Goal: Transaction & Acquisition: Purchase product/service

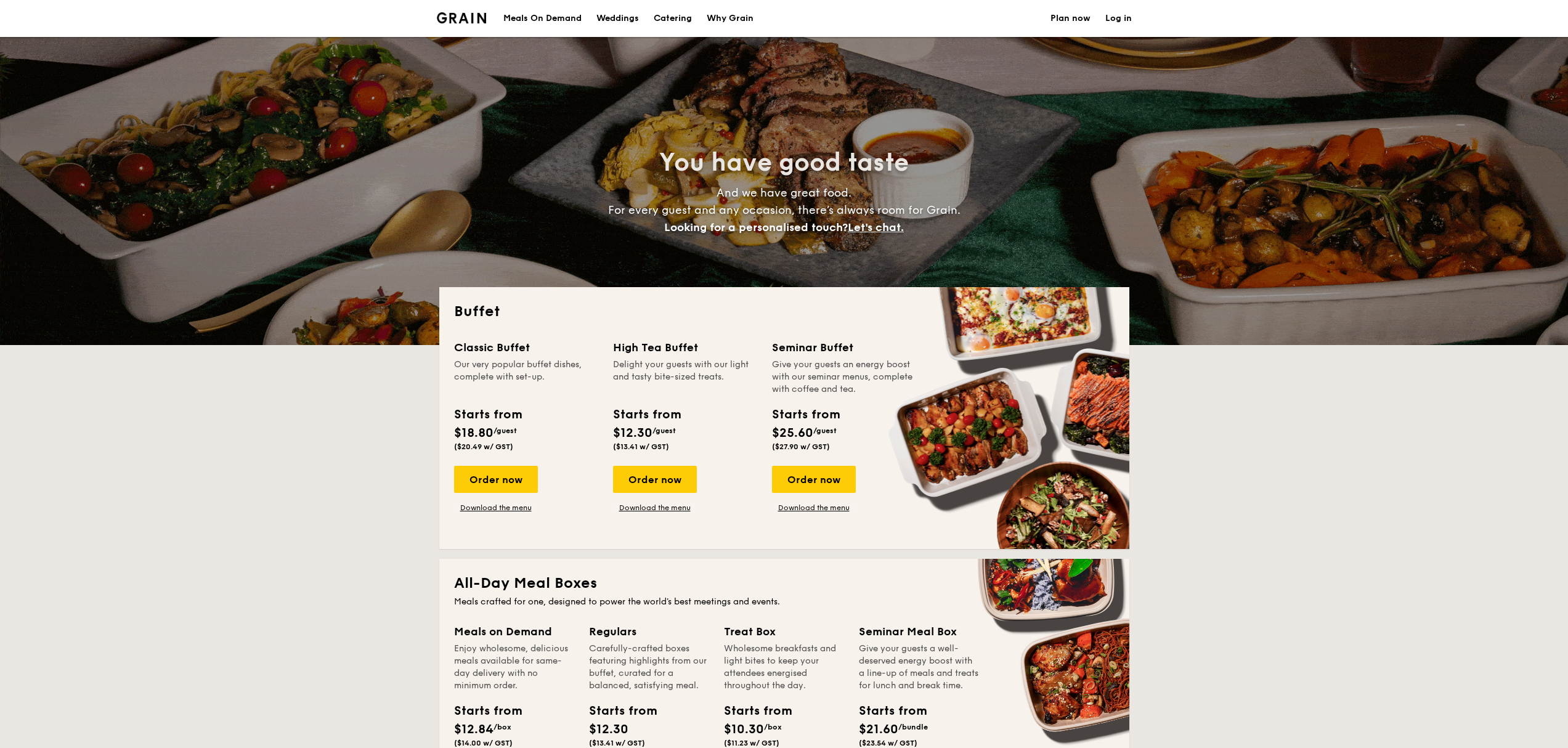
select select
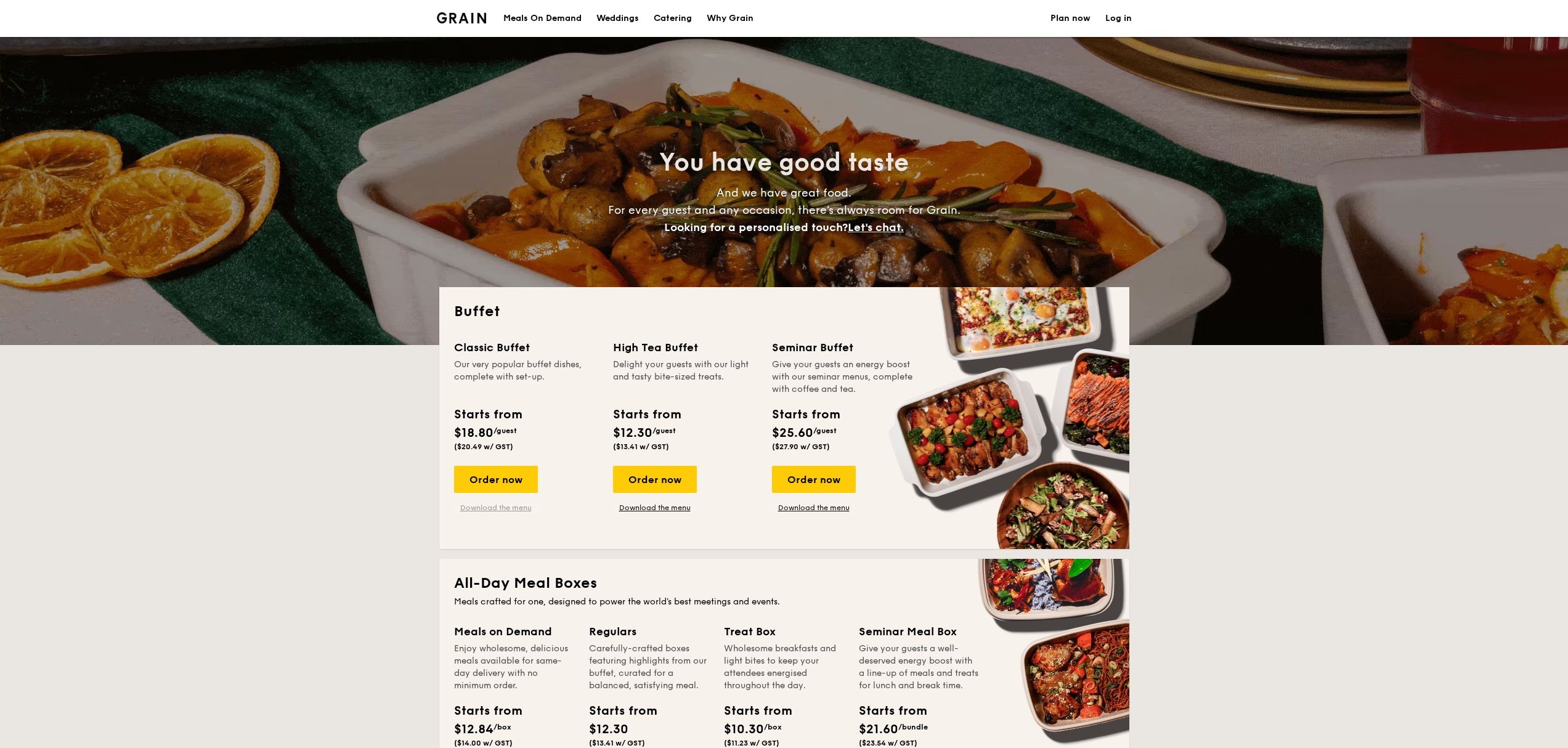
click at [505, 508] on link "Download the menu" at bounding box center [495, 508] width 84 height 10
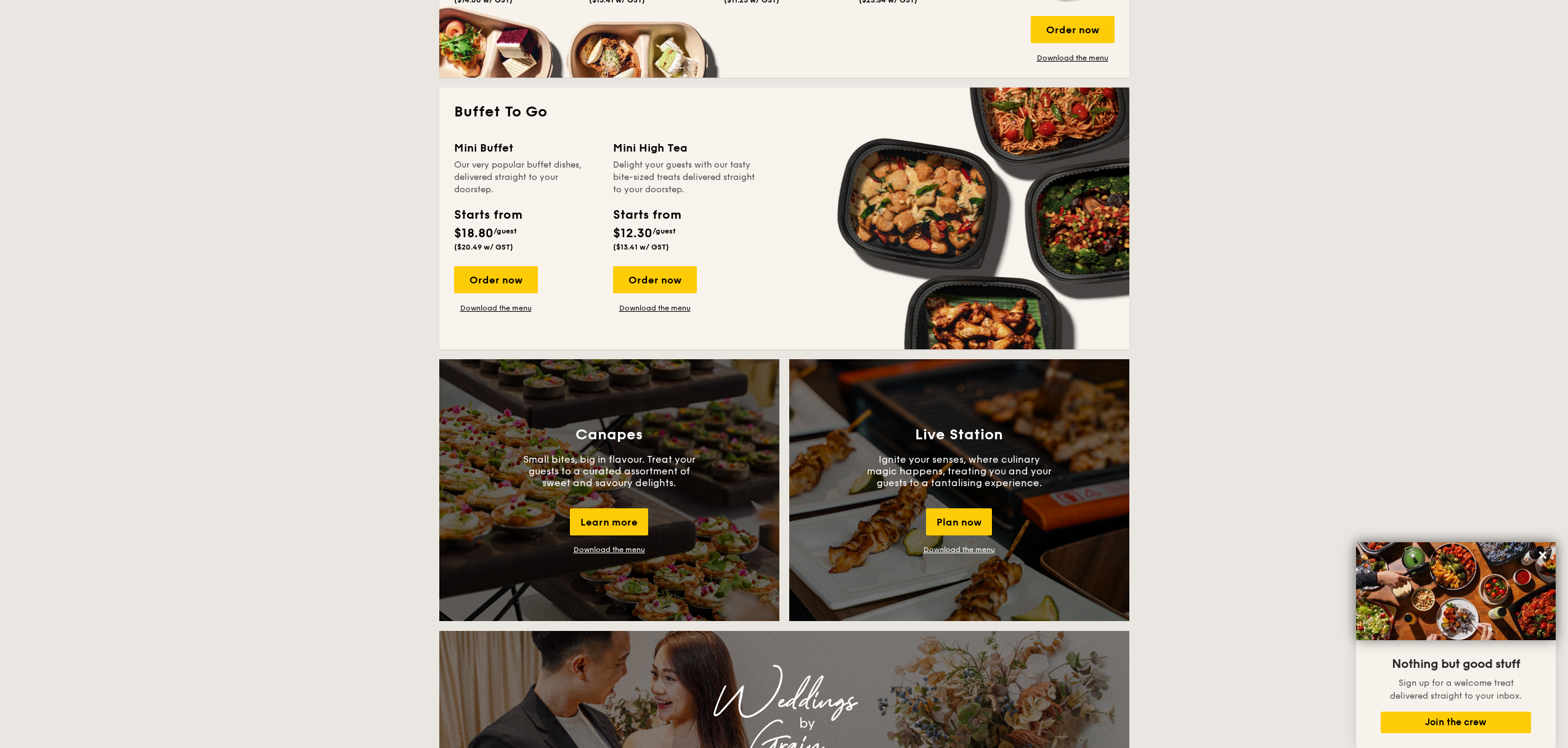
scroll to position [701, 0]
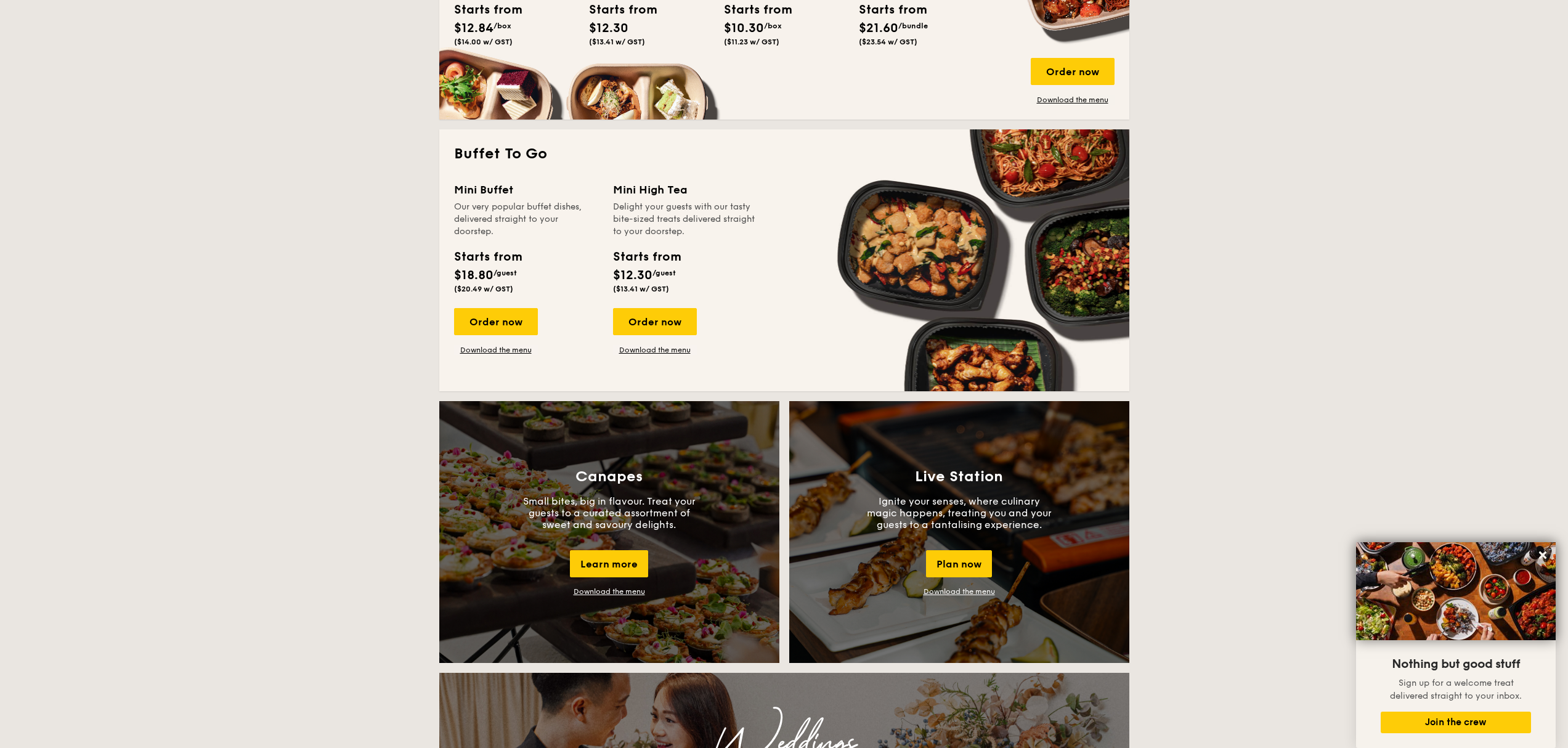
drag, startPoint x: 643, startPoint y: 190, endPoint x: 642, endPoint y: 183, distance: 7.1
click at [642, 183] on div "Mini High Tea" at bounding box center [685, 190] width 144 height 17
click at [675, 344] on div "Order now Download the menu" at bounding box center [655, 331] width 84 height 47
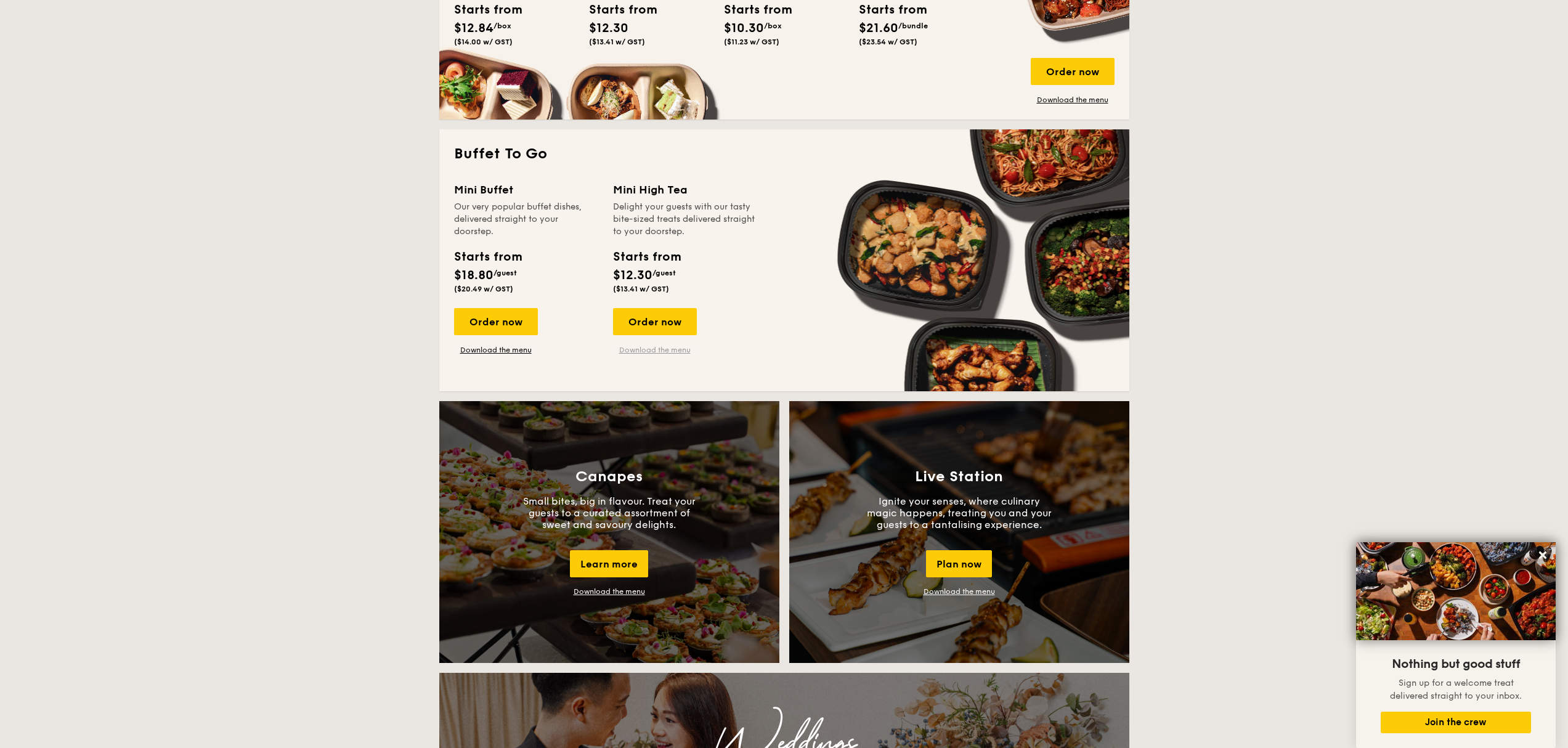
click at [678, 348] on link "Download the menu" at bounding box center [655, 350] width 84 height 10
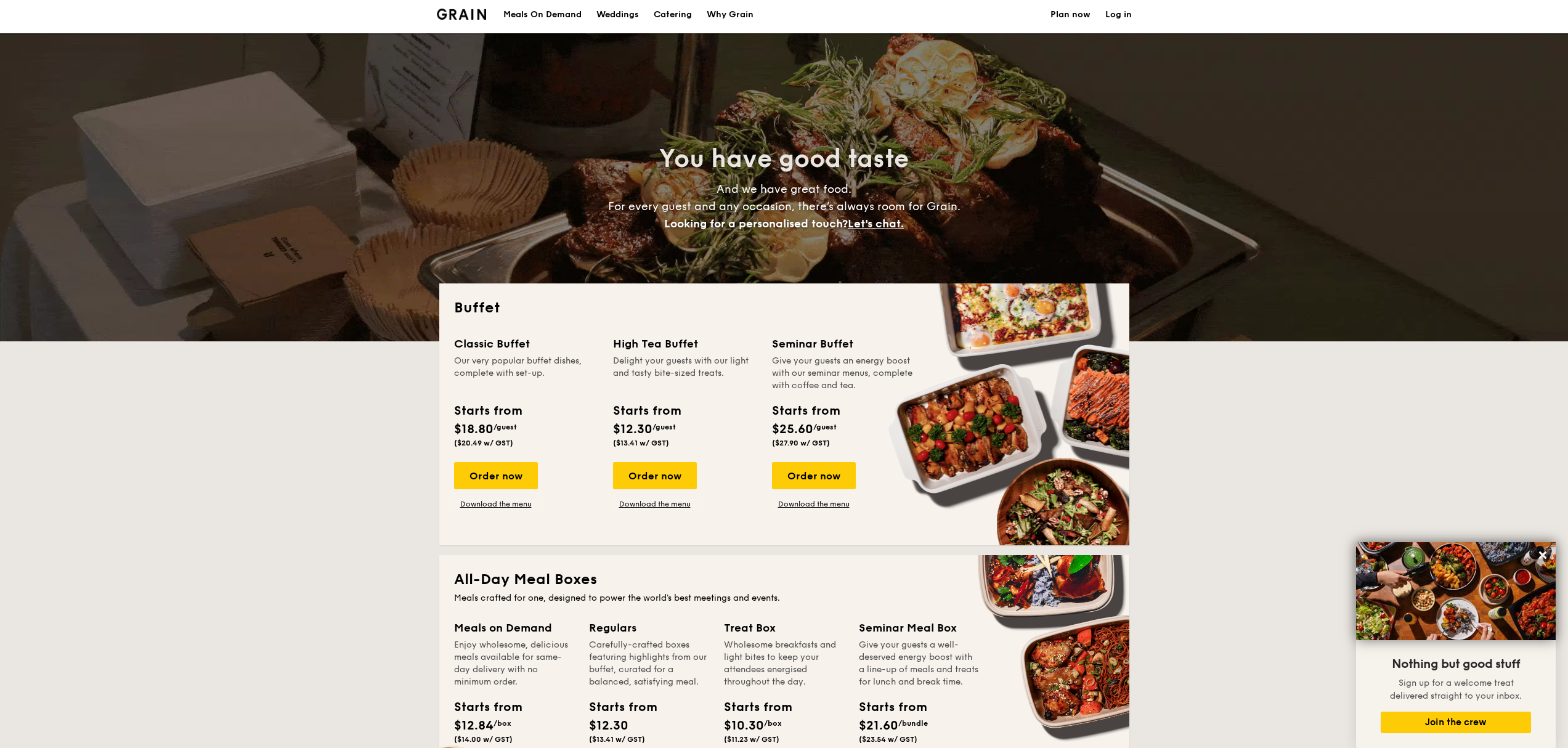
scroll to position [0, 0]
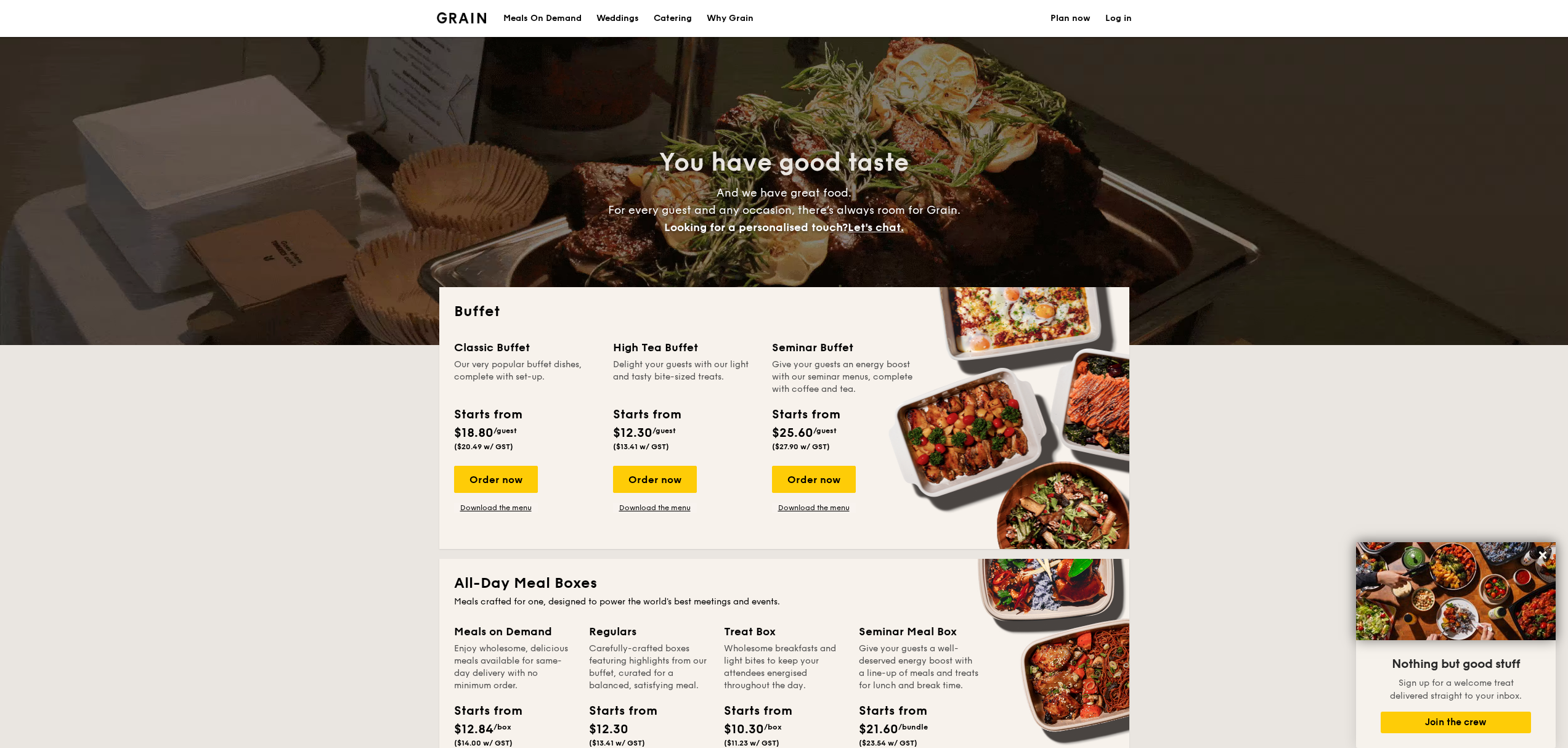
click at [540, 21] on div "Meals On Demand" at bounding box center [542, 18] width 78 height 37
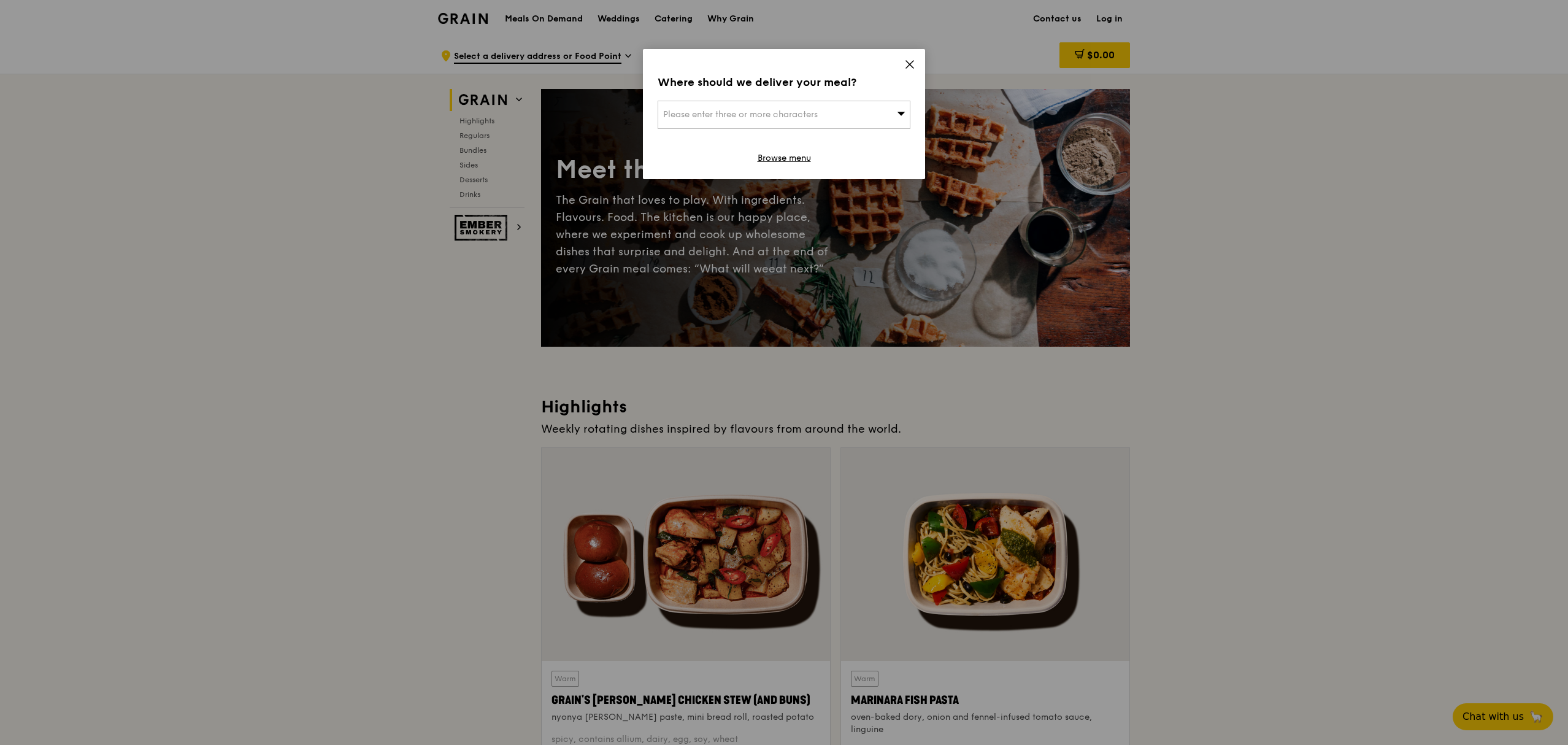
click at [909, 66] on icon at bounding box center [910, 65] width 11 height 11
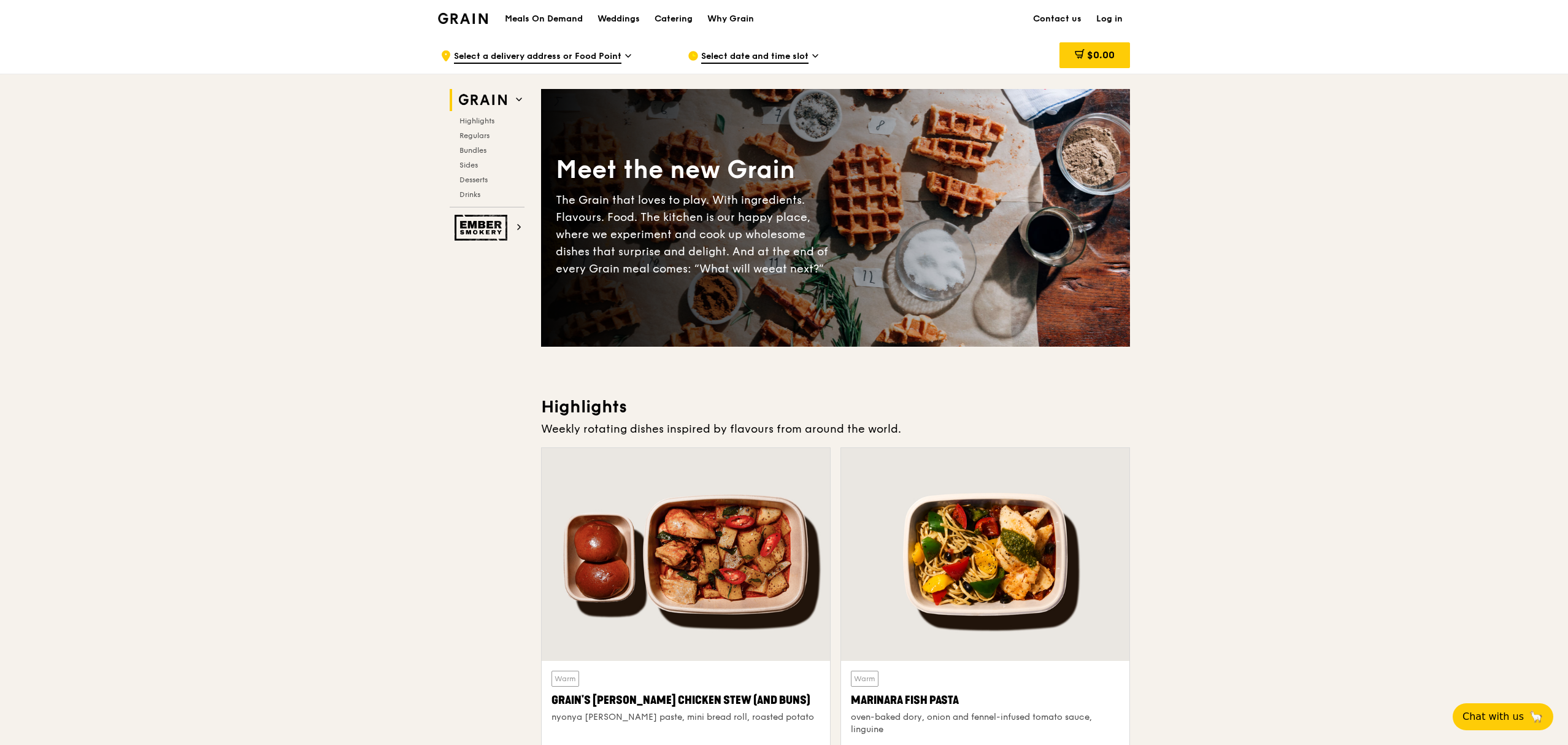
click at [892, 72] on div "Select date and time slot" at bounding box center [802, 55] width 227 height 37
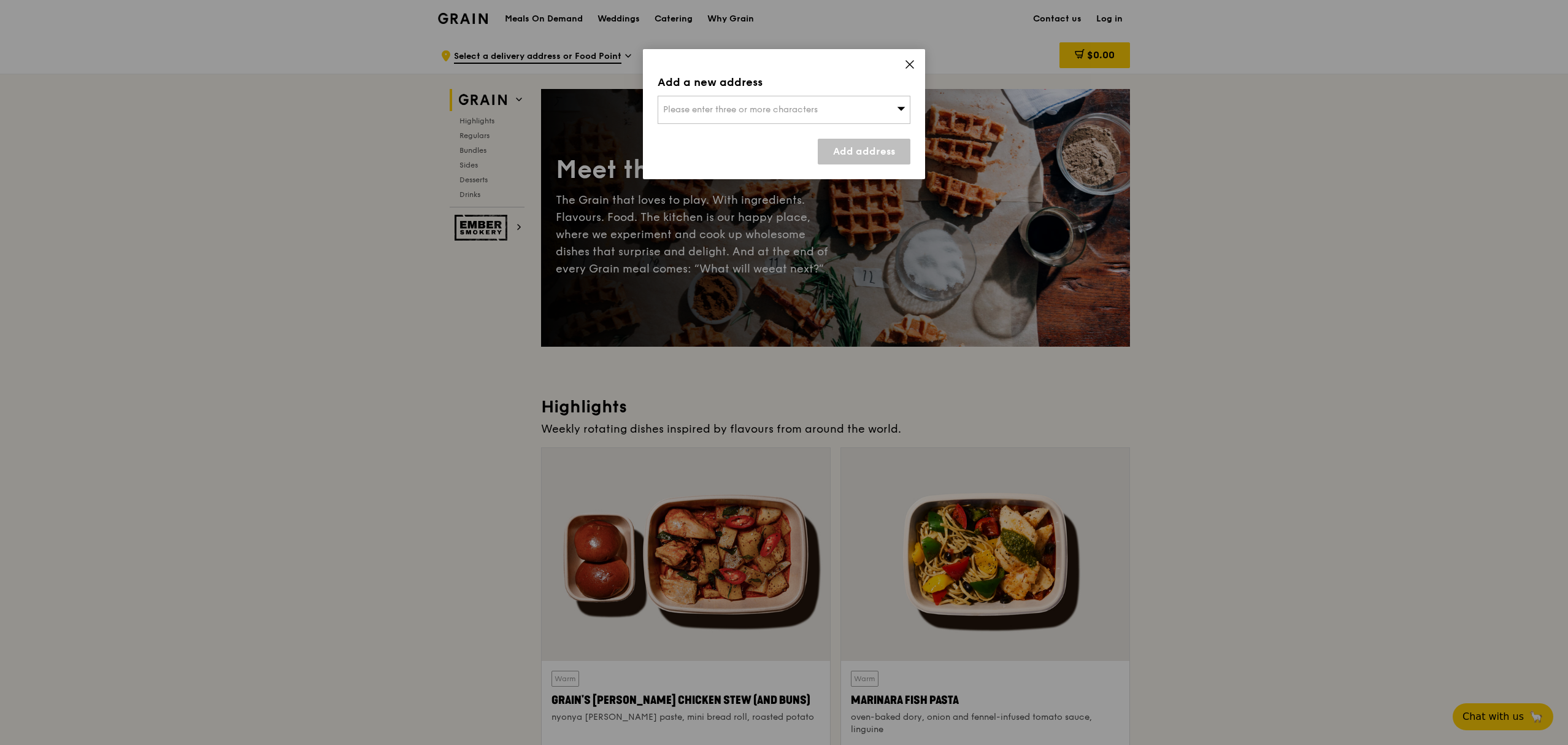
click at [908, 62] on icon at bounding box center [910, 65] width 7 height 7
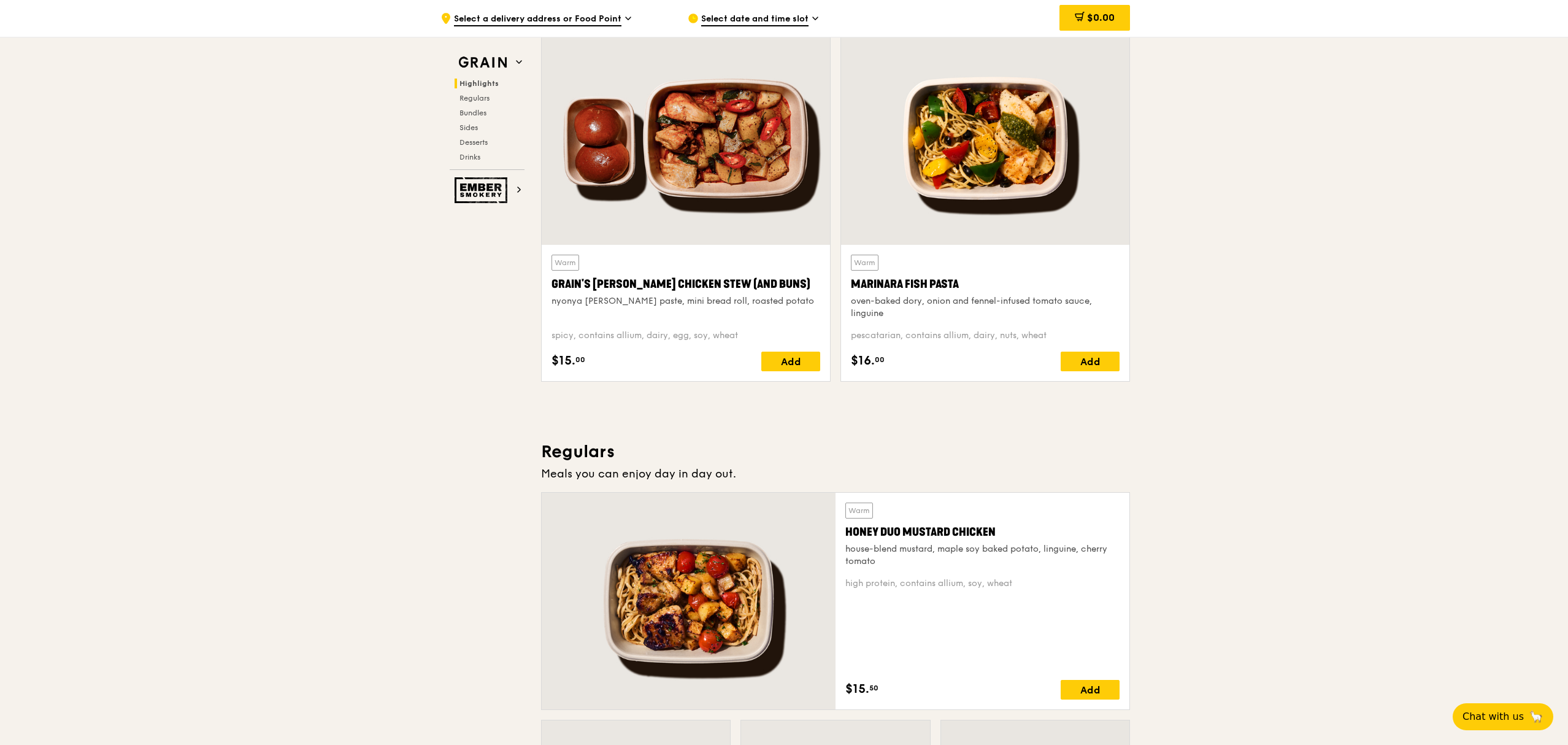
scroll to position [408, 0]
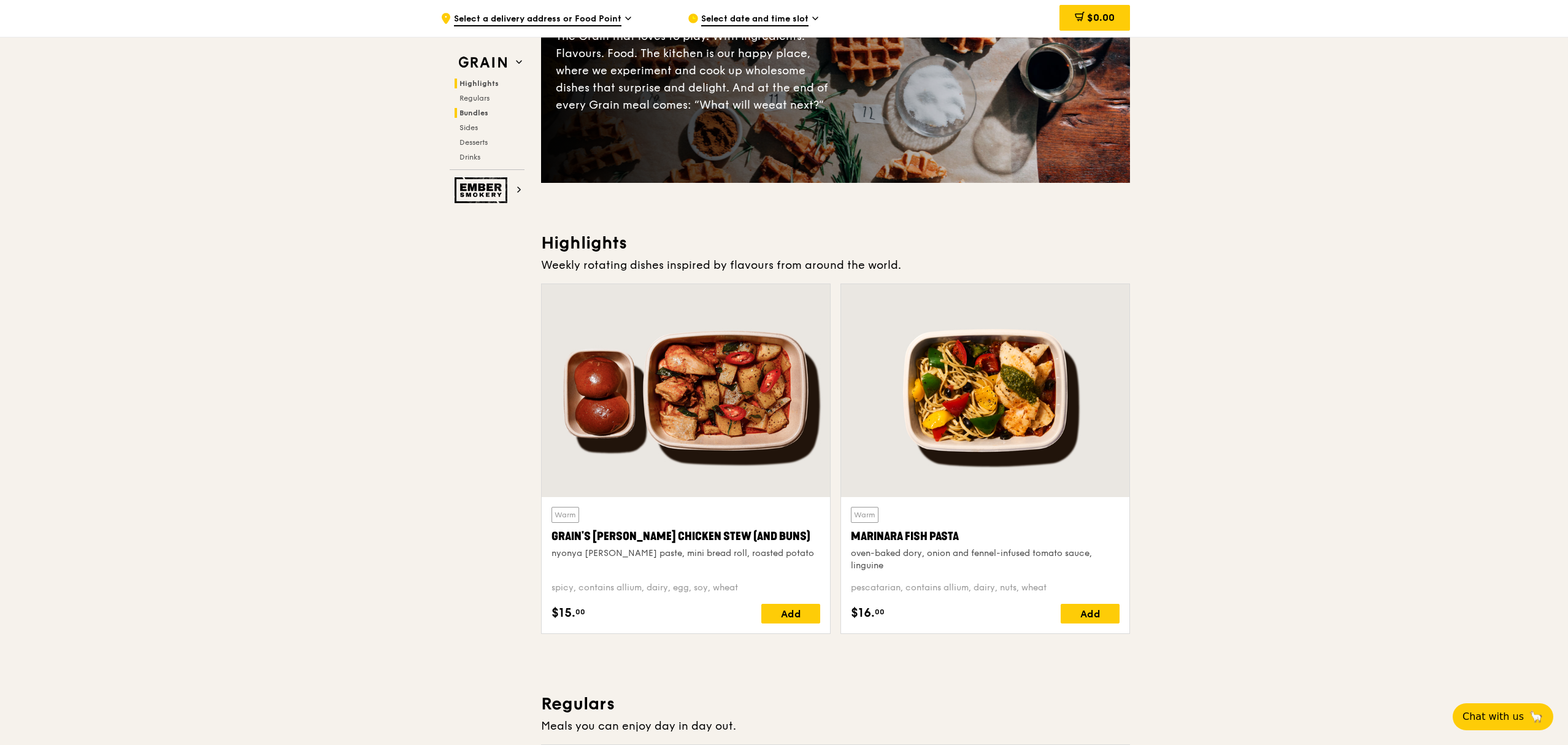
click at [474, 110] on span "Bundles" at bounding box center [474, 113] width 29 height 8
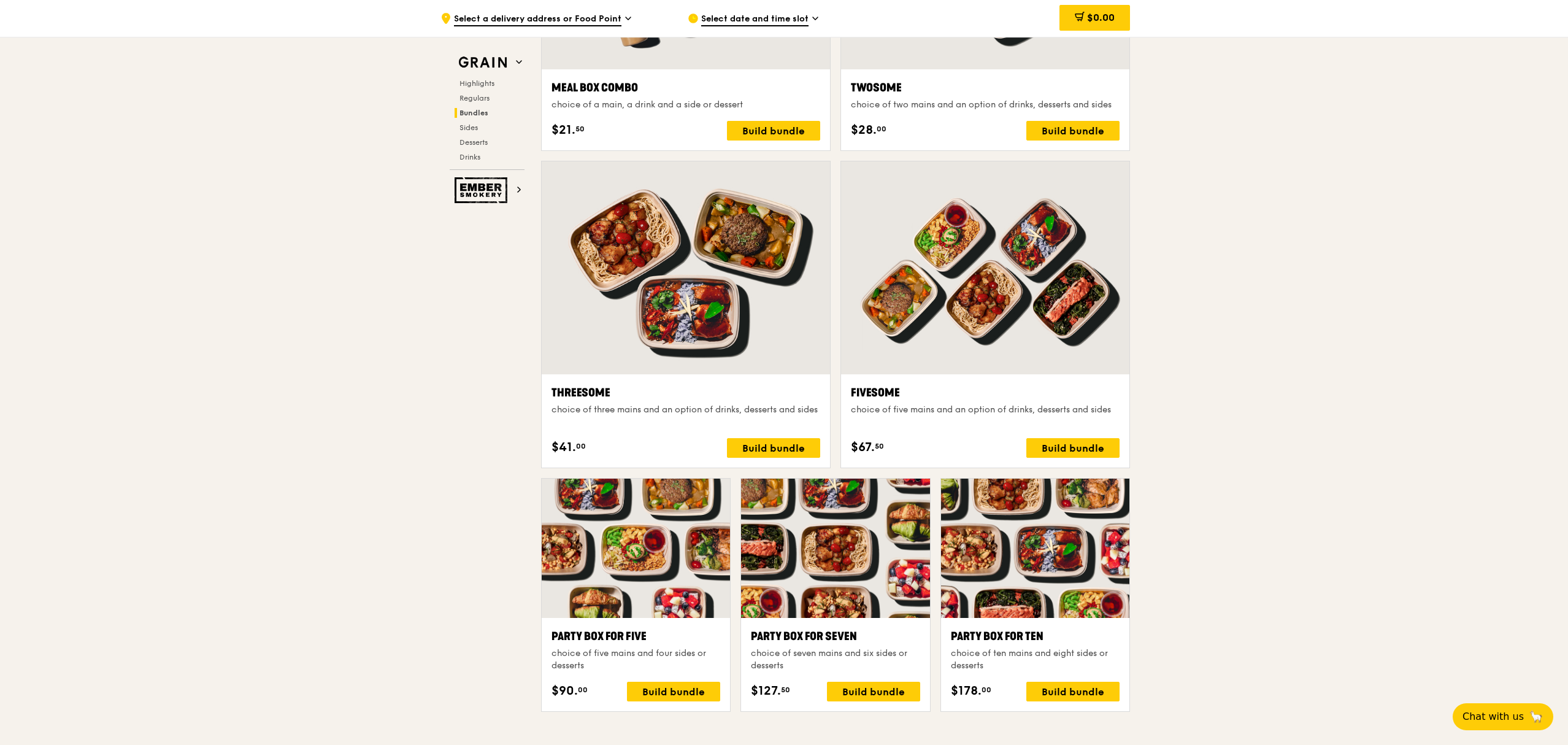
scroll to position [2503, 0]
click at [487, 97] on span "Regulars" at bounding box center [476, 98] width 32 height 8
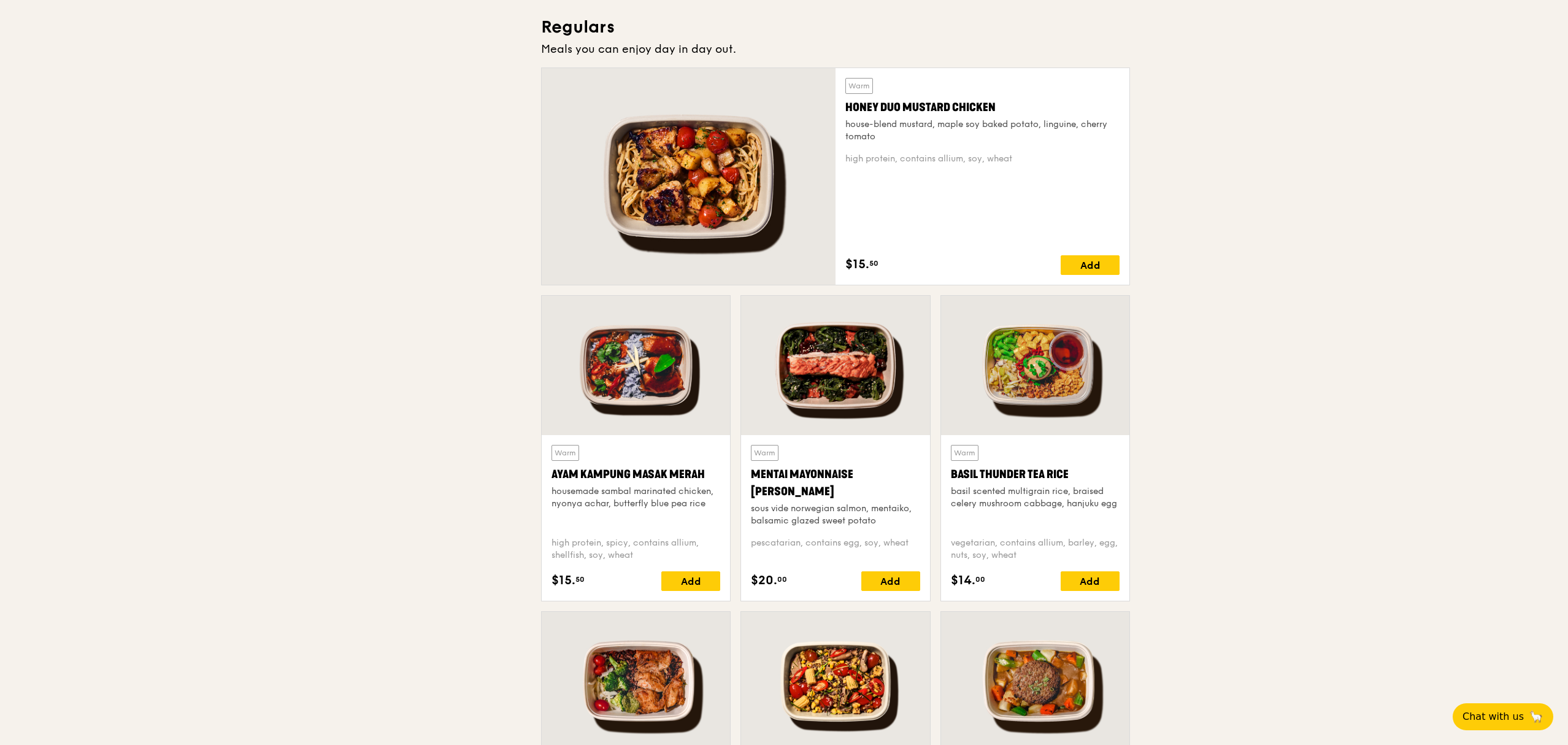
scroll to position [0, 0]
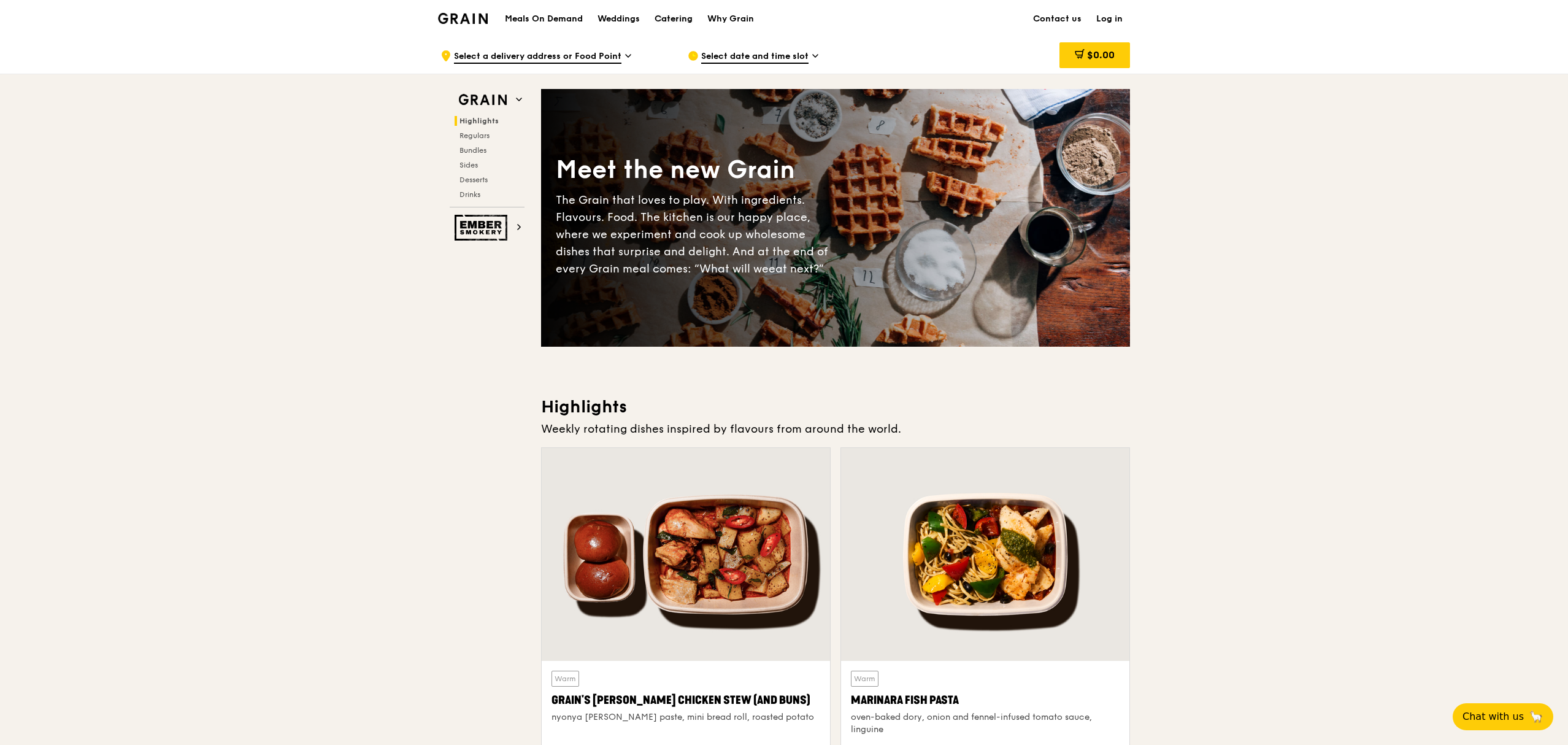
click at [689, 15] on div "Catering" at bounding box center [674, 19] width 38 height 37
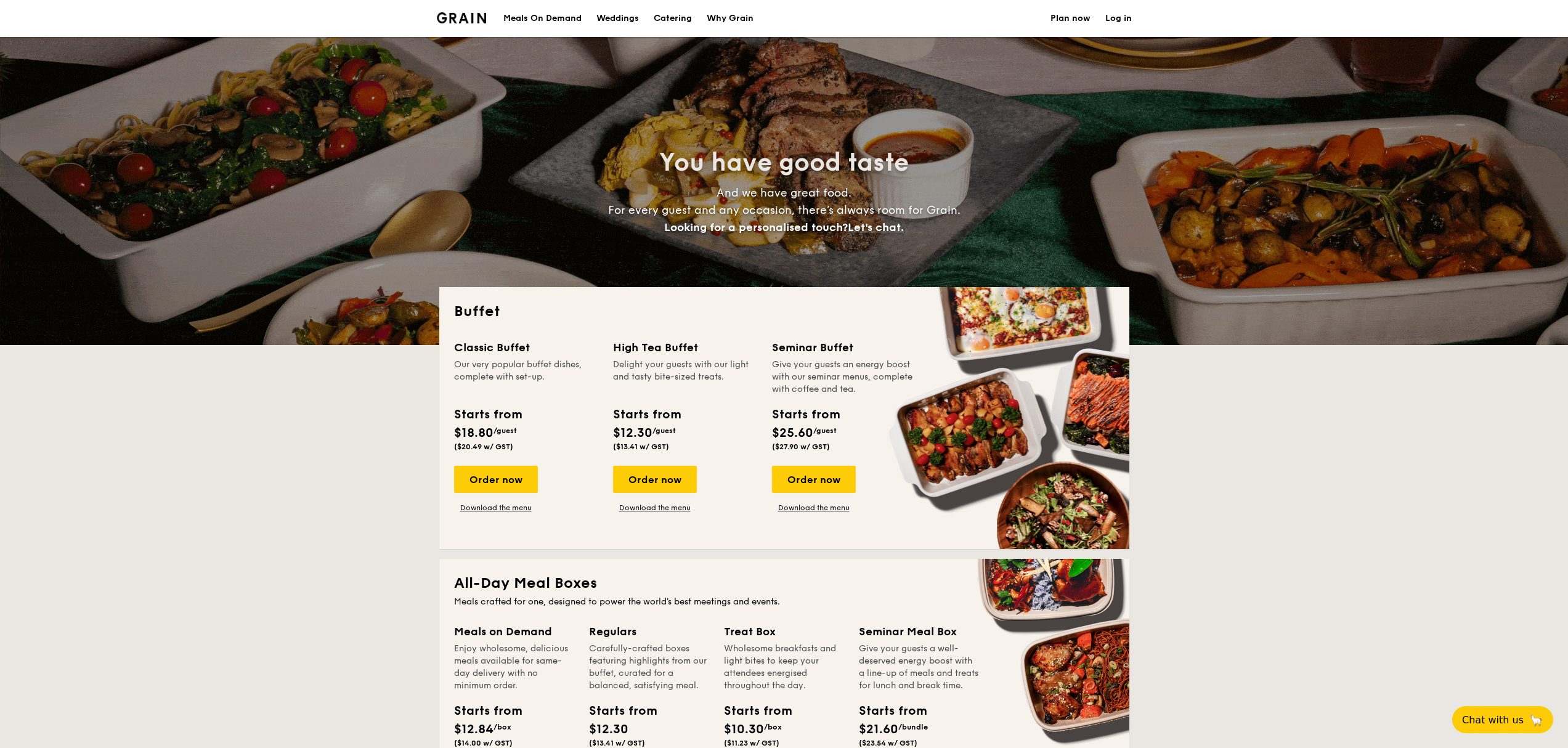
select select
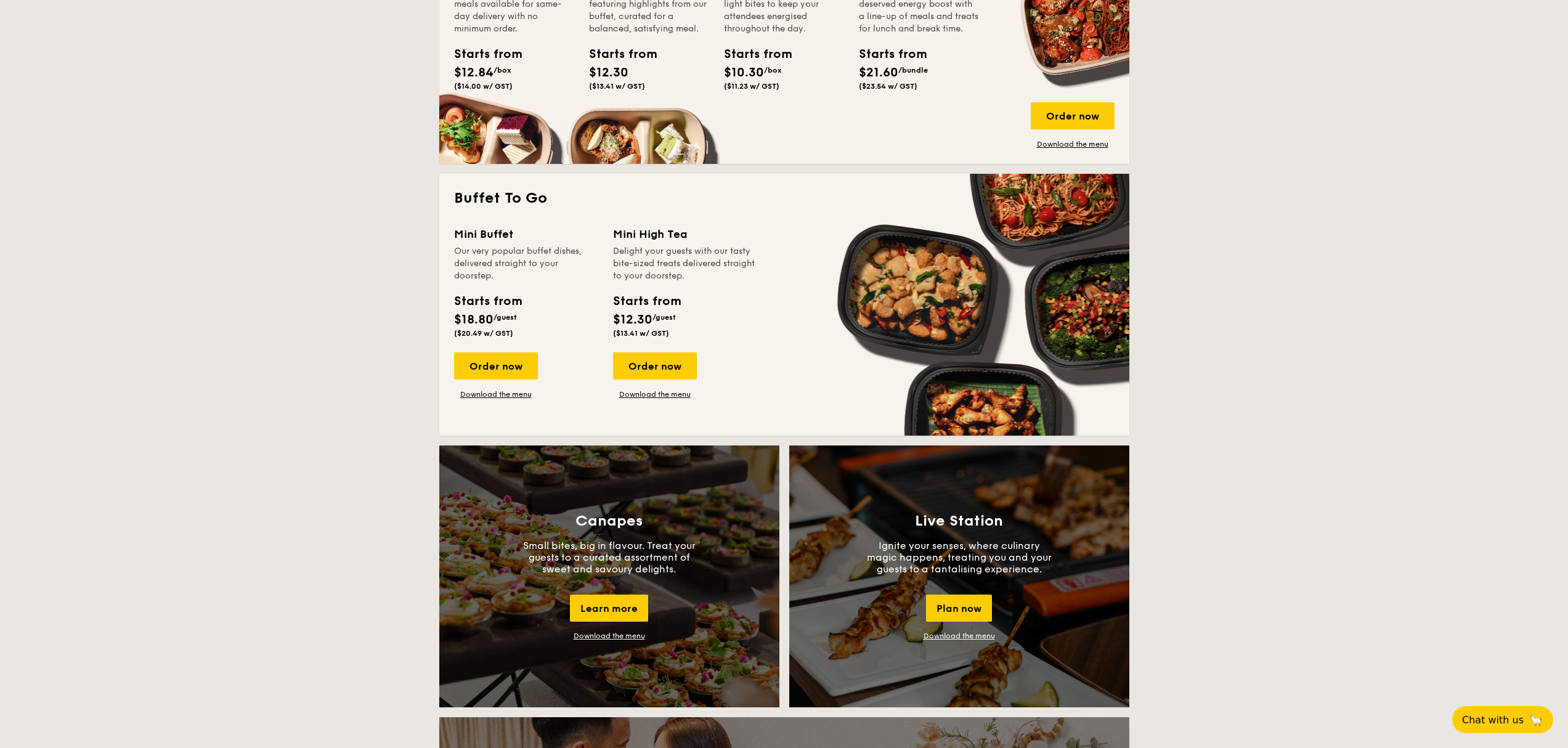
scroll to position [575, 0]
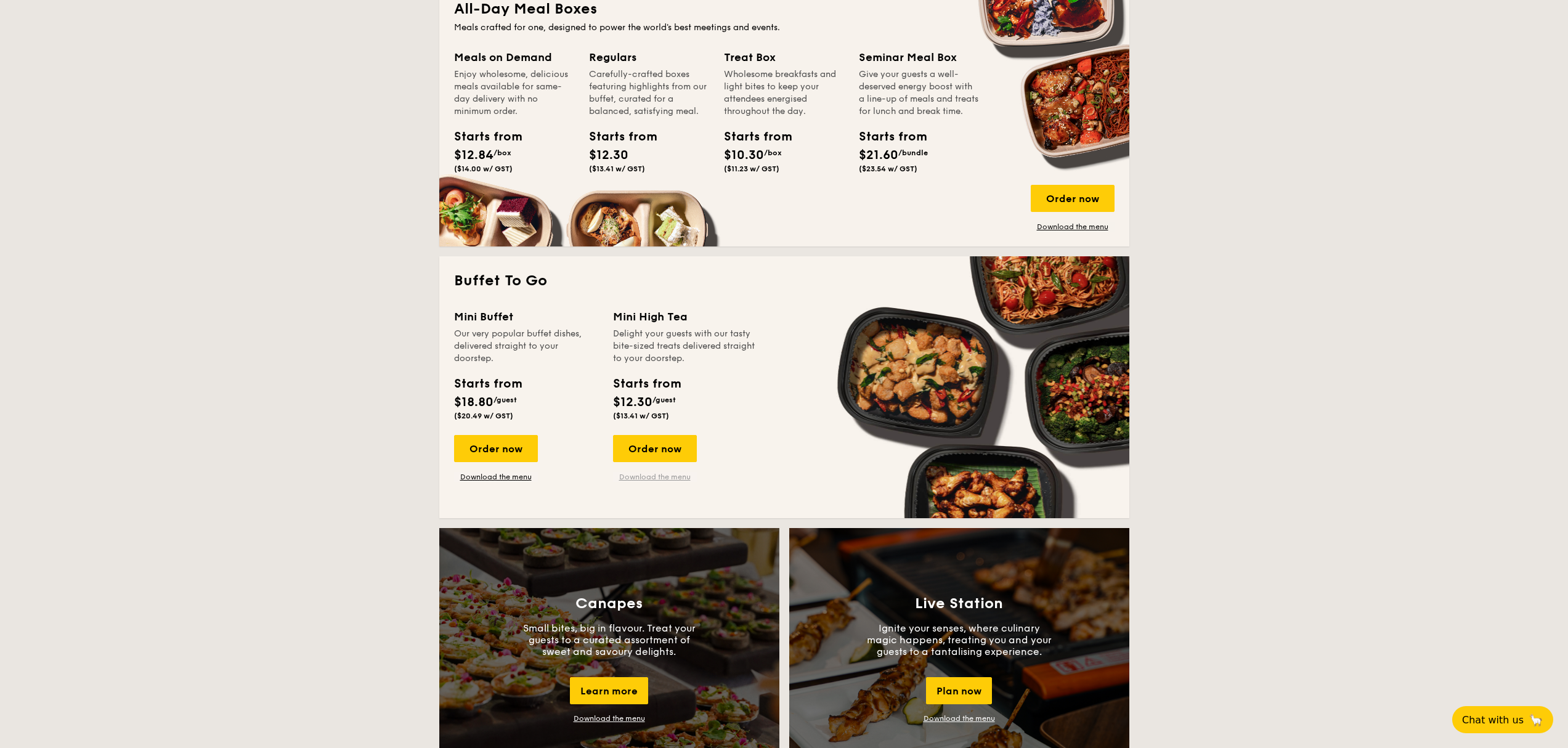
click at [674, 481] on link "Download the menu" at bounding box center [655, 477] width 84 height 10
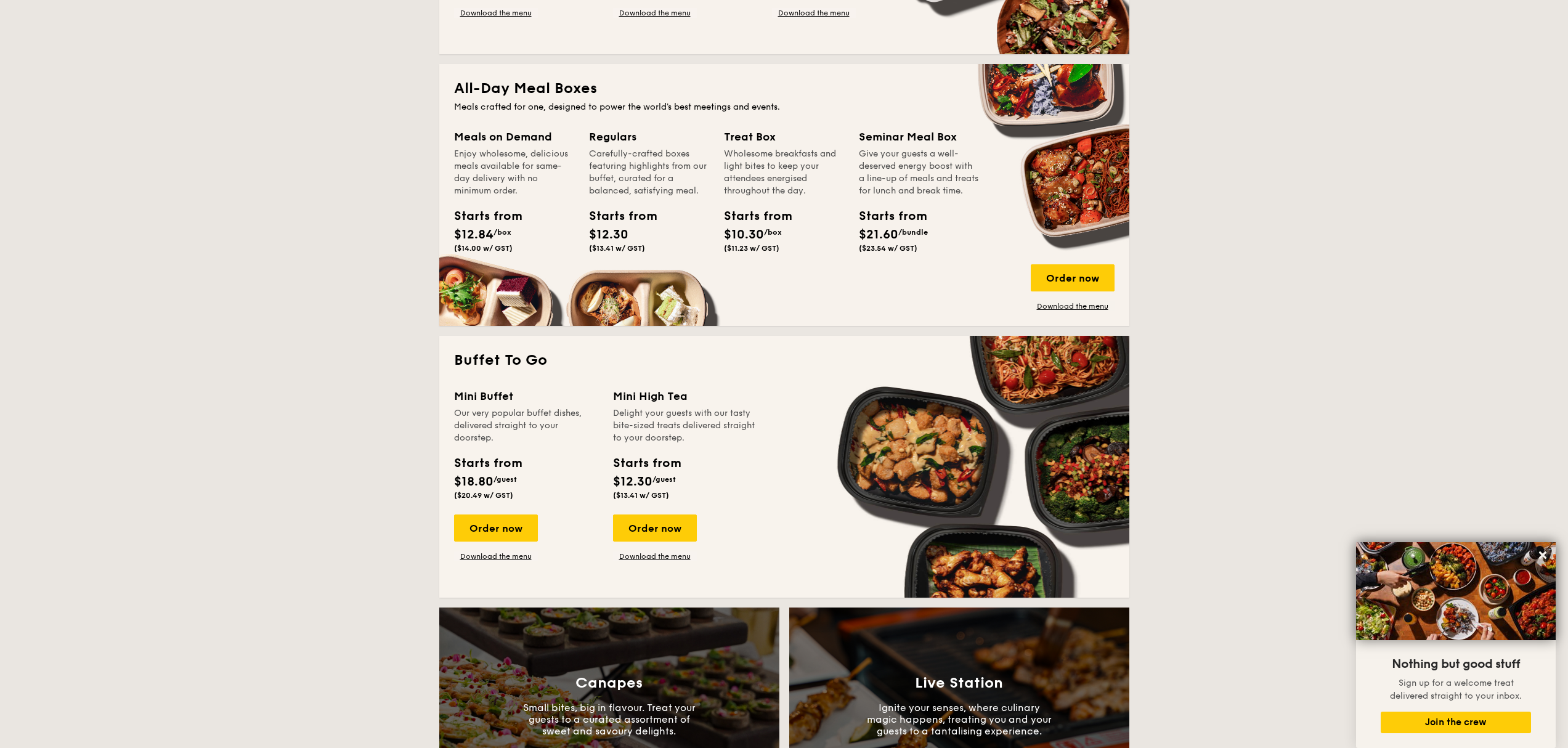
scroll to position [492, 0]
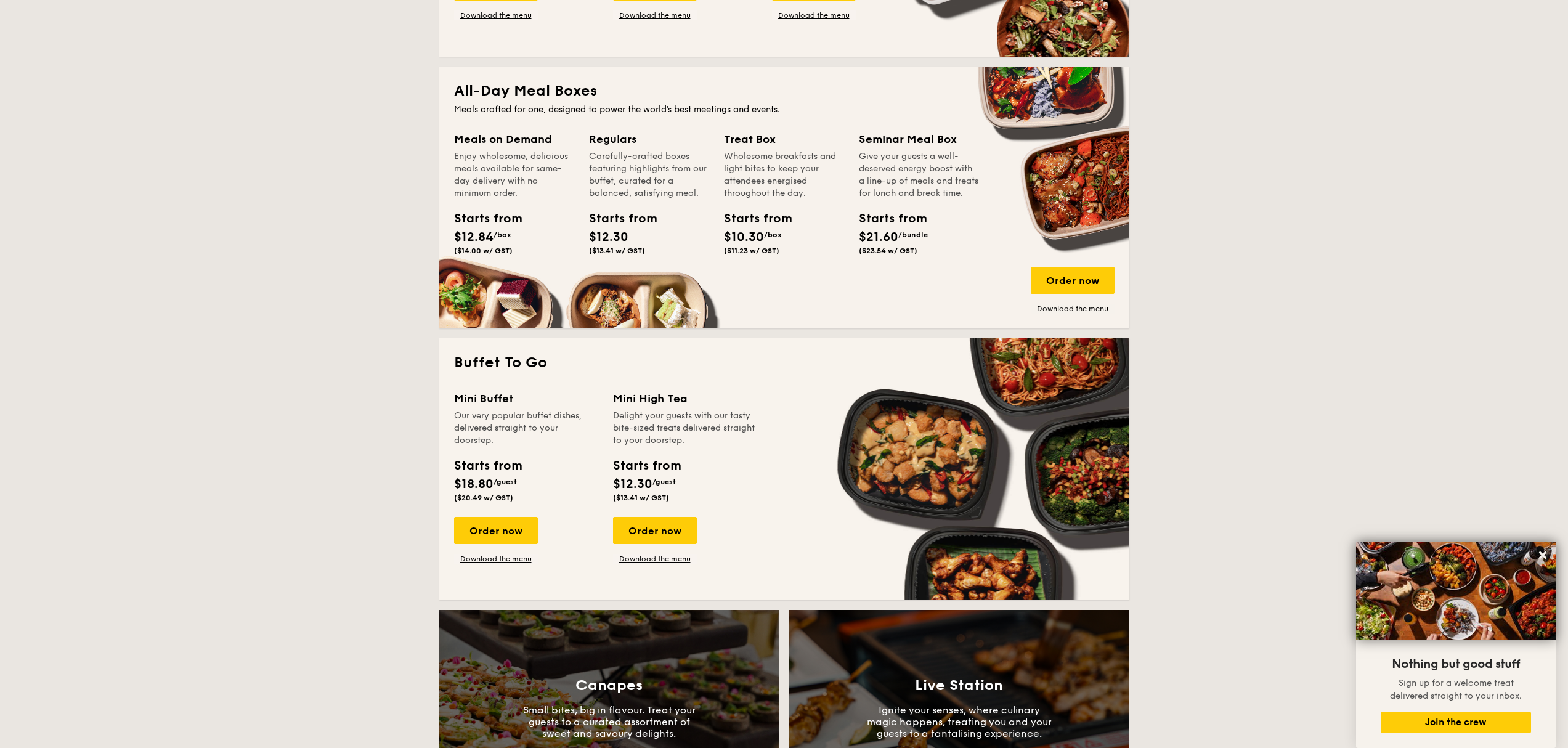
drag, startPoint x: 622, startPoint y: 159, endPoint x: 679, endPoint y: 207, distance: 74.5
click at [679, 207] on div "Regulars Carefully-crafted boxes featuring highlights from our buffet, curated …" at bounding box center [649, 195] width 120 height 130
click at [760, 286] on div "Treat Box Wholesome breakfasts and light bites to keep your attendees energised…" at bounding box center [791, 210] width 135 height 159
click at [1064, 276] on div "Order now" at bounding box center [1072, 280] width 84 height 27
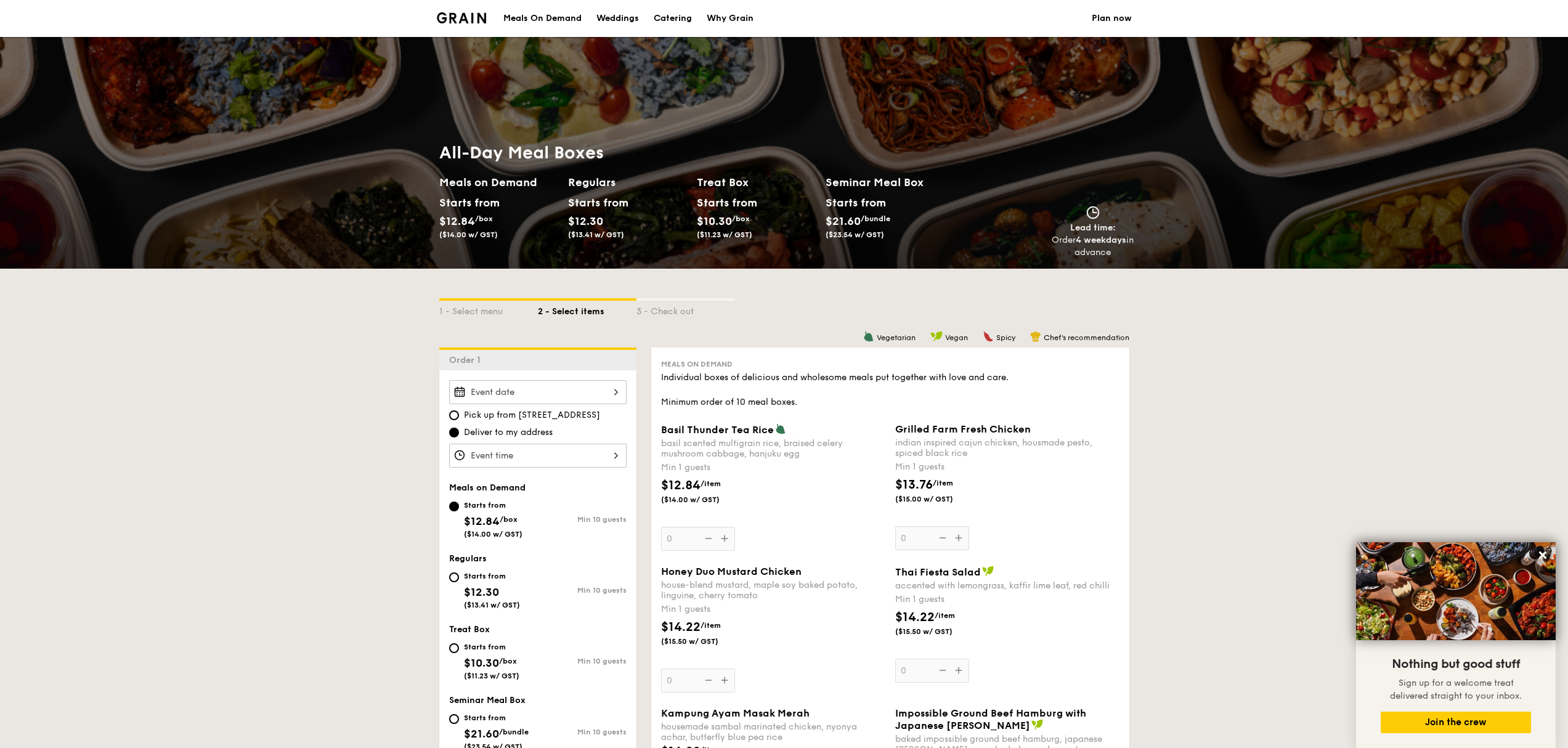
click at [717, 188] on h2 "Treat Box" at bounding box center [756, 183] width 119 height 17
drag, startPoint x: 717, startPoint y: 188, endPoint x: 717, endPoint y: 174, distance: 14.0
click at [717, 174] on h2 "Treat Box" at bounding box center [756, 183] width 119 height 17
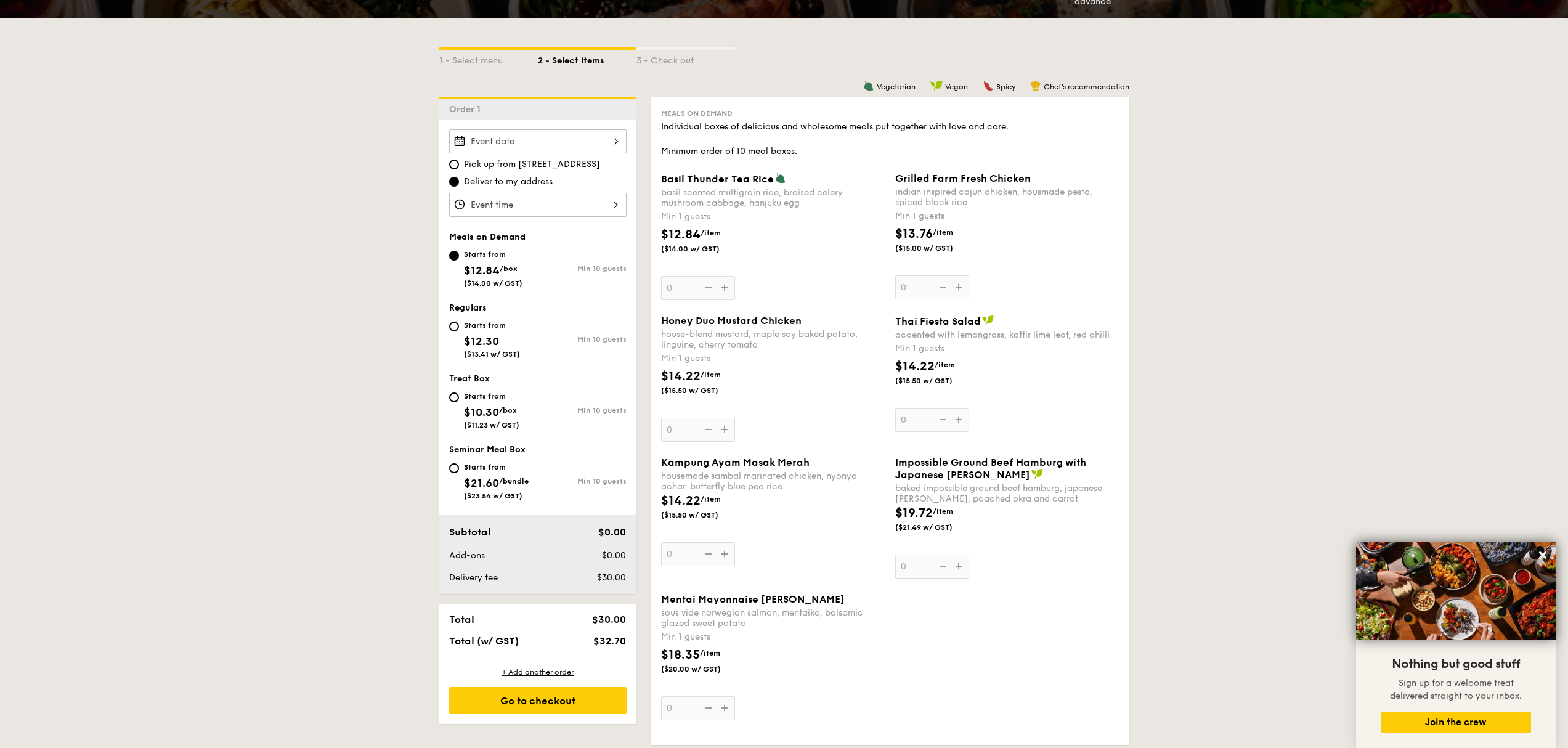
scroll to position [245, 0]
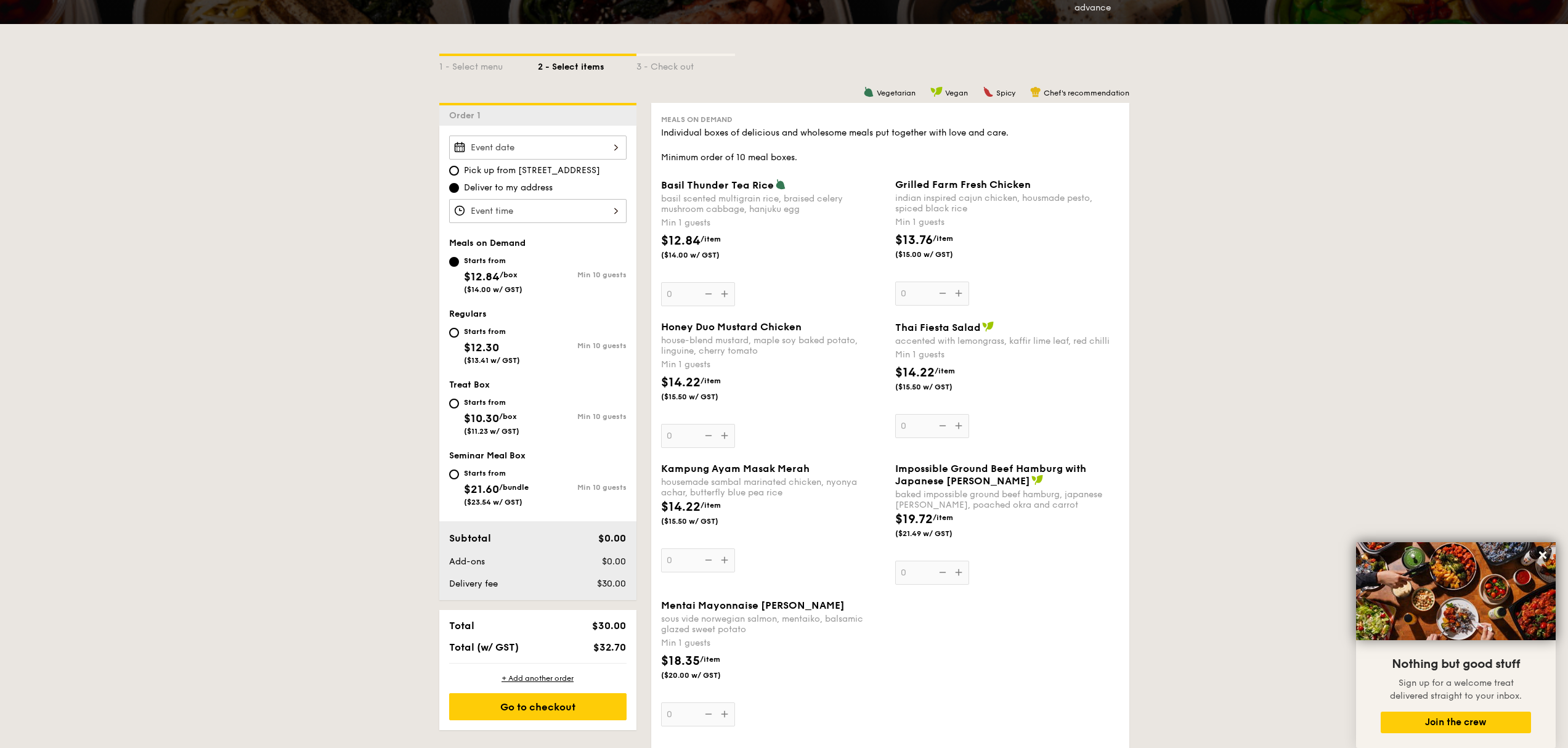
drag, startPoint x: 493, startPoint y: 399, endPoint x: 479, endPoint y: 403, distance: 14.6
click at [478, 403] on div "Starts from" at bounding box center [491, 403] width 56 height 10
click at [459, 403] on input "Starts from $10.30 /box ($11.23 w/ GST) Min 10 guests" at bounding box center [454, 404] width 10 height 10
radio input "true"
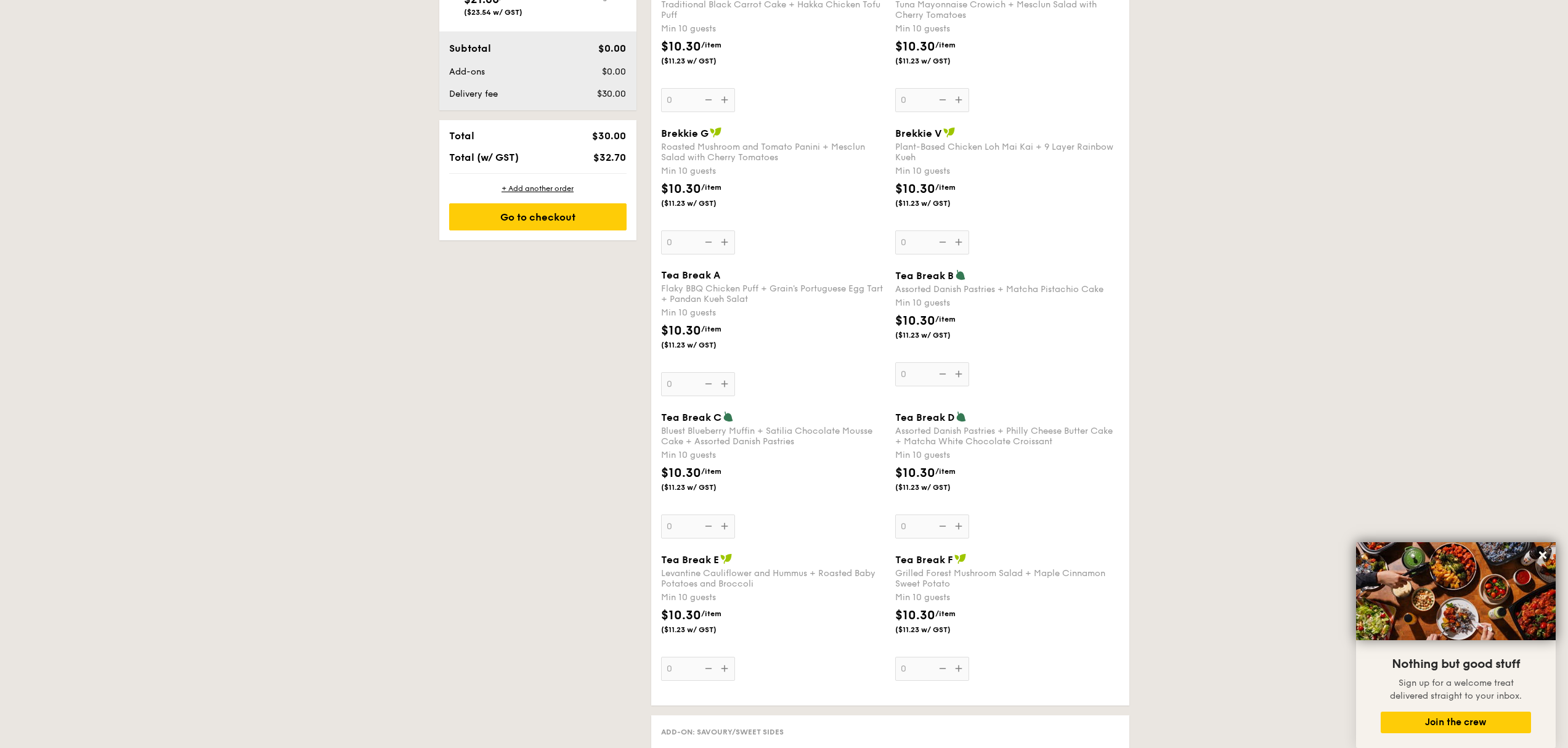
scroll to position [275, 0]
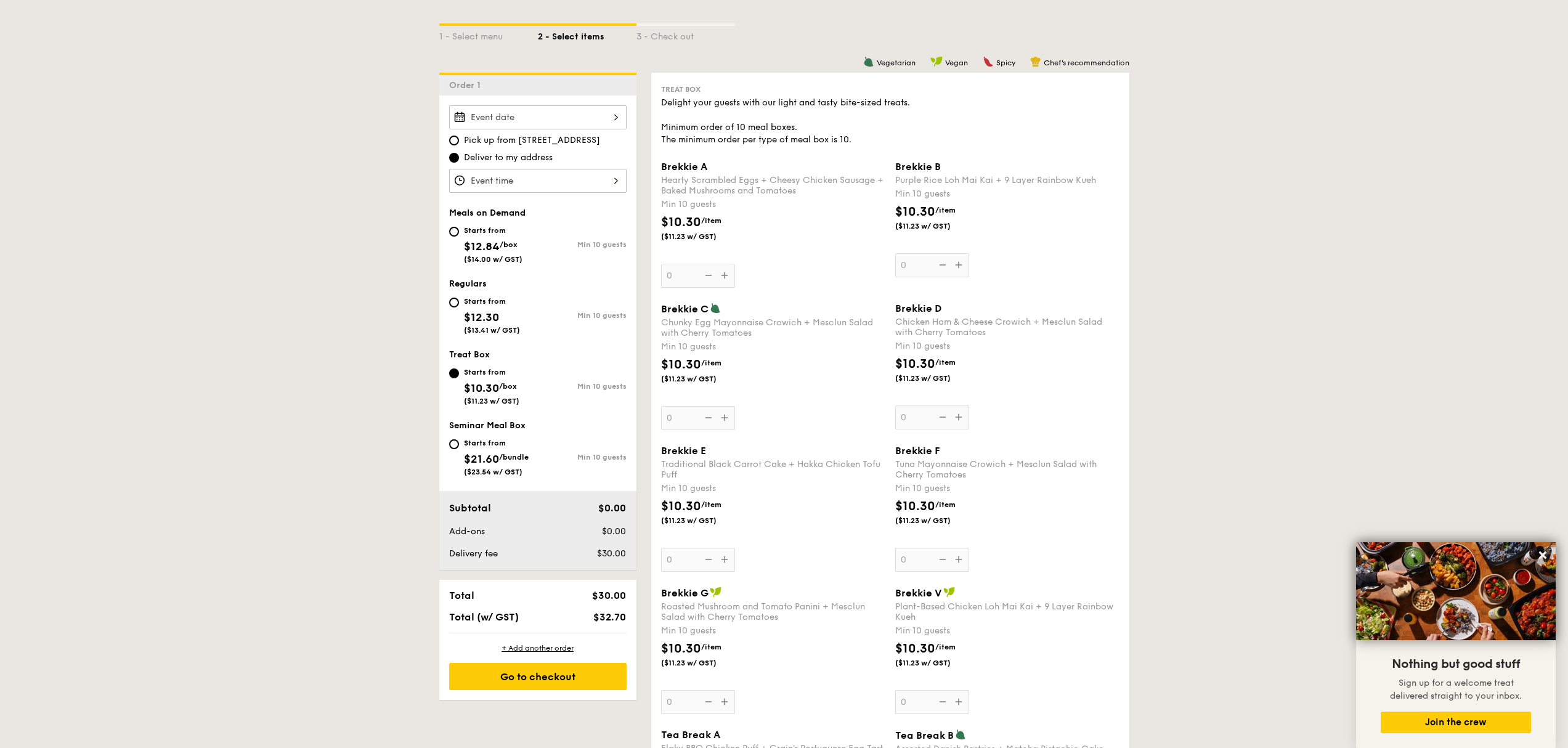
click at [453, 436] on div "Starts from $21.60 /bundle ($23.54 w/ GST)" at bounding box center [493, 456] width 89 height 41
click at [453, 439] on input "Starts from $21.60 /bundle ($23.54 w/ GST) Min 10 guests" at bounding box center [454, 444] width 10 height 10
radio input "true"
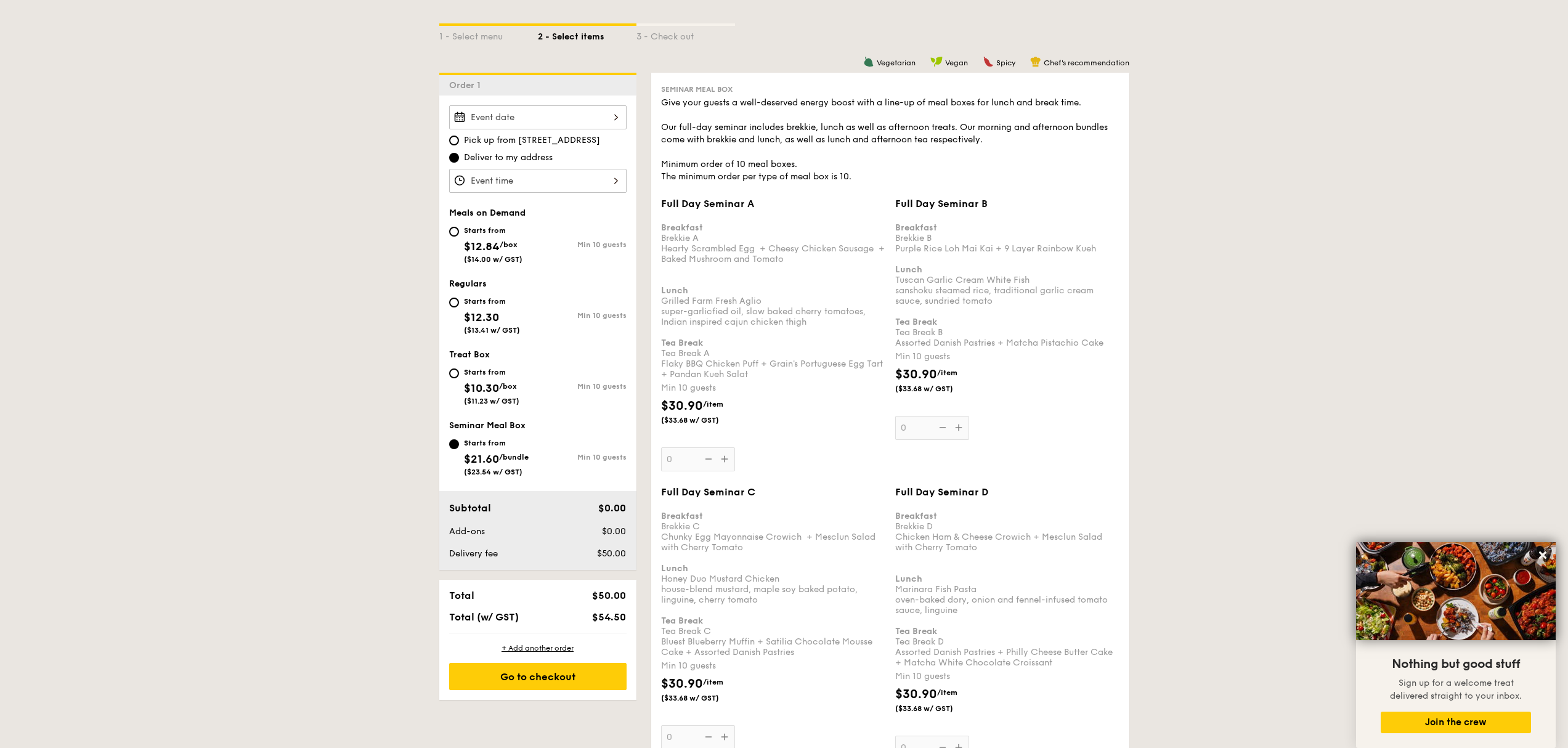
drag, startPoint x: 933, startPoint y: 245, endPoint x: 979, endPoint y: 343, distance: 108.3
click at [978, 343] on div "Breakfast Brekkie B Purple Rice Loh Mai Kai + 9 Layer Rainbow Kueh Lunch Tuscan…" at bounding box center [1007, 280] width 224 height 136
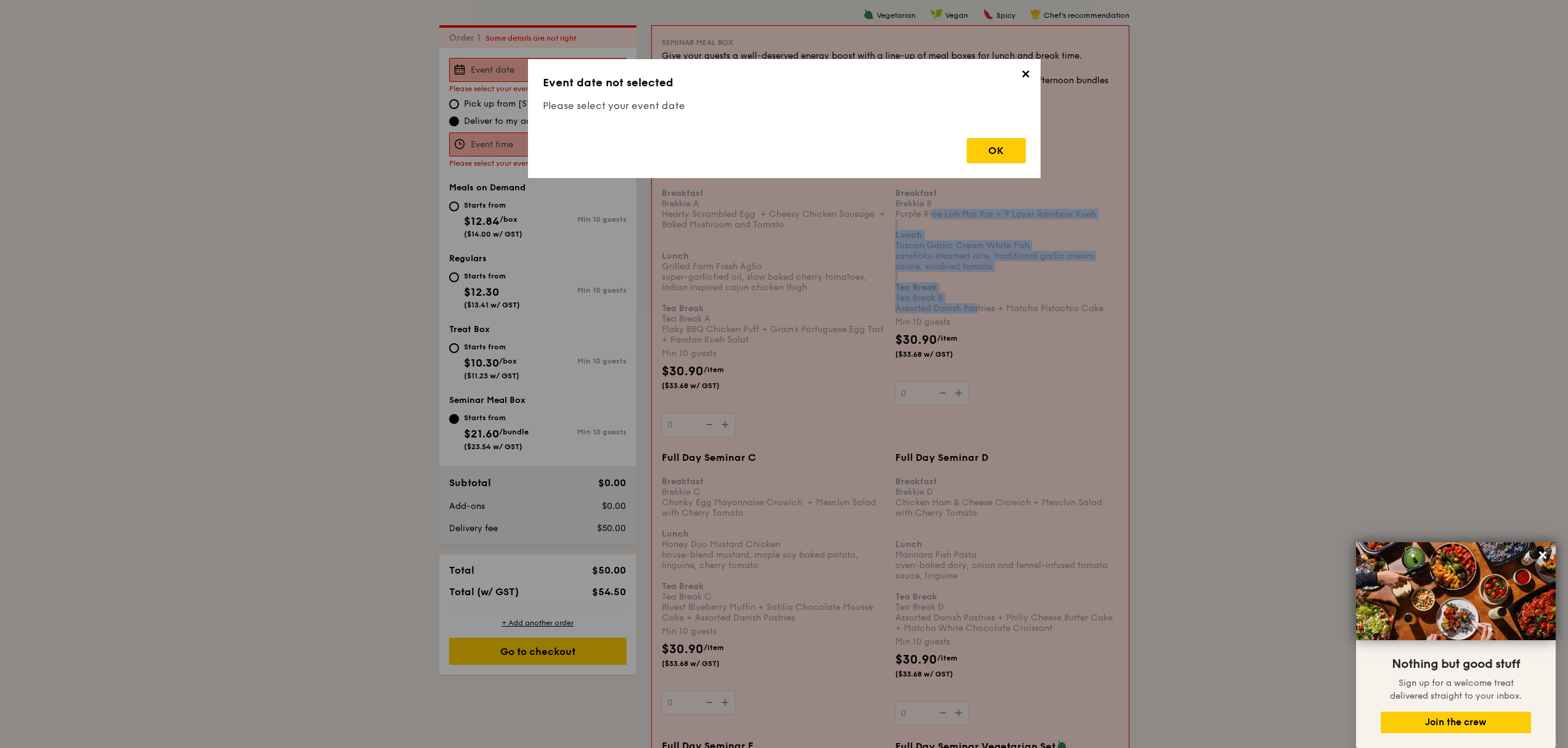
scroll to position [329, 0]
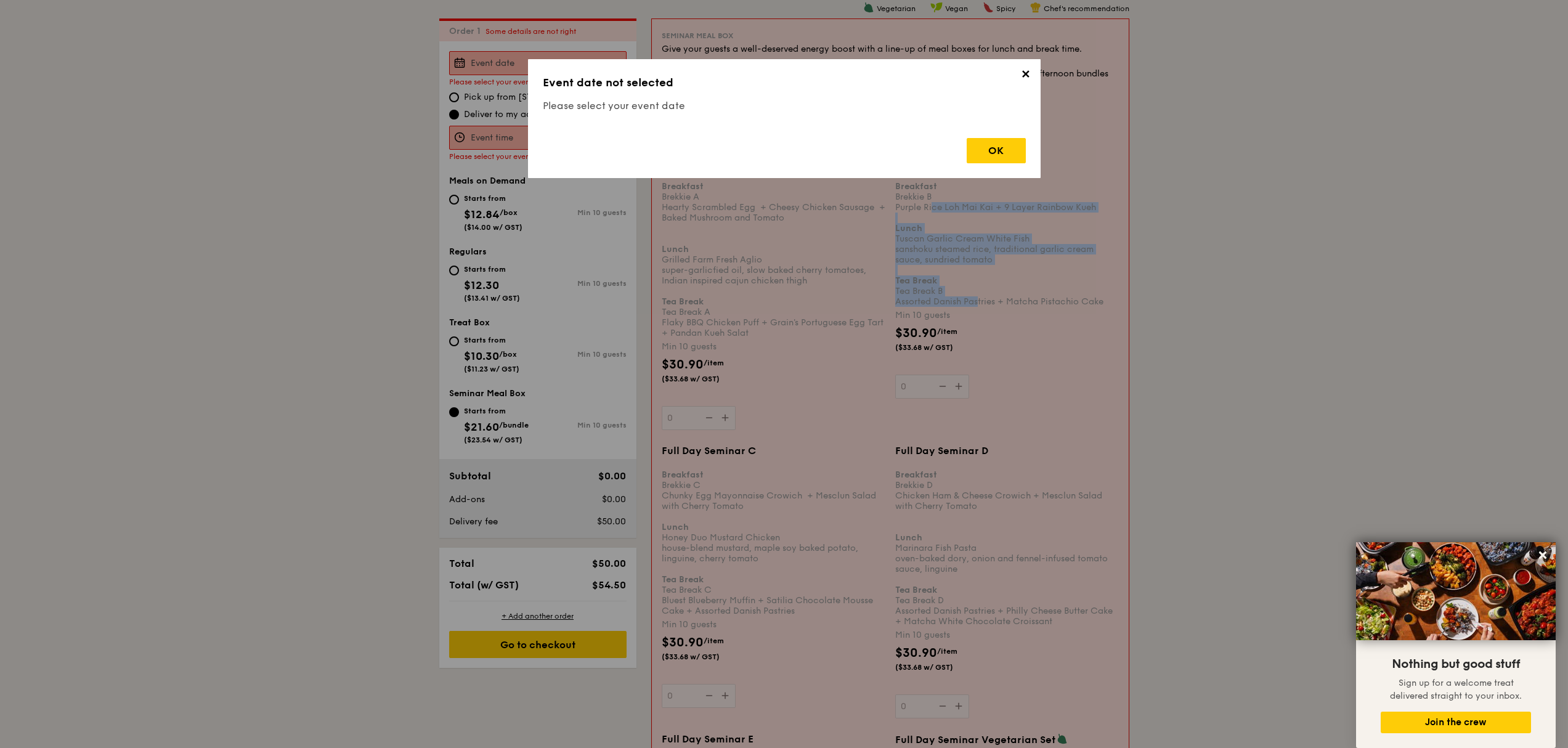
click at [1025, 75] on span "✕" at bounding box center [1025, 76] width 17 height 17
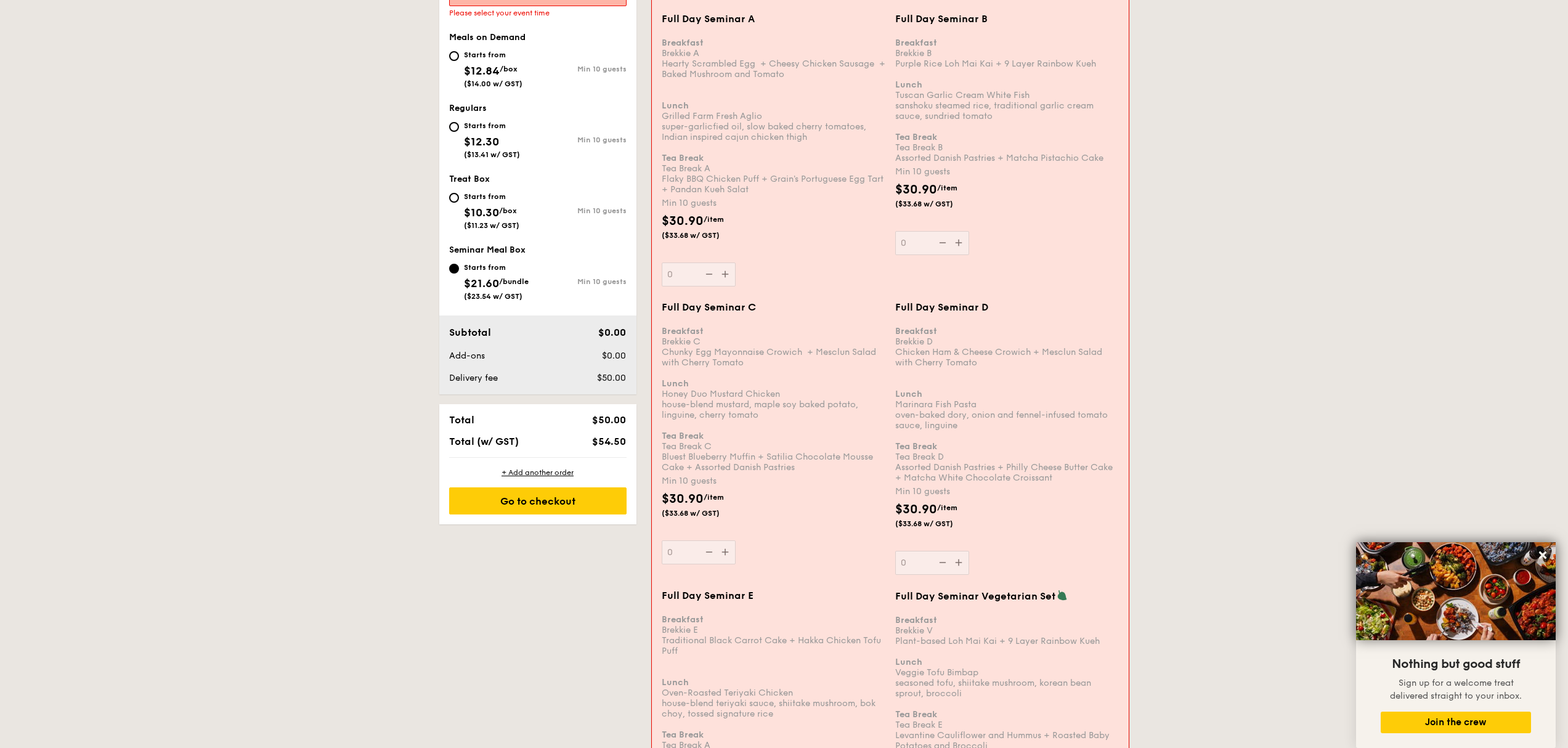
scroll to position [491, 0]
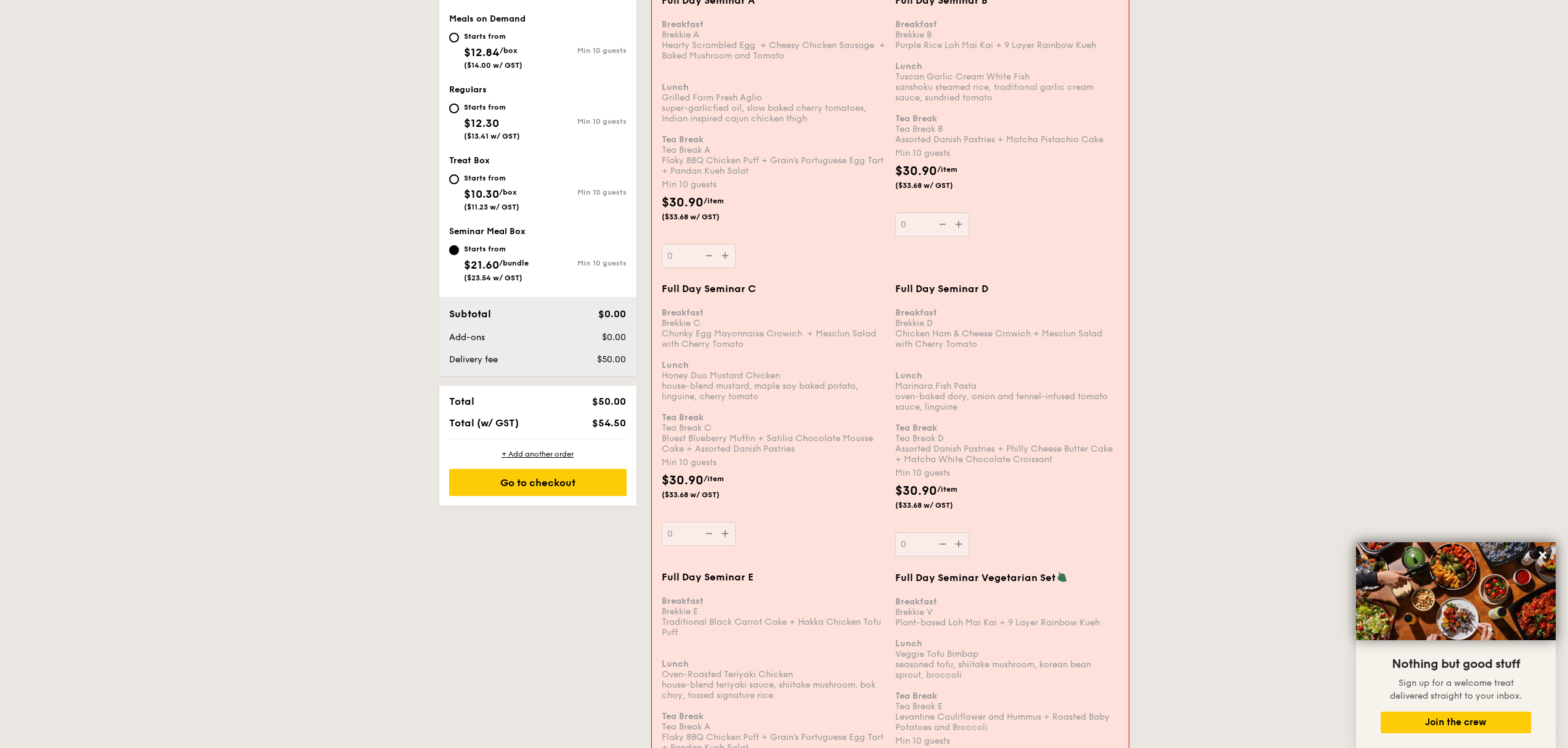
click at [447, 40] on div "Starts from $12.84 /box ($14.00 w/ GST) Min 10 guests" at bounding box center [538, 53] width 187 height 48
click at [452, 42] on input "Starts from $12.84 /box ($14.00 w/ GST) Min 10 guests" at bounding box center [454, 37] width 10 height 10
radio input "true"
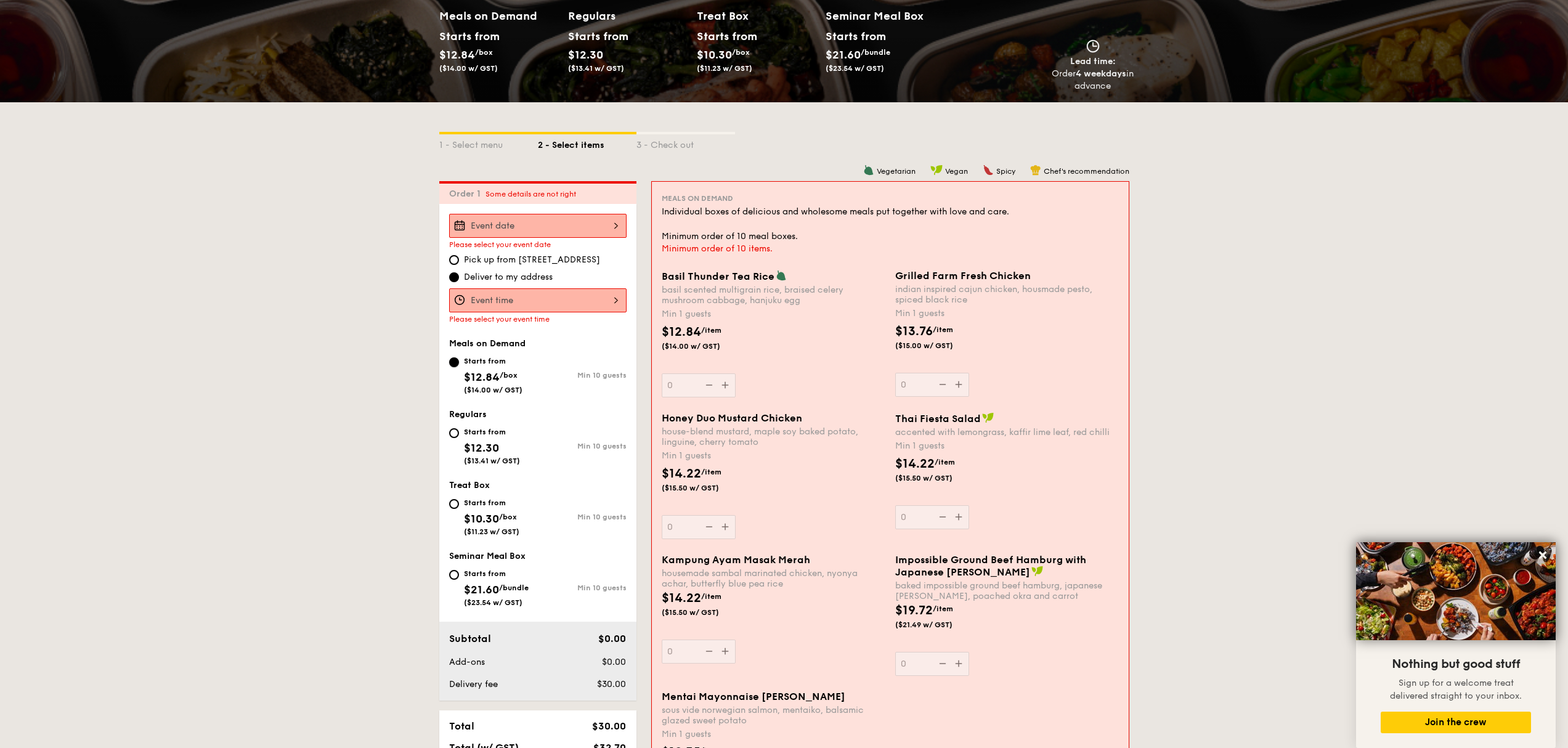
scroll to position [3, 0]
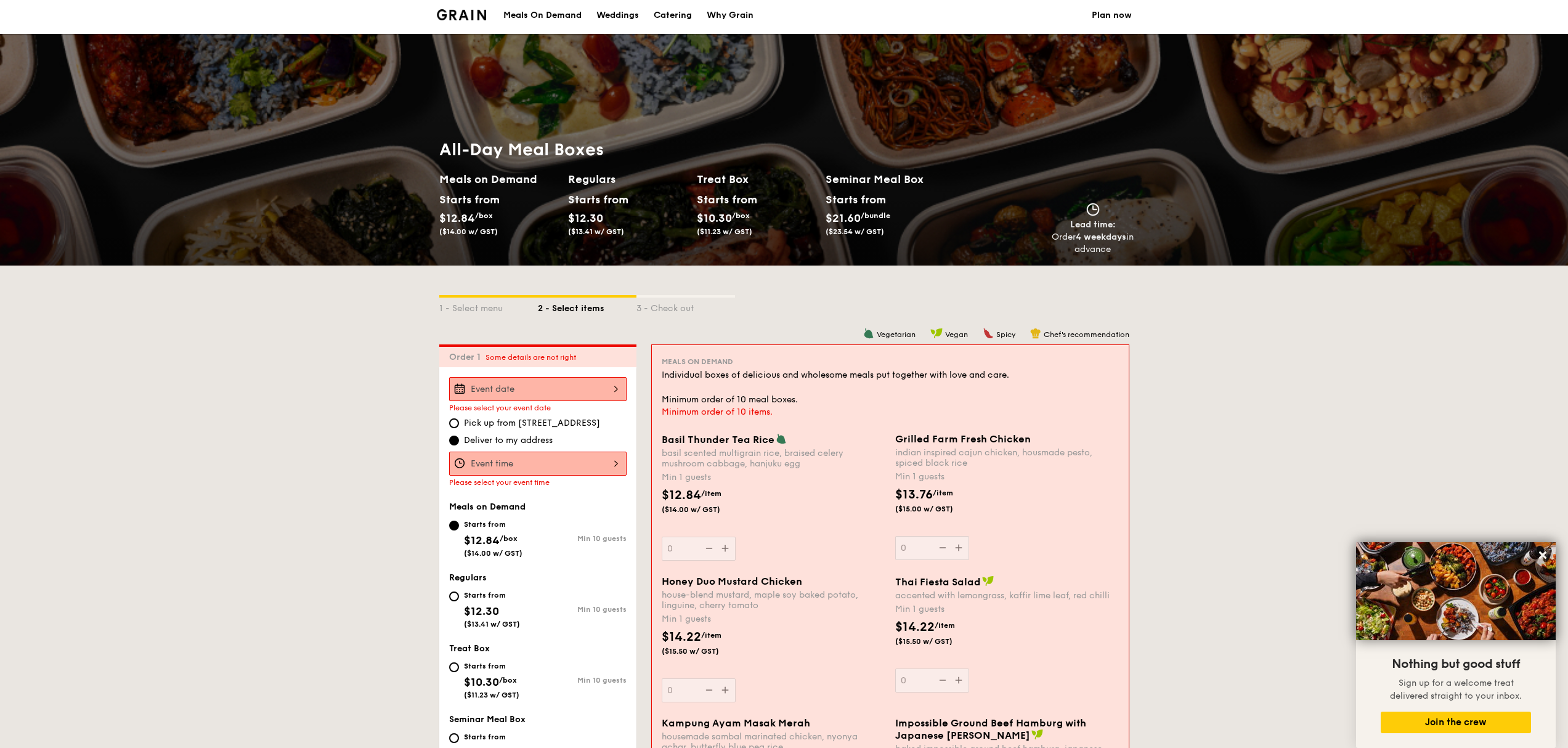
click at [623, 196] on div "Starts from" at bounding box center [595, 200] width 55 height 18
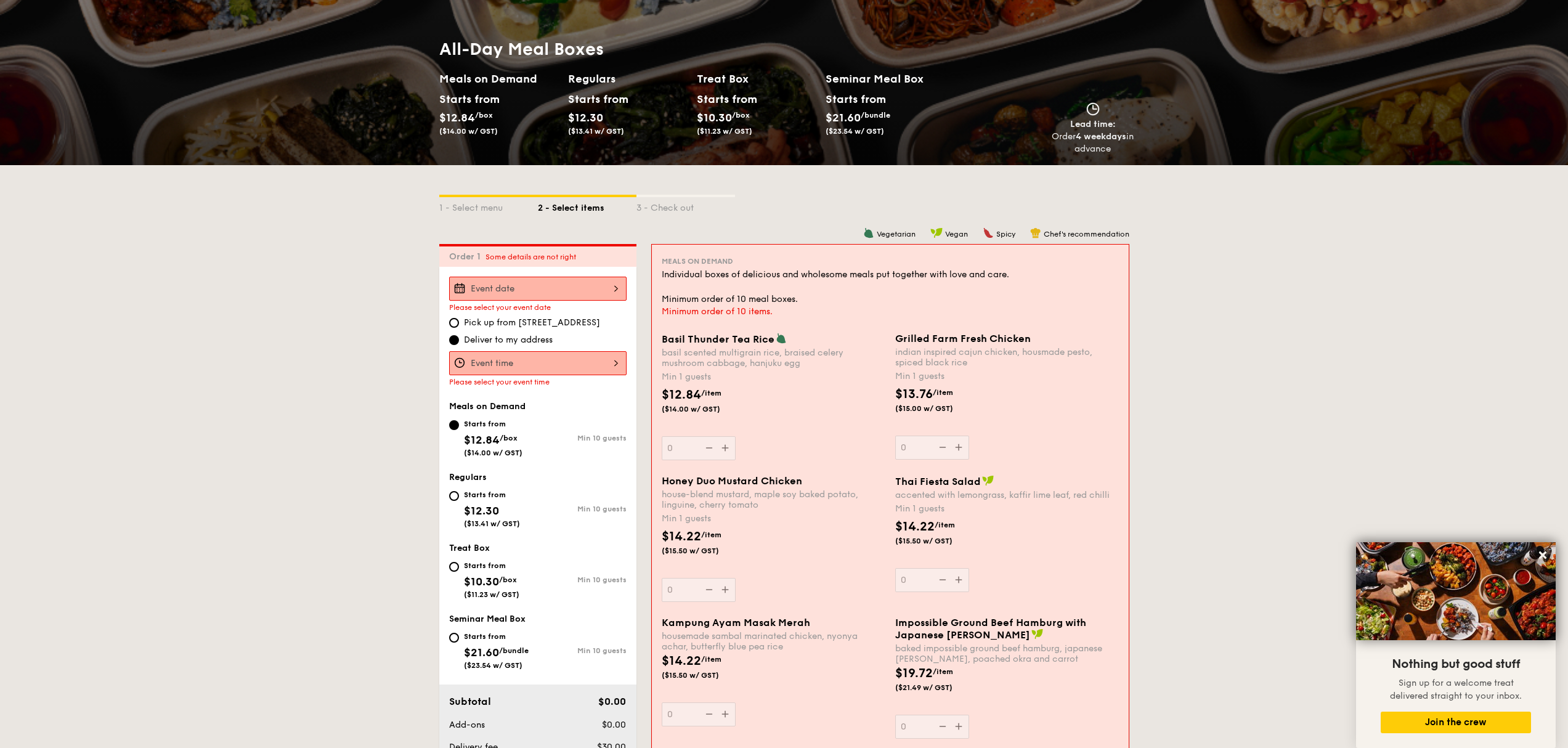
scroll to position [166, 0]
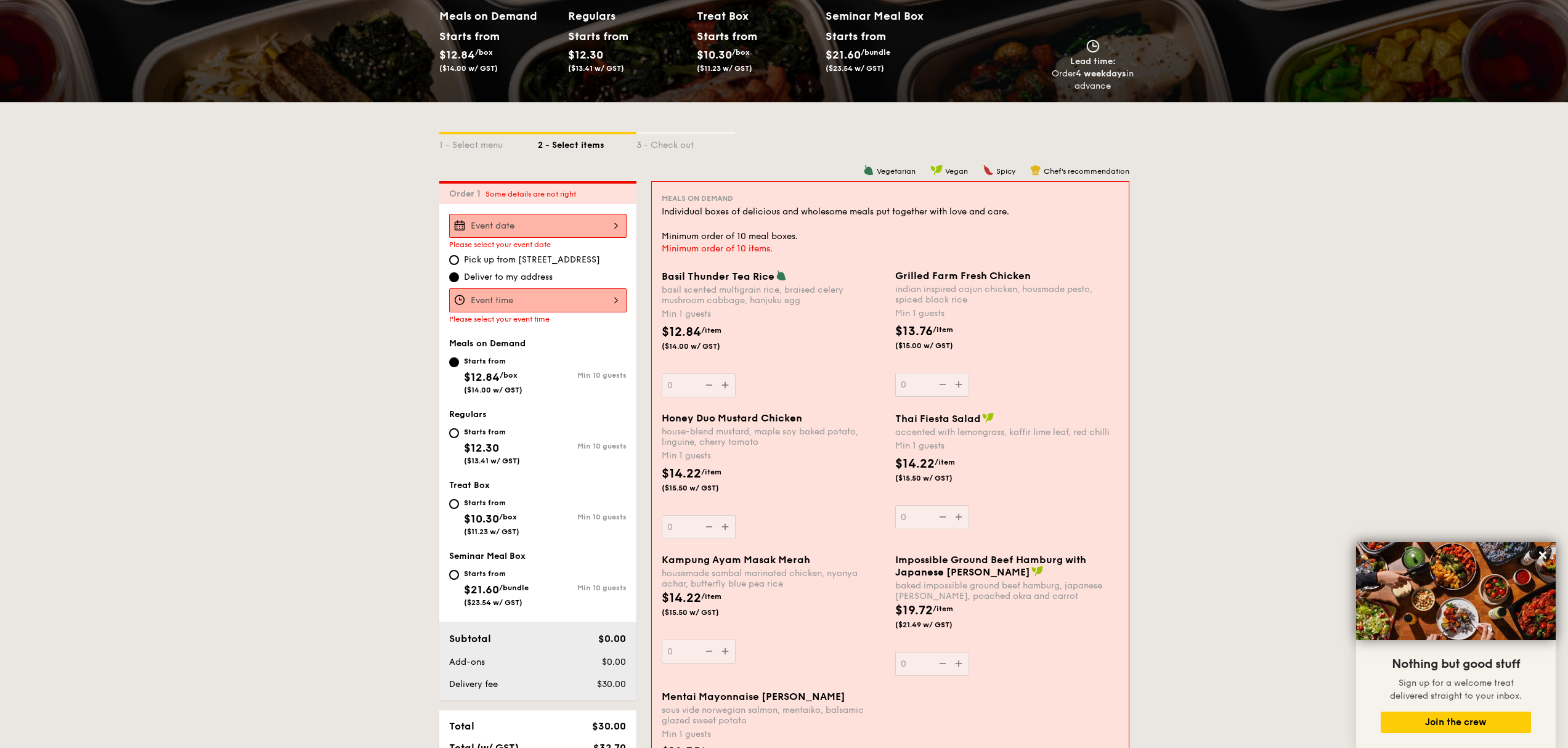
click at [469, 430] on div "Starts from" at bounding box center [492, 432] width 56 height 10
click at [459, 430] on input "Starts from $12.30 ($13.41 w/ GST) Min 10 guests" at bounding box center [454, 434] width 10 height 10
radio input "true"
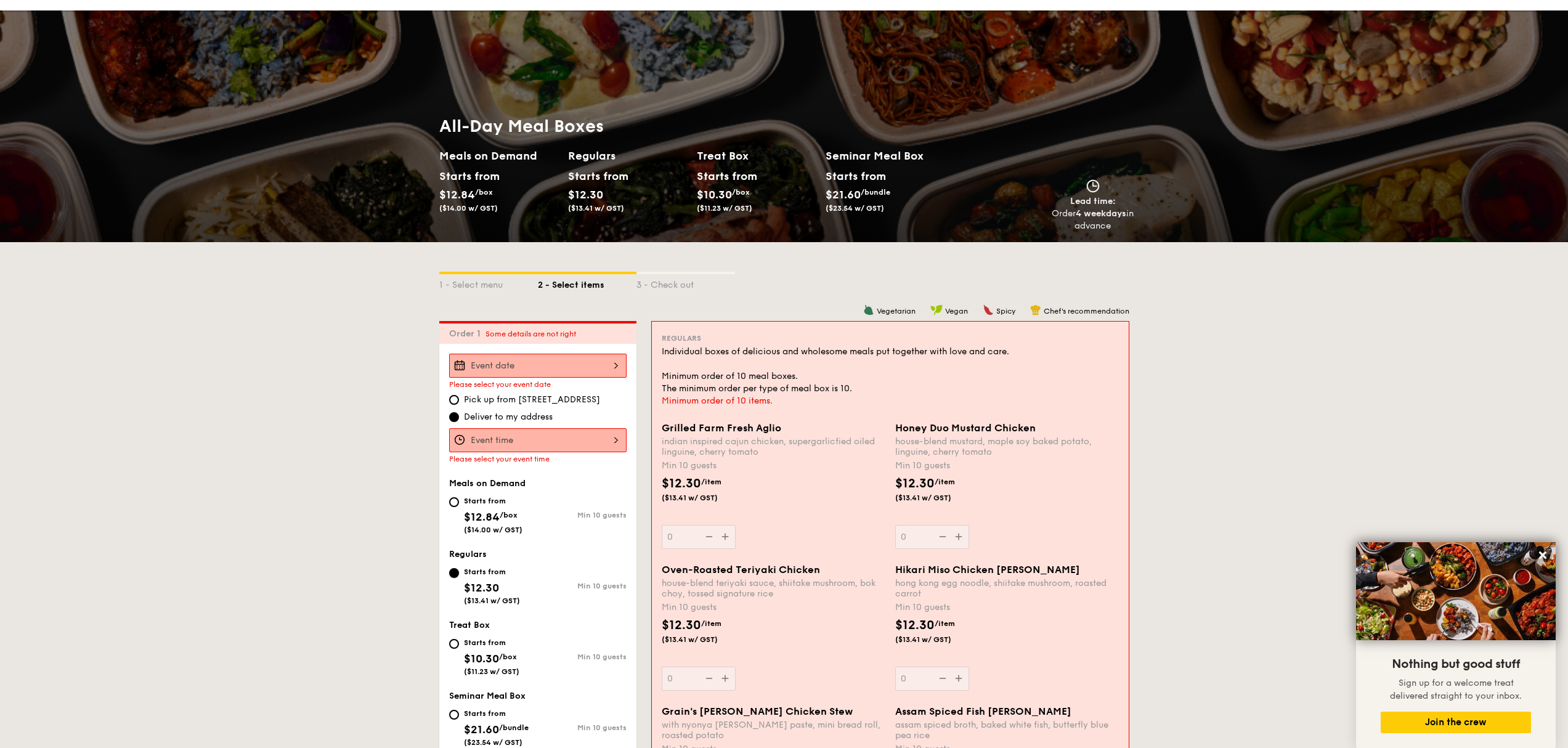
scroll to position [0, 0]
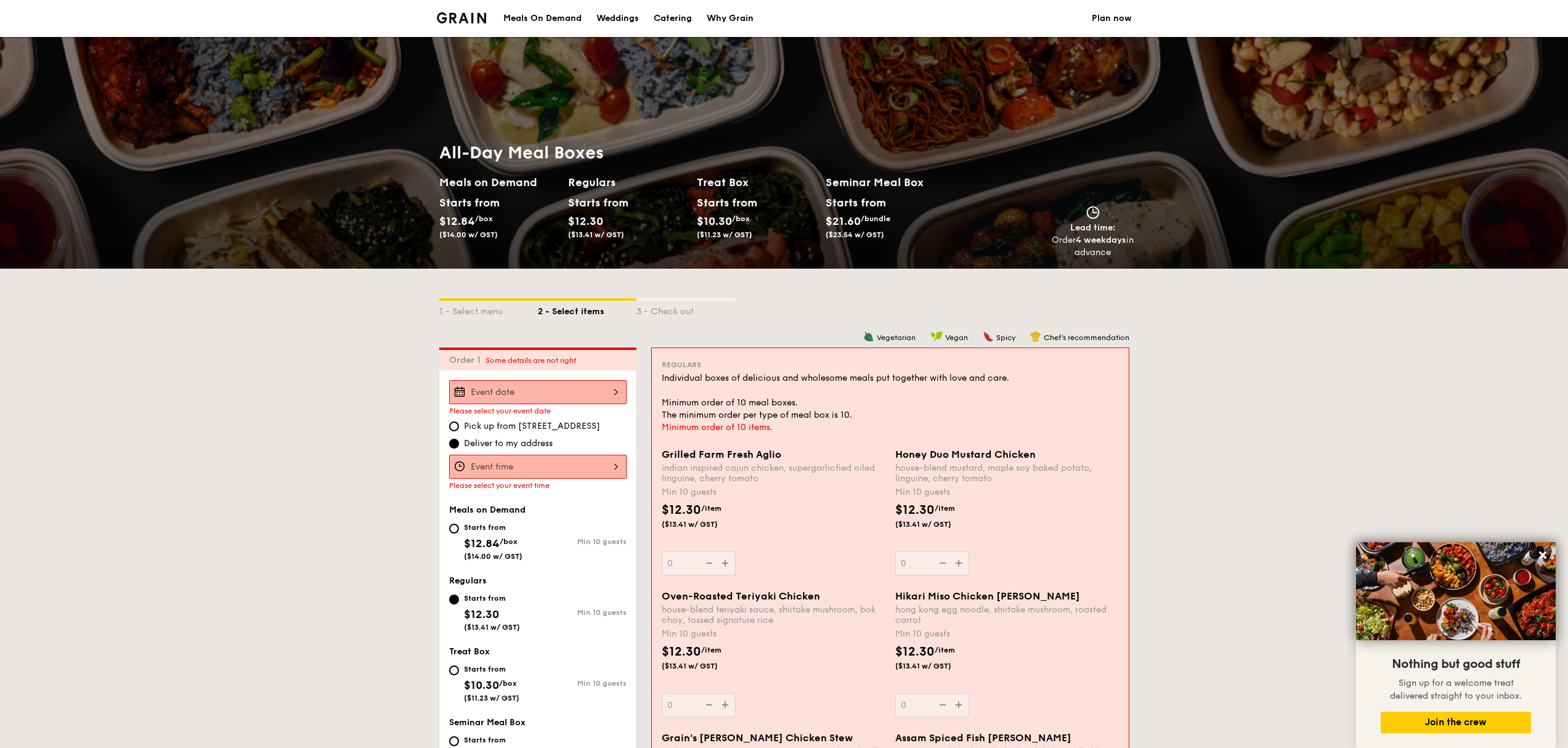
click at [661, 20] on div "Catering" at bounding box center [672, 18] width 38 height 37
select select
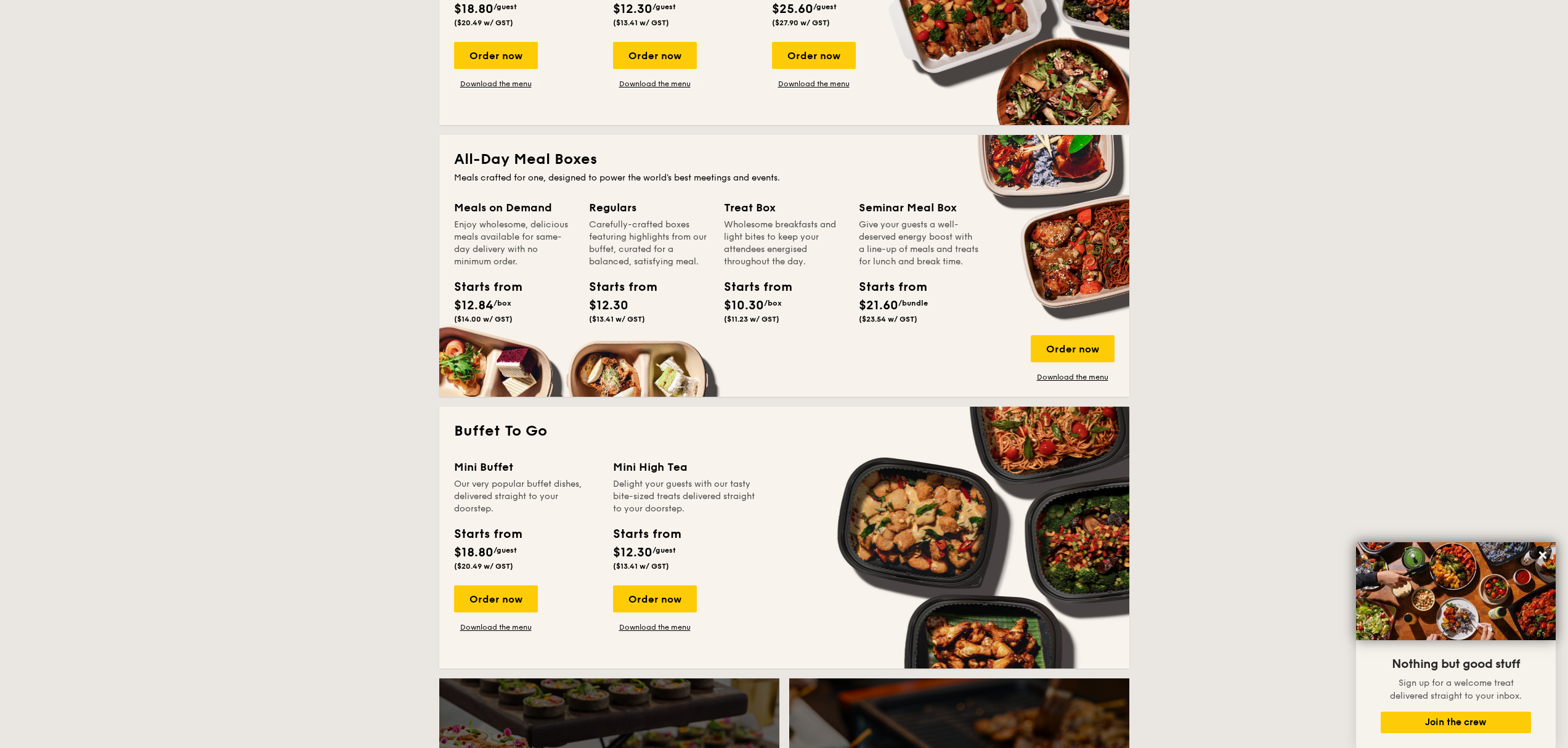
scroll to position [246, 0]
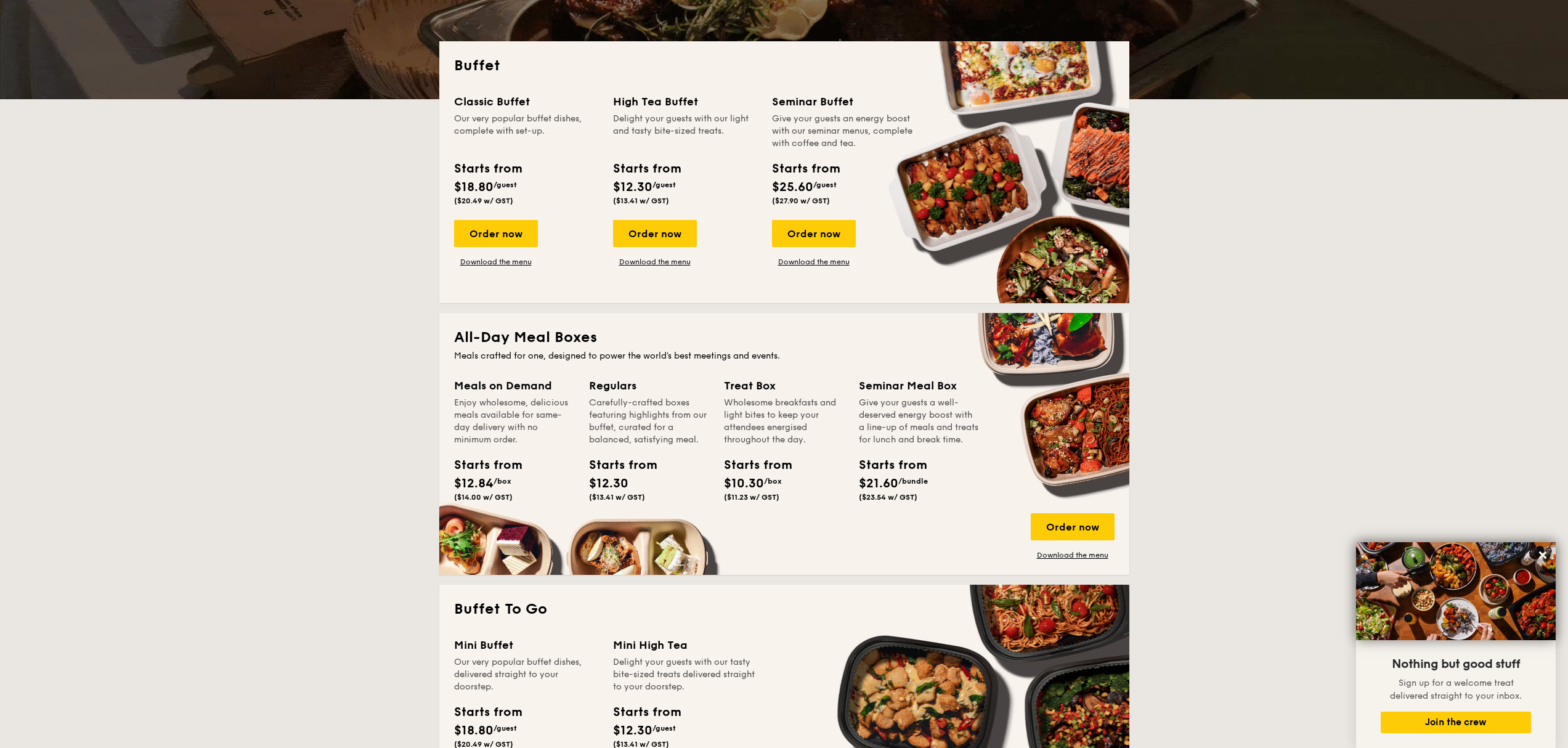
drag, startPoint x: 490, startPoint y: 92, endPoint x: 576, endPoint y: 151, distance: 104.3
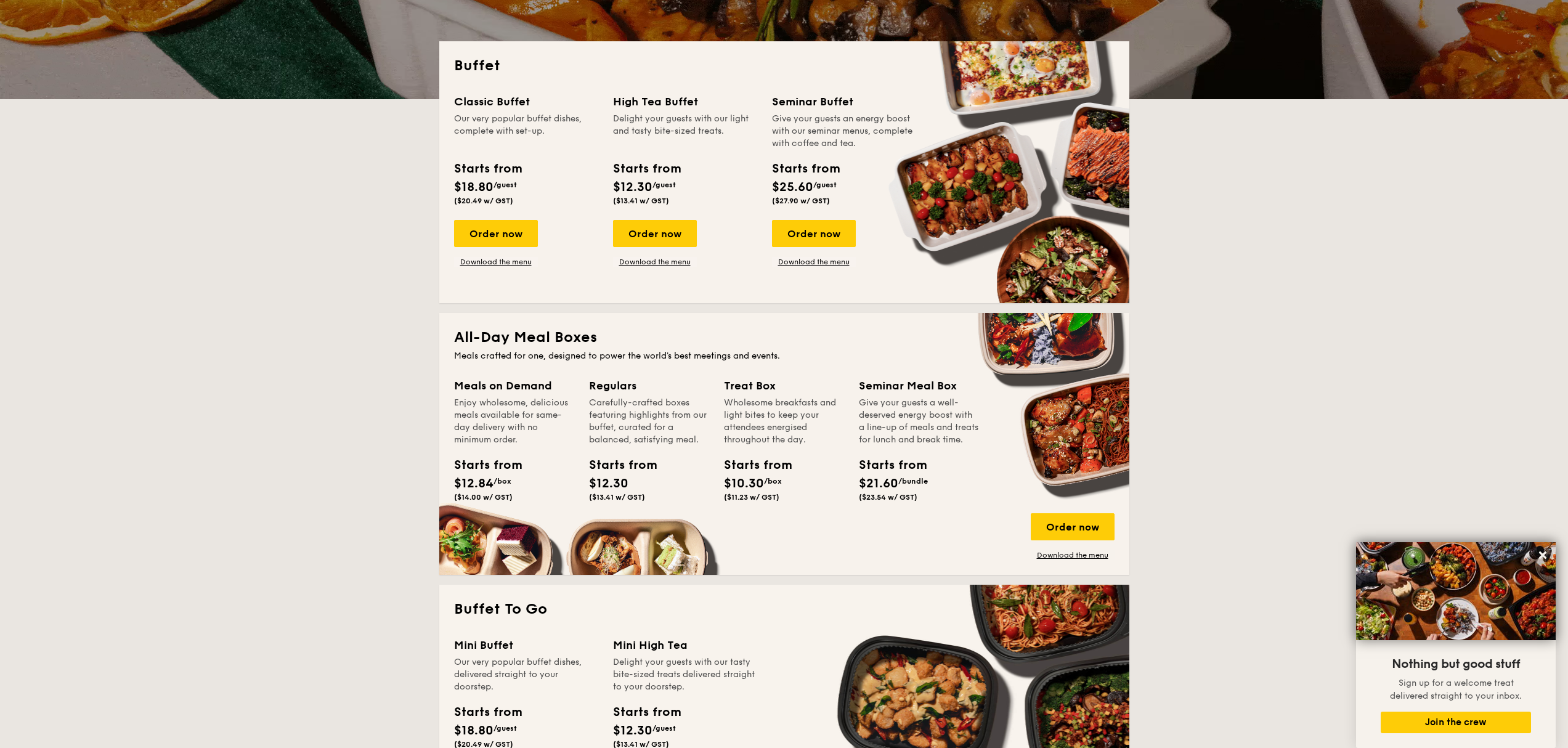
click at [576, 151] on div "Buffet Classic Buffet Our very popular buffet dishes, complete with set-up. Sta…" at bounding box center [784, 173] width 690 height 262
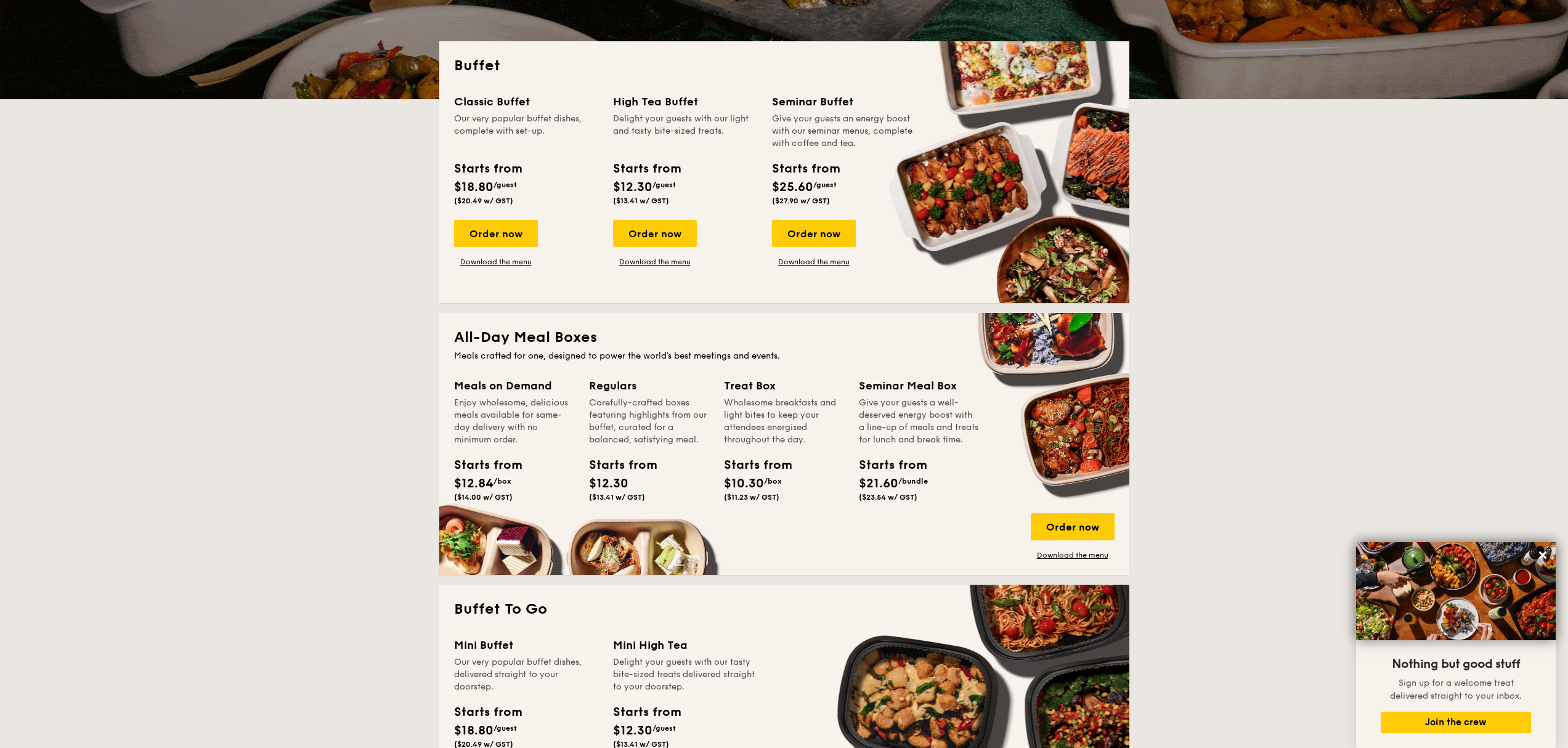
click at [576, 151] on div "Classic Buffet Our very popular buffet dishes, complete with set-up. Starts fro…" at bounding box center [526, 152] width 144 height 117
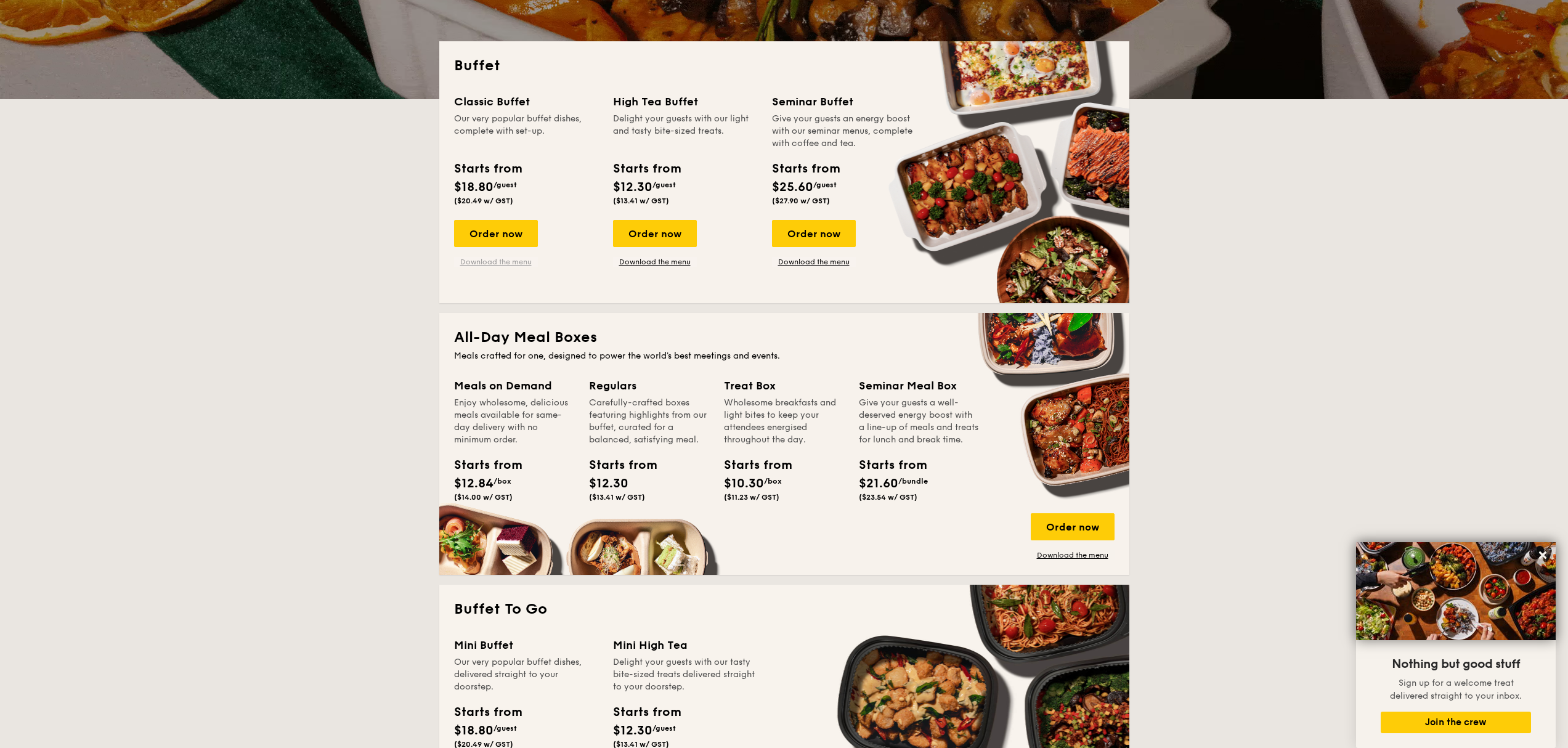
click at [505, 265] on link "Download the menu" at bounding box center [495, 262] width 84 height 10
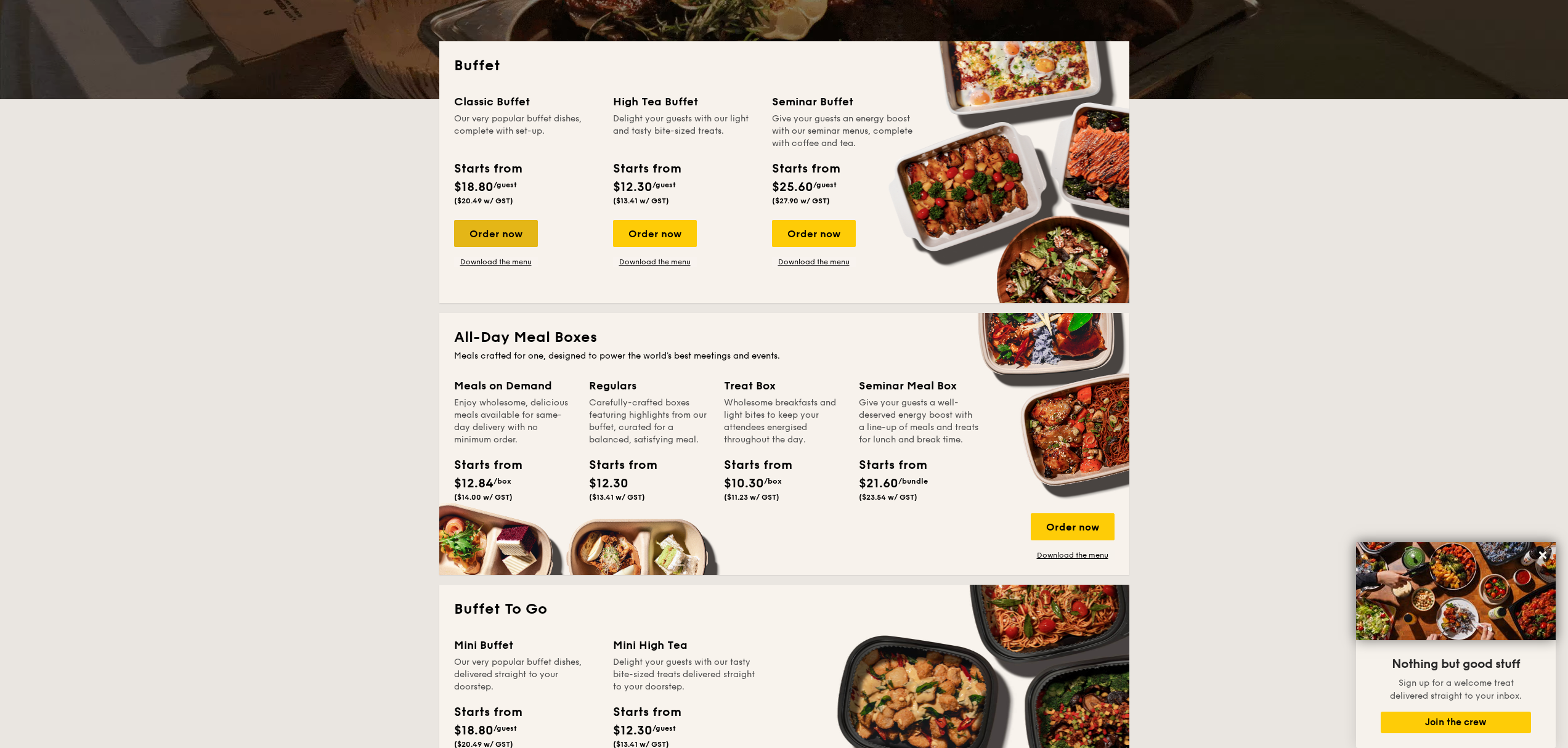
click at [512, 228] on div "Order now" at bounding box center [495, 233] width 84 height 27
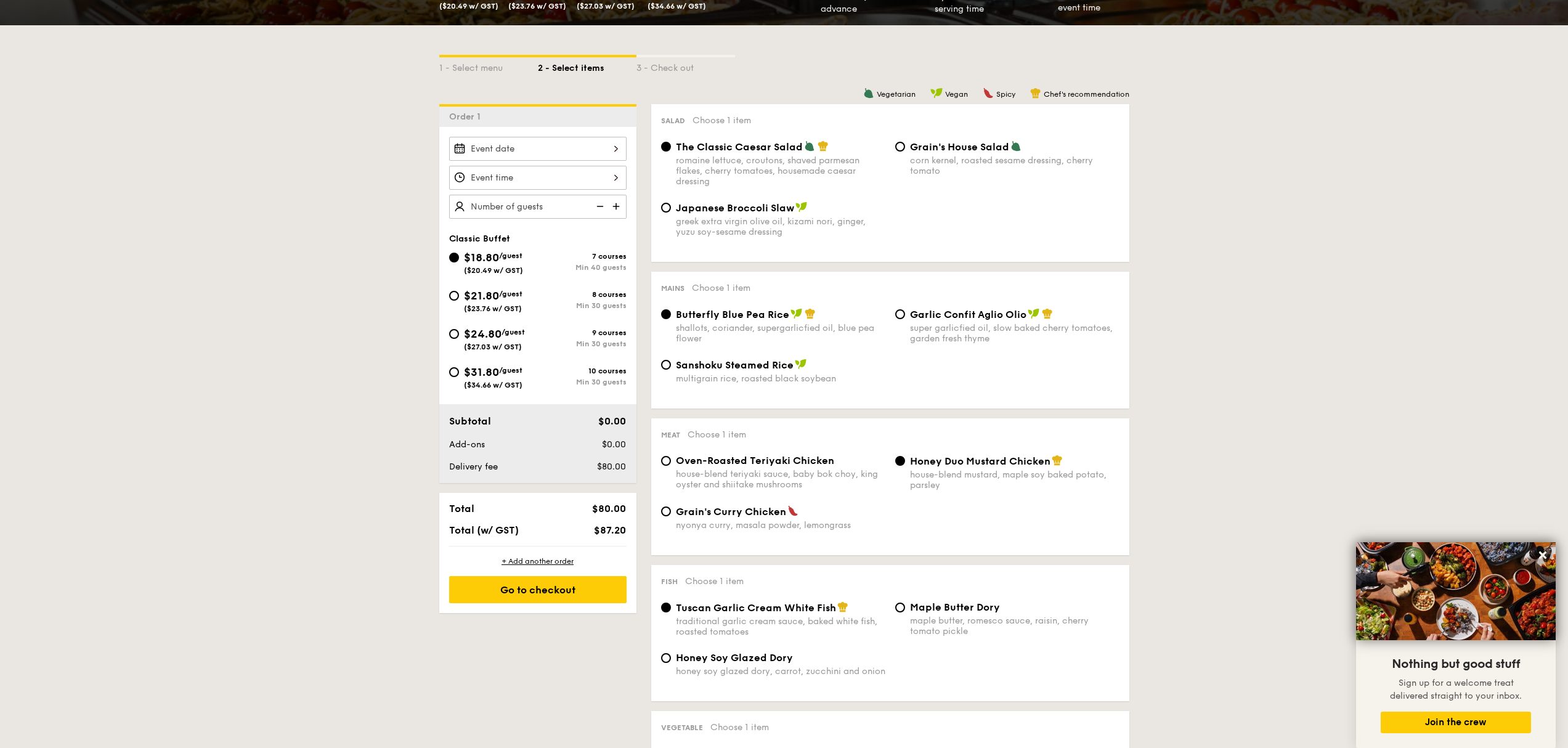
scroll to position [163, 0]
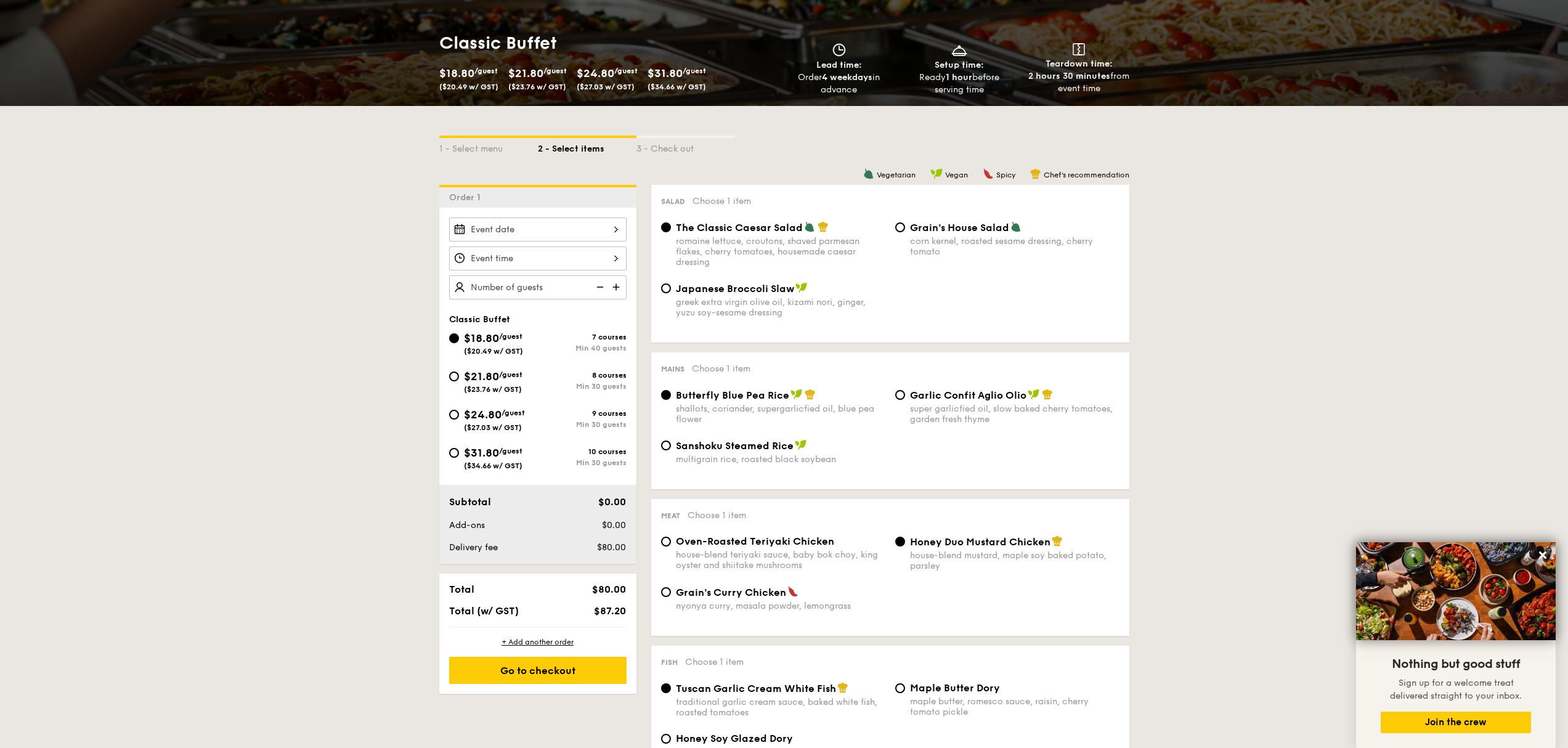
click at [576, 223] on input "Smoked Mesquite Whole Chicken brined in our in-house blend of herbs and spices,…" at bounding box center [538, 230] width 178 height 24
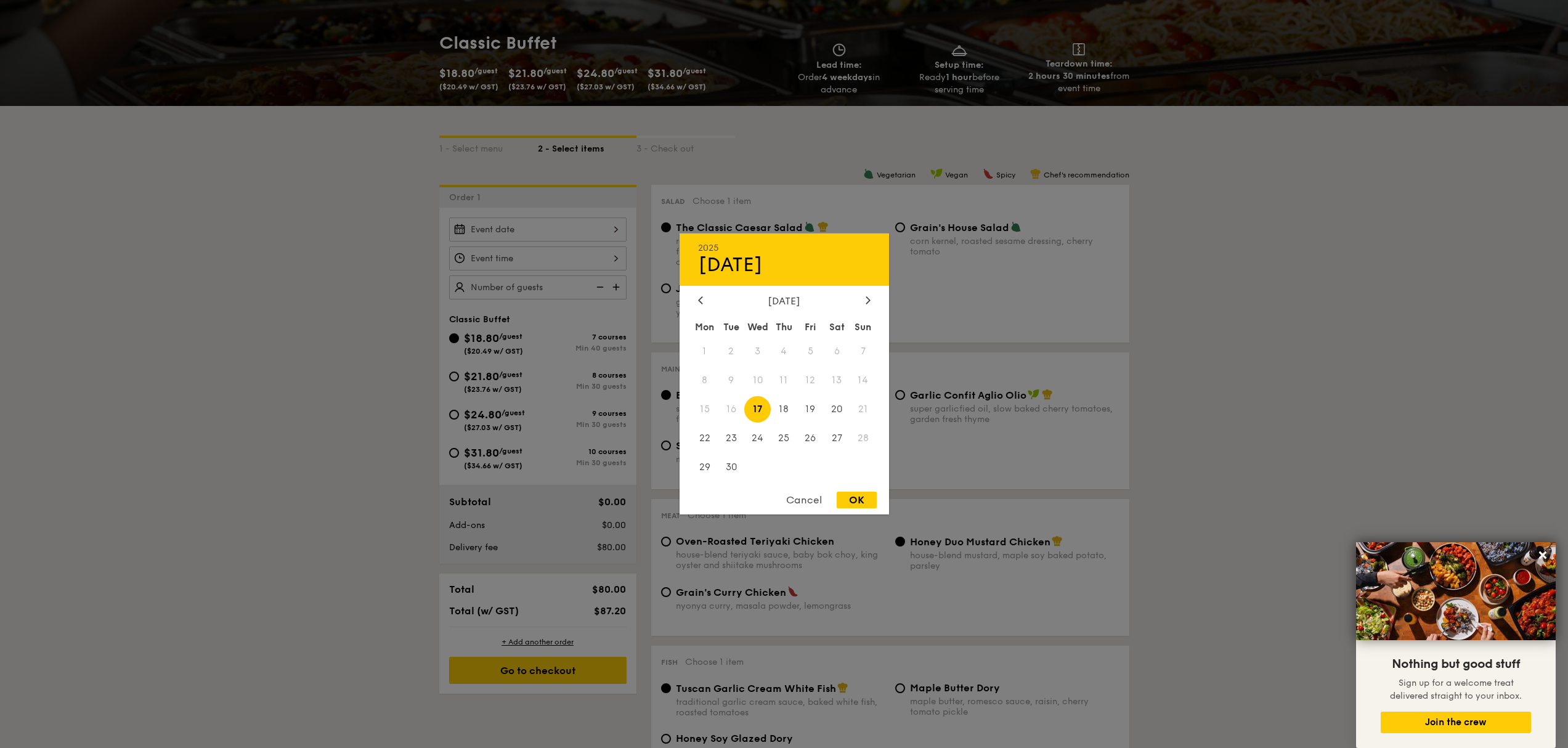
drag, startPoint x: 870, startPoint y: 299, endPoint x: 860, endPoint y: 298, distance: 10.0
click at [860, 298] on div "September 2025" at bounding box center [784, 301] width 173 height 12
click at [870, 300] on div at bounding box center [868, 301] width 11 height 12
click at [869, 306] on div at bounding box center [868, 301] width 11 height 12
click at [702, 403] on span "10" at bounding box center [705, 410] width 27 height 27
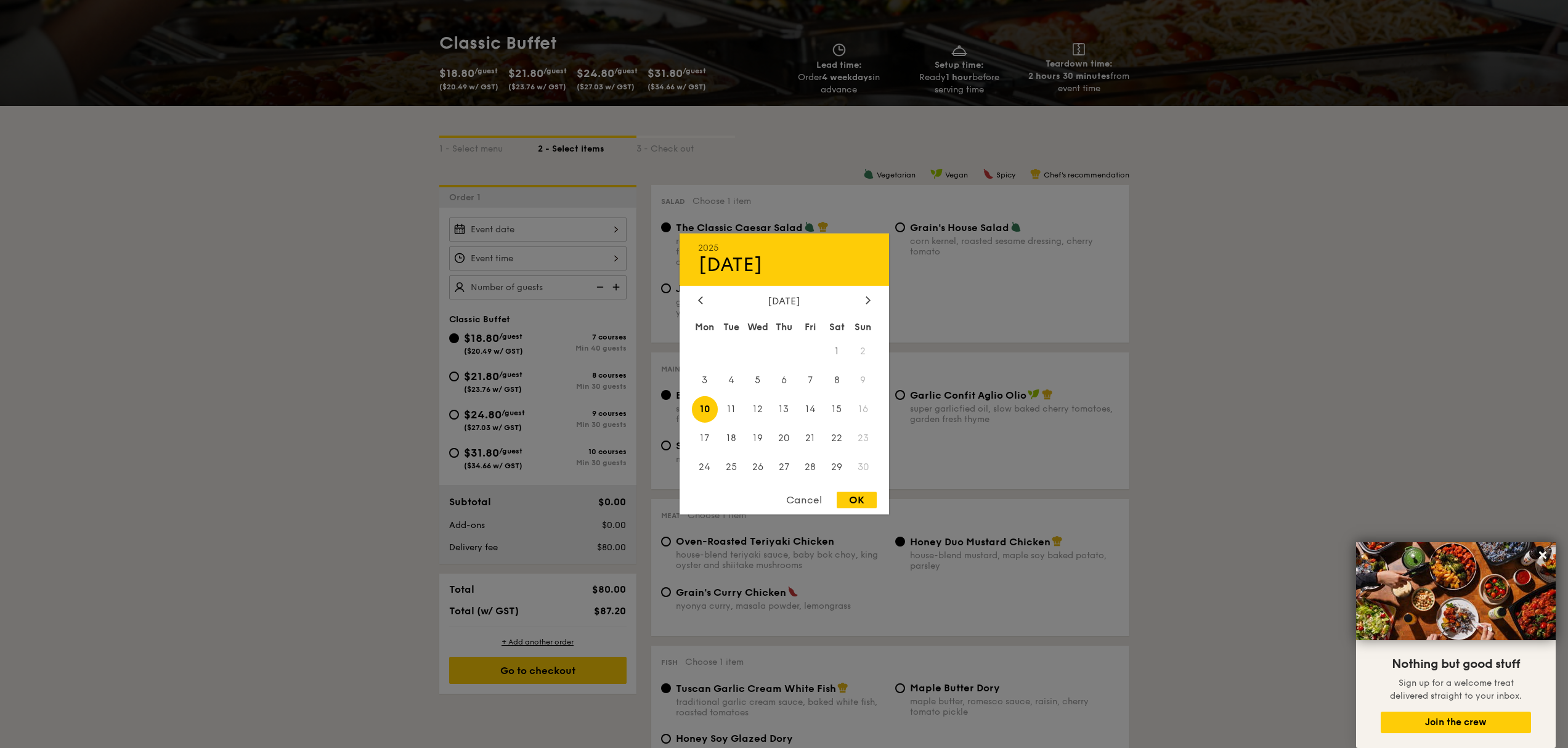
drag, startPoint x: 851, startPoint y: 490, endPoint x: 854, endPoint y: 501, distance: 11.4
click at [854, 501] on div "OK" at bounding box center [856, 501] width 40 height 17
type input "Nov 10, 2025"
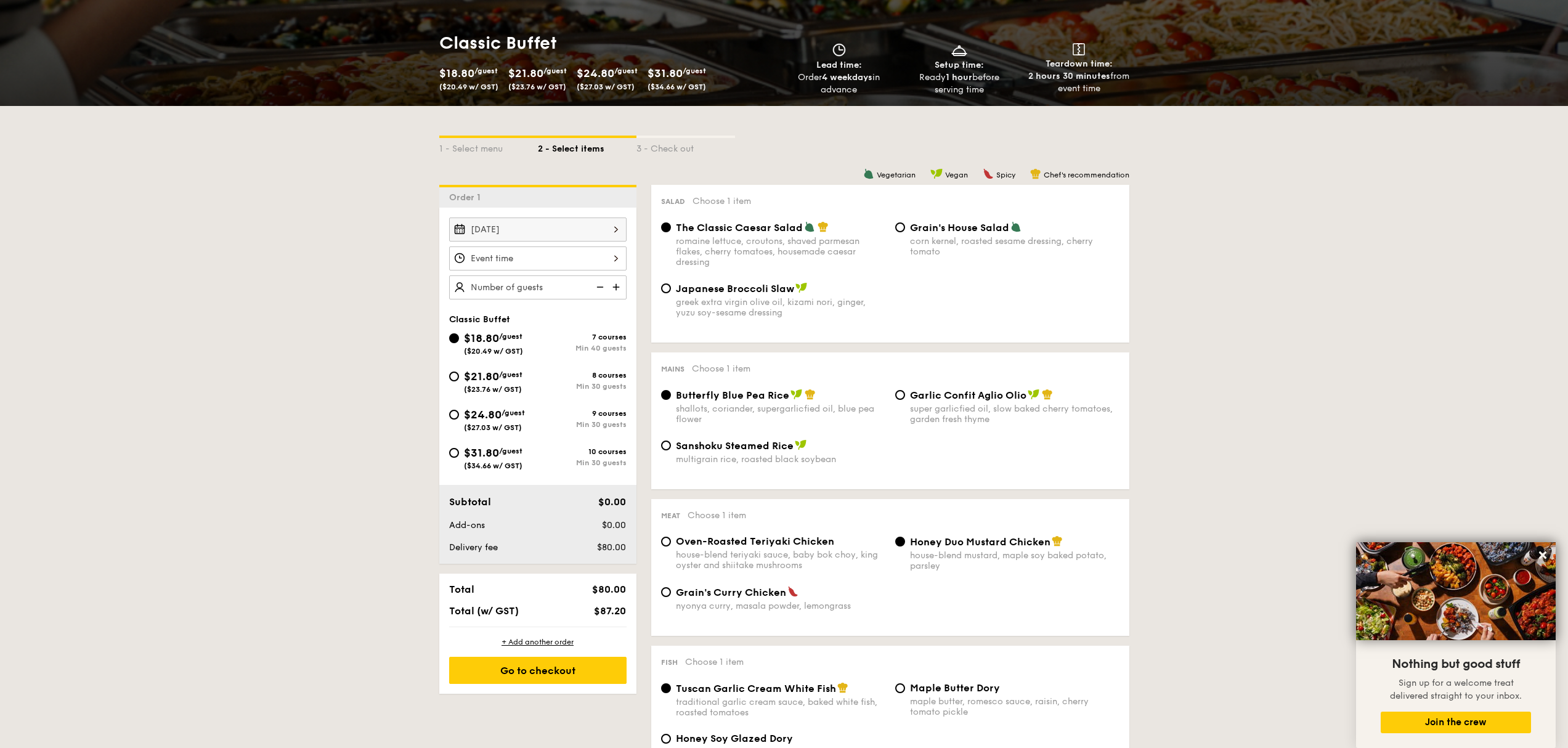
click at [583, 248] on input "Smoked Mesquite Whole Chicken brined in our in-house blend of herbs and spices,…" at bounding box center [538, 259] width 178 height 24
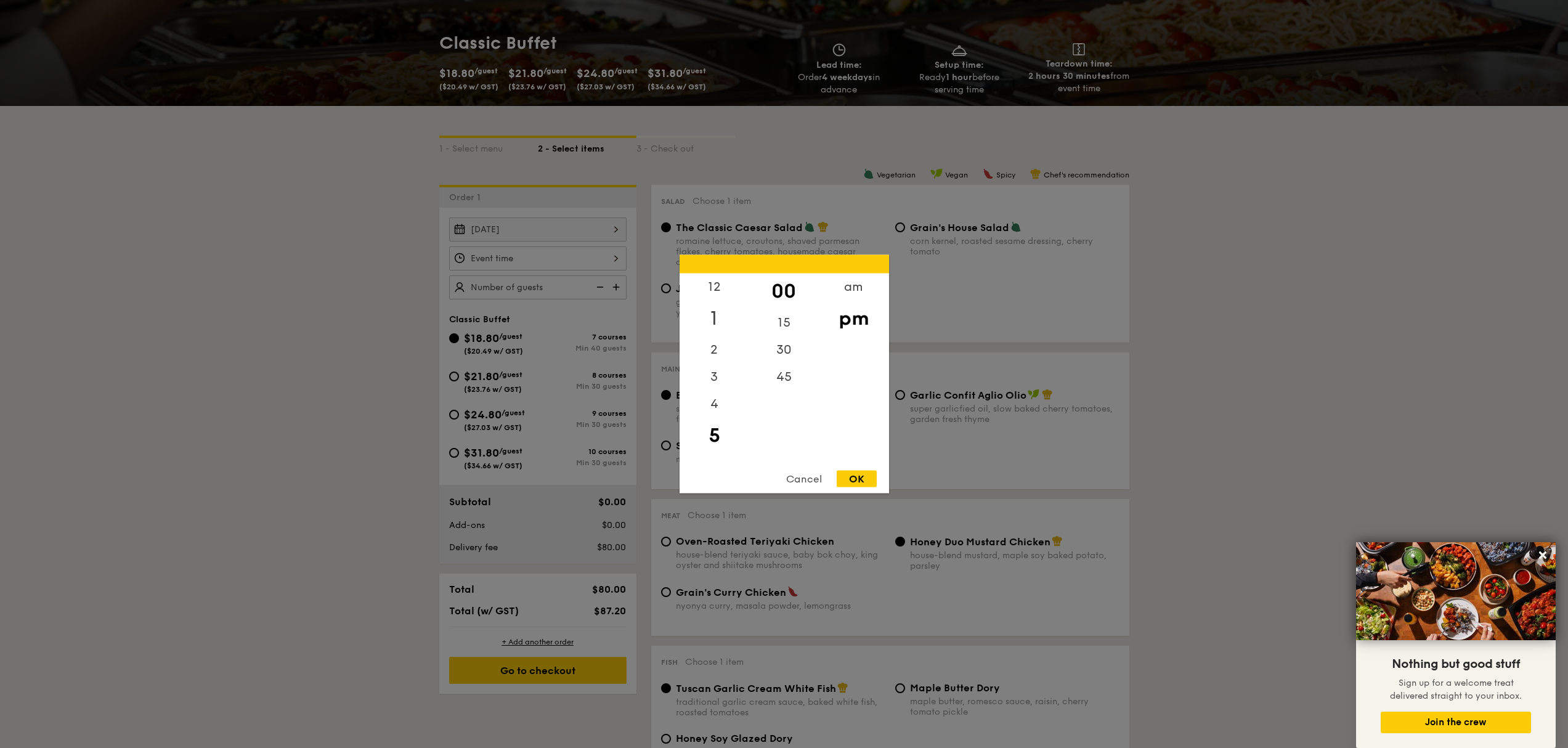
click at [709, 321] on div "1" at bounding box center [714, 319] width 70 height 36
click at [846, 479] on div "OK" at bounding box center [856, 479] width 40 height 17
type input "1:00PM"
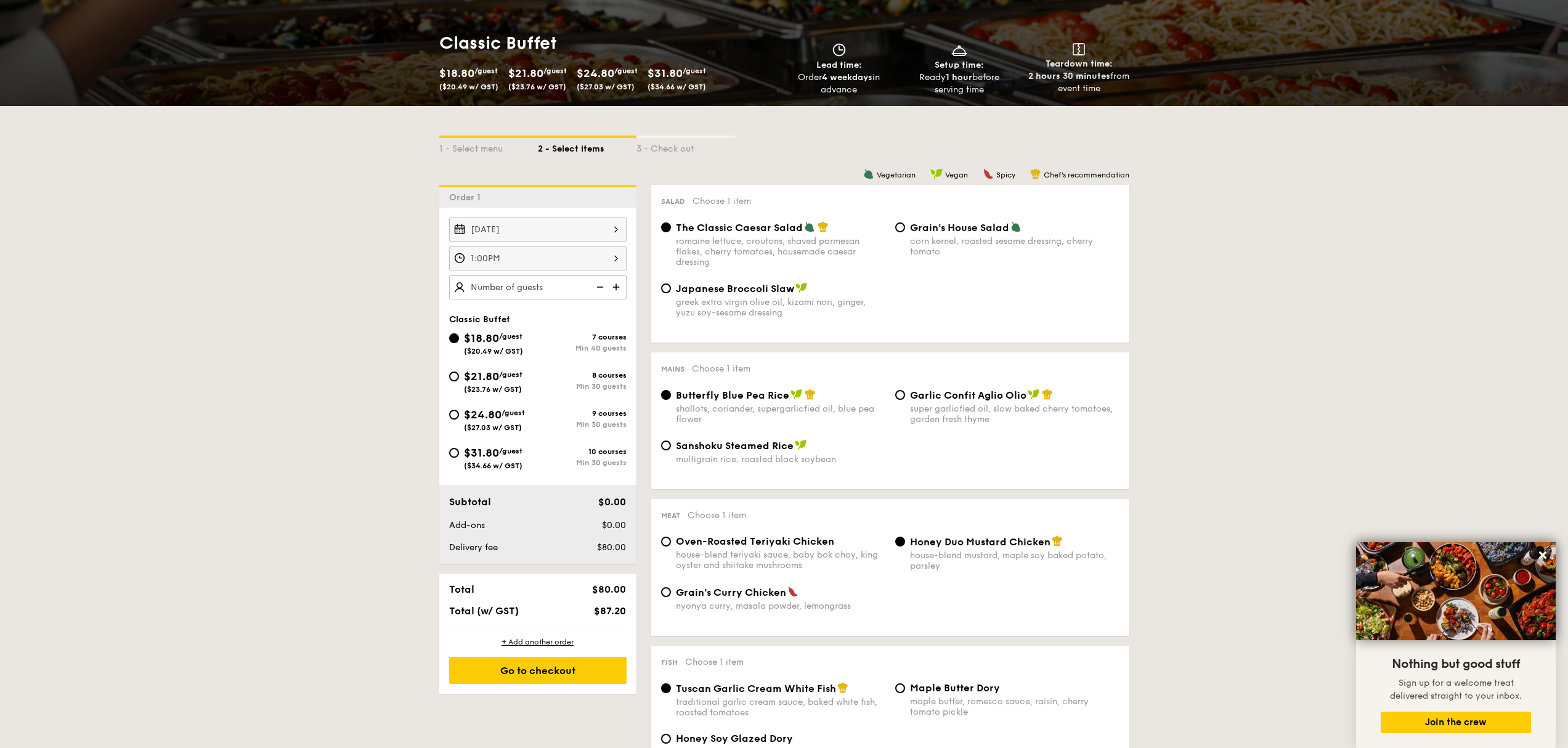
click at [591, 287] on img at bounding box center [599, 287] width 18 height 23
type input "40 guests"
click at [595, 287] on img at bounding box center [599, 287] width 18 height 23
click at [598, 285] on img at bounding box center [599, 287] width 18 height 23
click at [600, 280] on img at bounding box center [599, 287] width 18 height 23
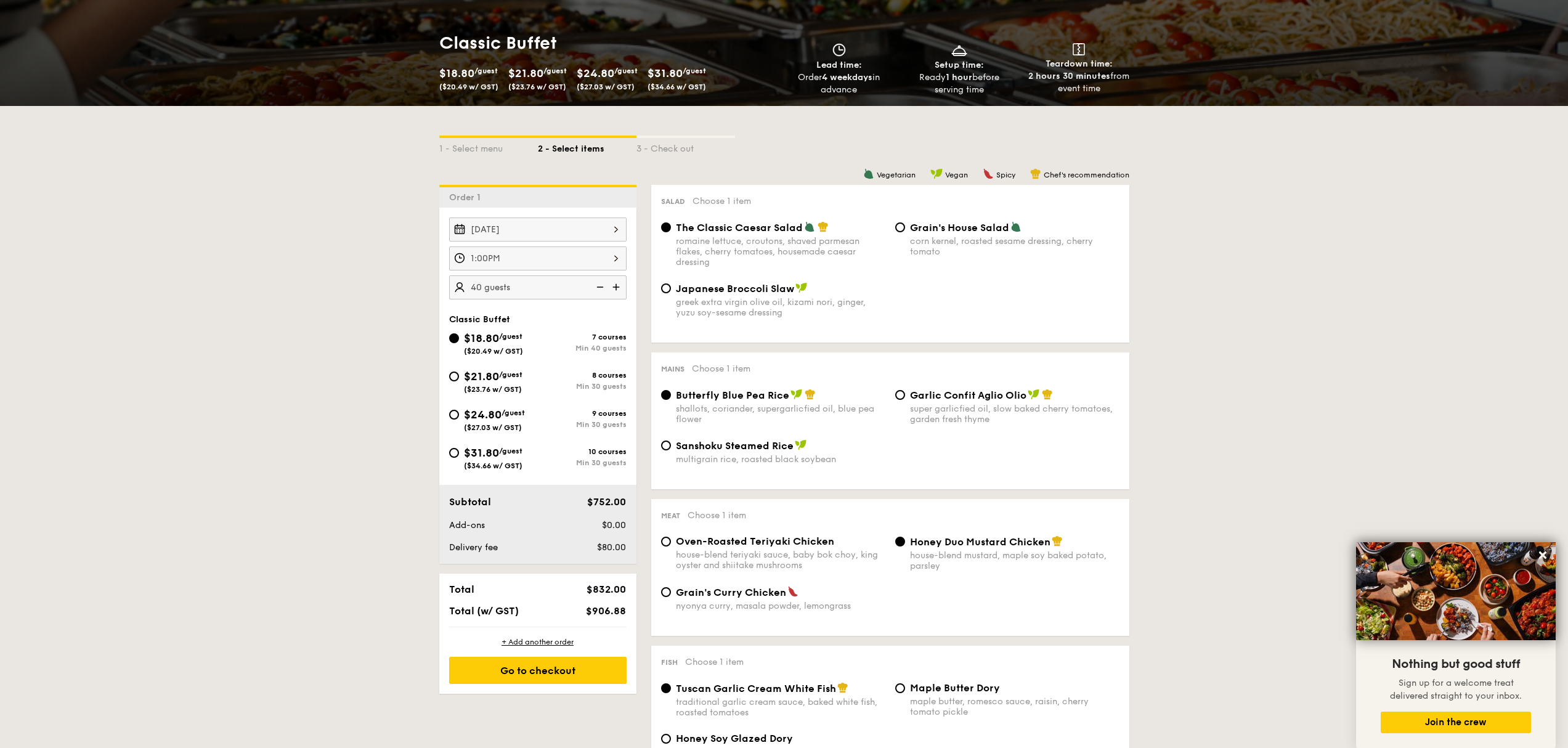
click at [600, 281] on img at bounding box center [599, 287] width 18 height 23
click at [603, 286] on img at bounding box center [599, 287] width 18 height 23
click at [601, 286] on img at bounding box center [599, 287] width 18 height 23
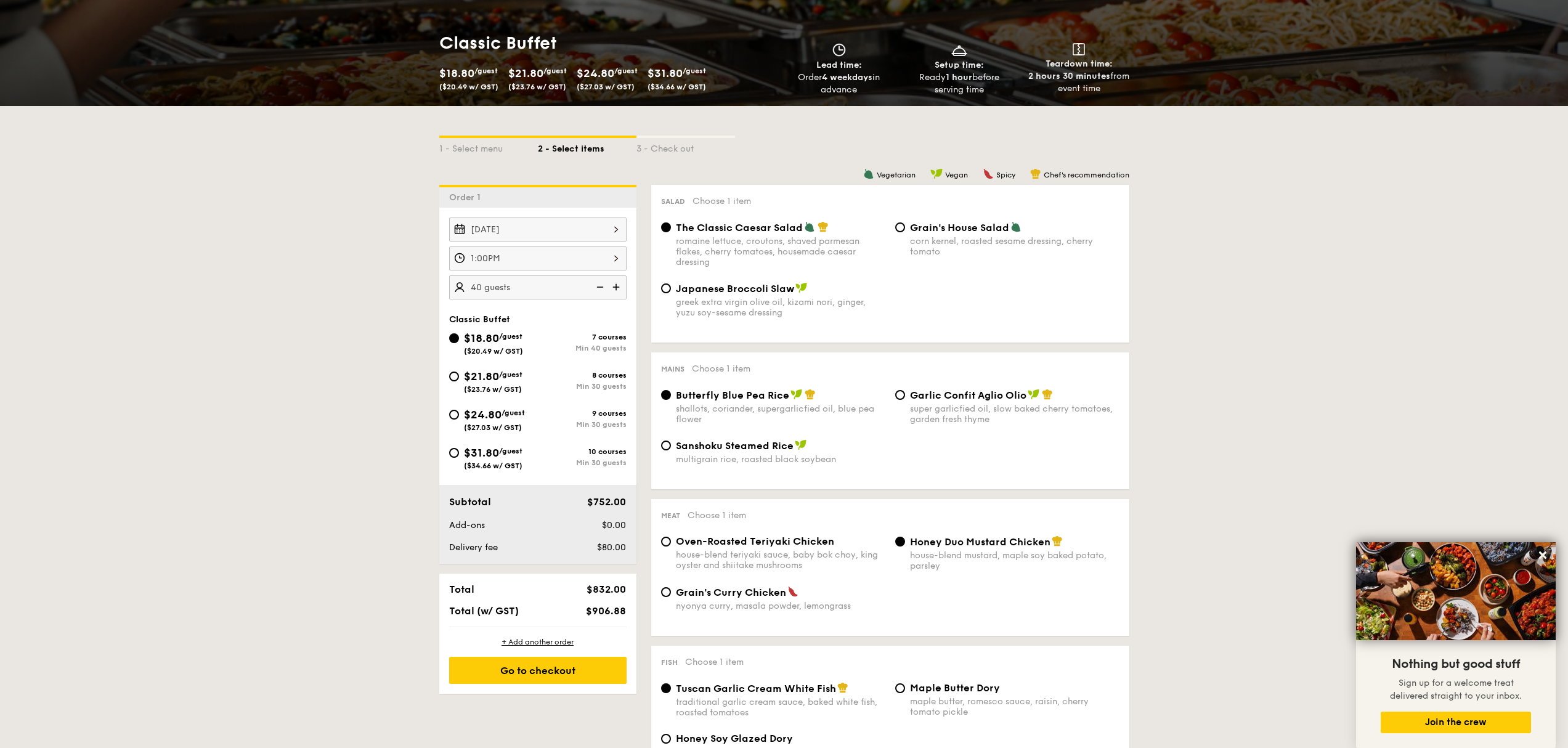
click at [601, 286] on img at bounding box center [599, 287] width 18 height 23
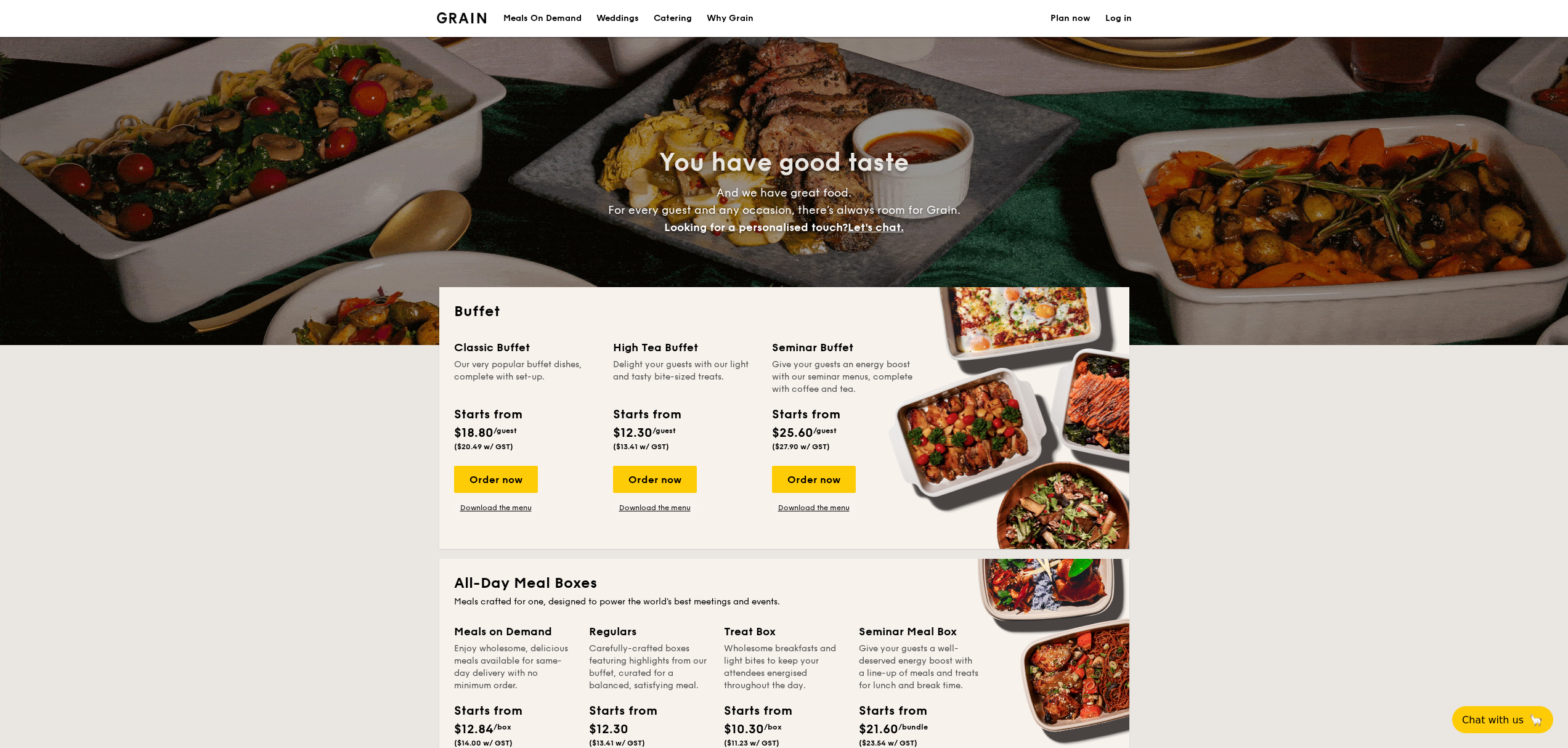
select select
click at [653, 484] on div "Order now" at bounding box center [655, 479] width 84 height 27
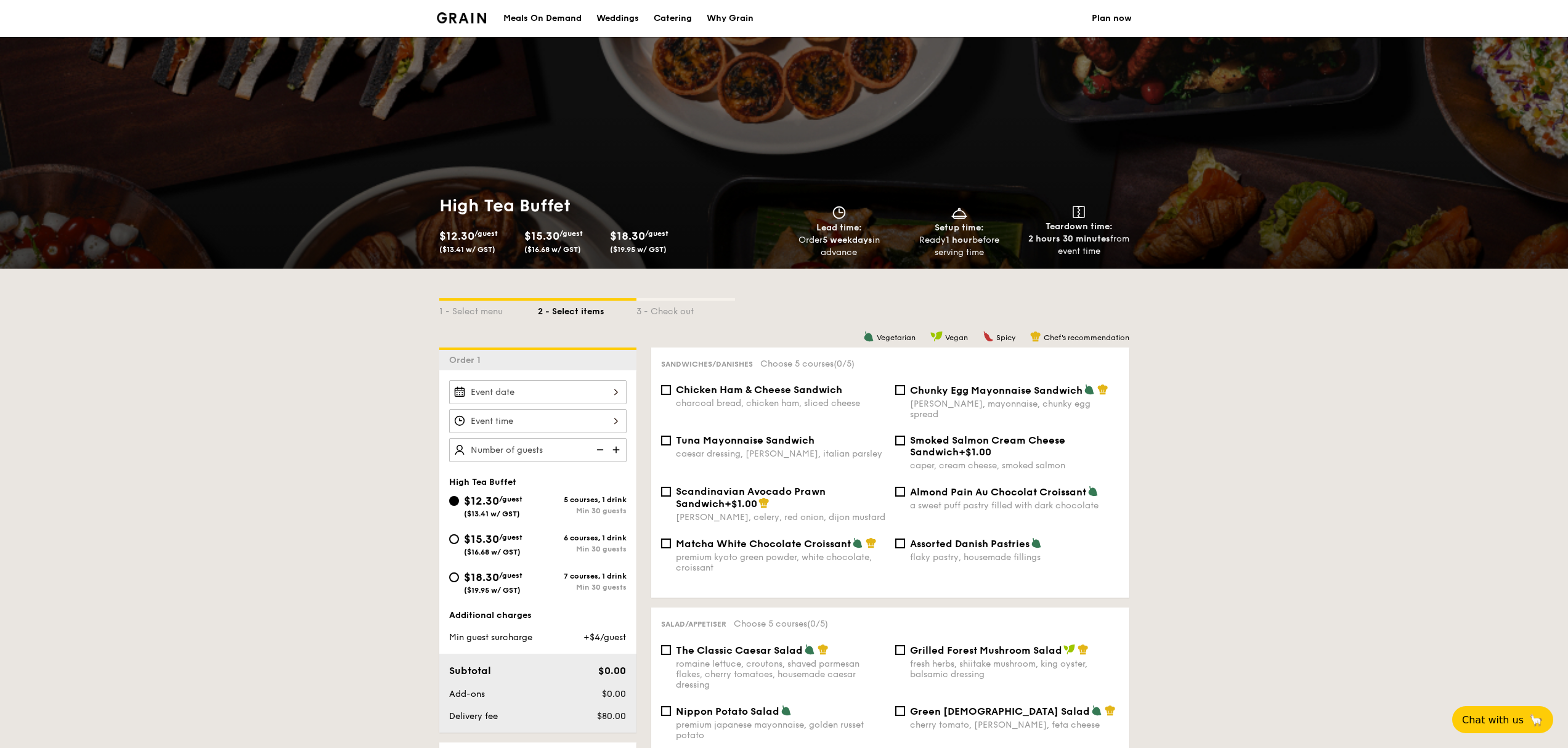
select select
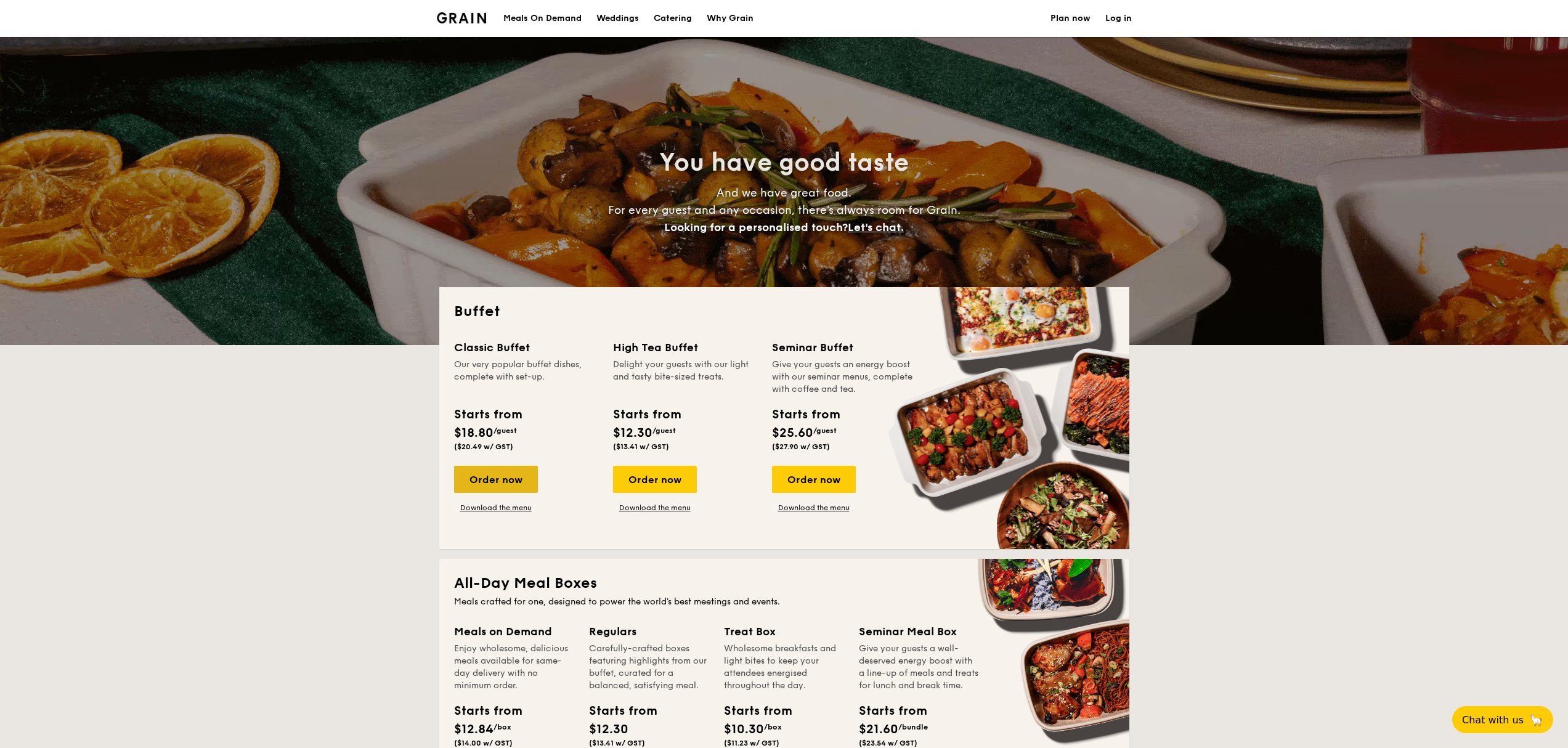
click at [519, 481] on div "Order now" at bounding box center [495, 479] width 84 height 27
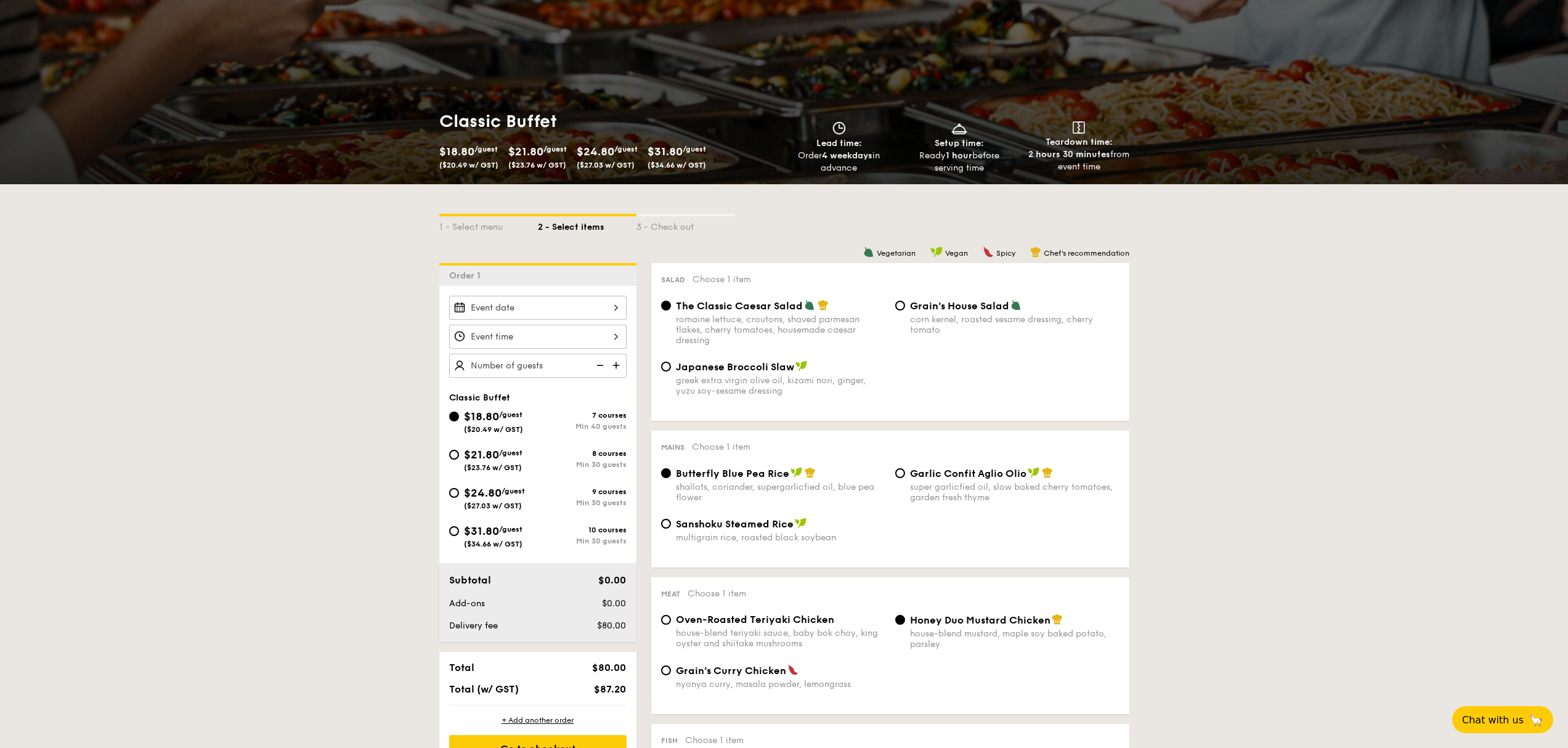
scroll to position [163, 0]
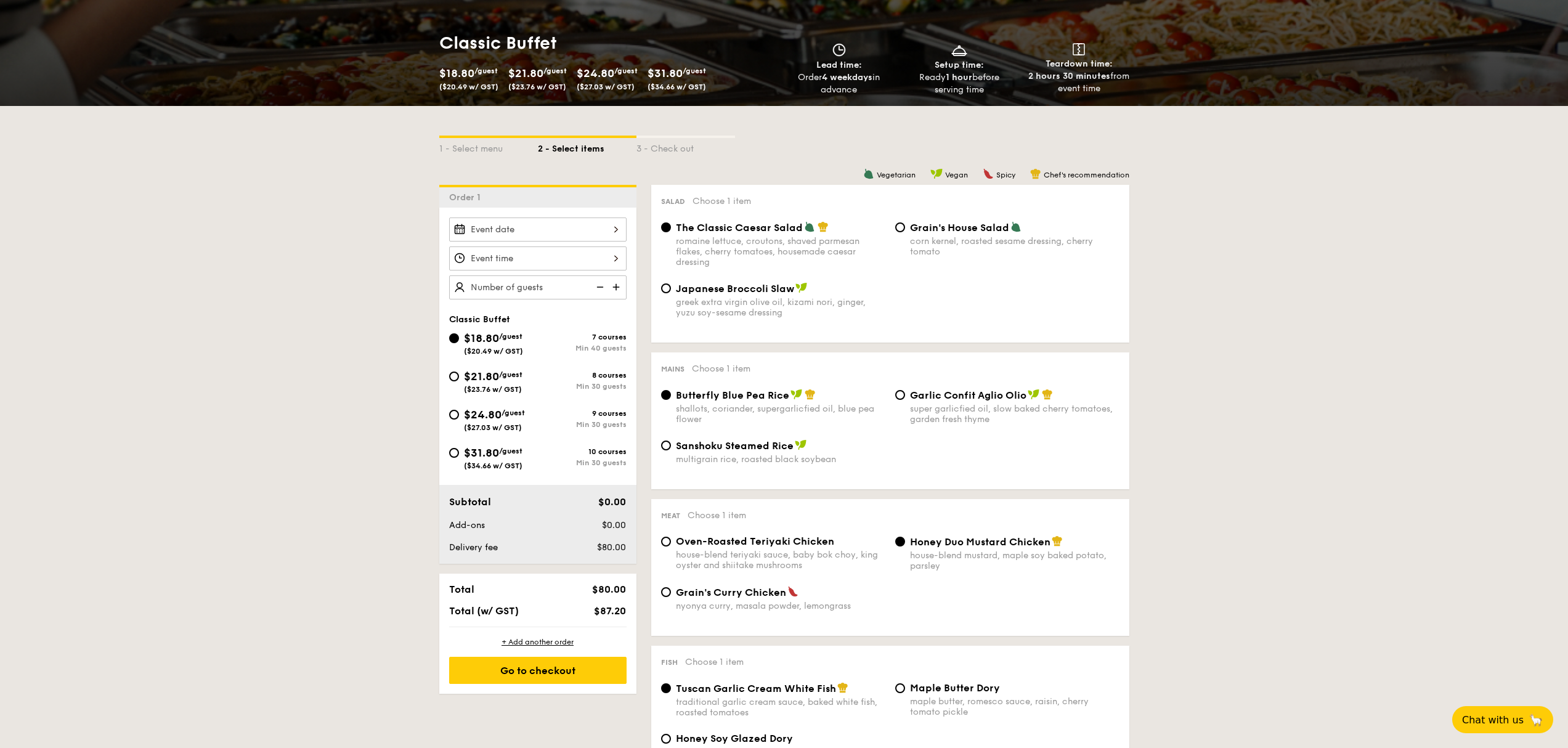
click at [487, 292] on input "text" at bounding box center [538, 288] width 178 height 24
type input "2"
type input "30"
click at [505, 374] on span "/guest" at bounding box center [510, 374] width 23 height 8
click at [459, 374] on input "$21.80 /guest ($23.76 w/ GST) 8 courses Min 30 guests" at bounding box center [454, 376] width 10 height 10
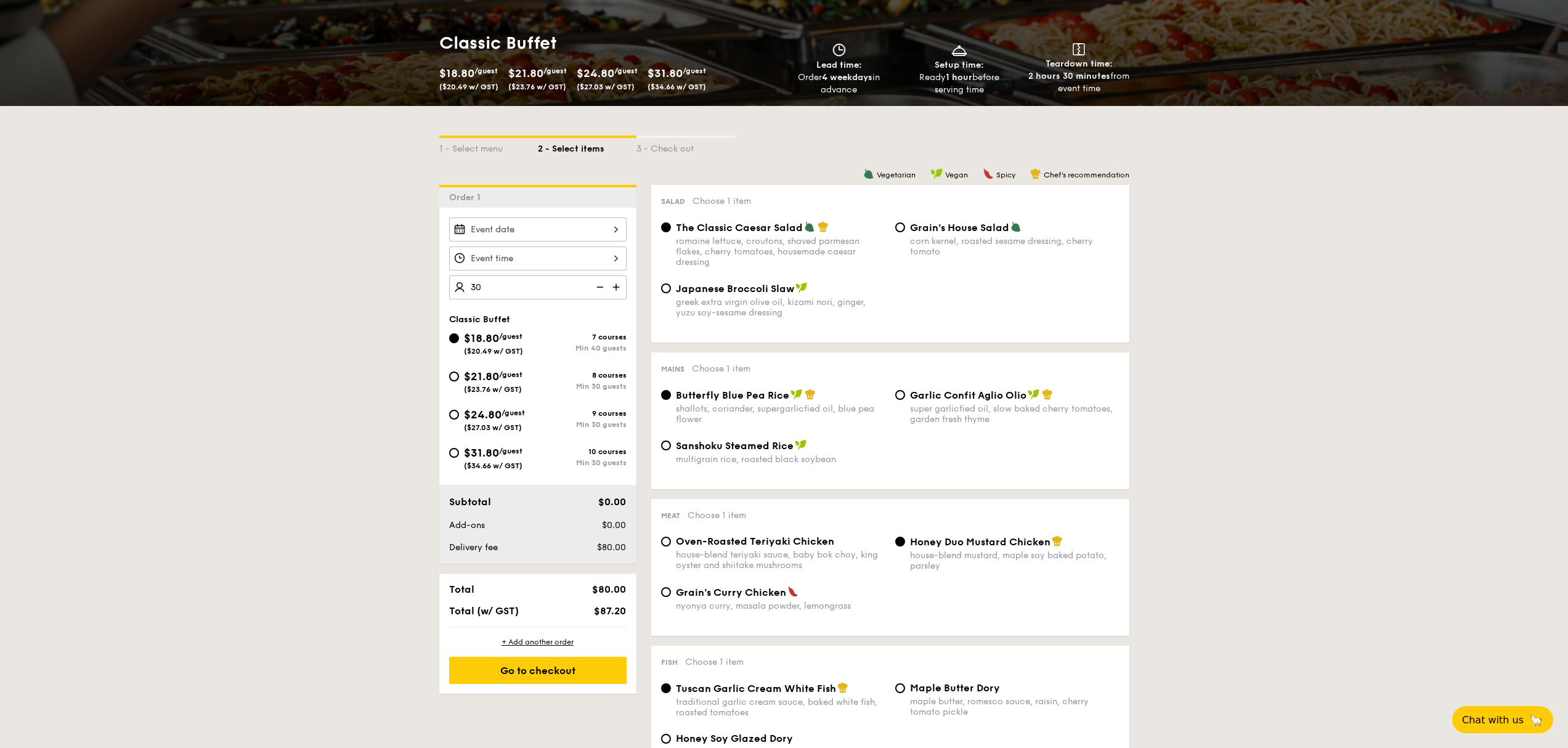
radio input "true"
type input "40 guests"
radio input "true"
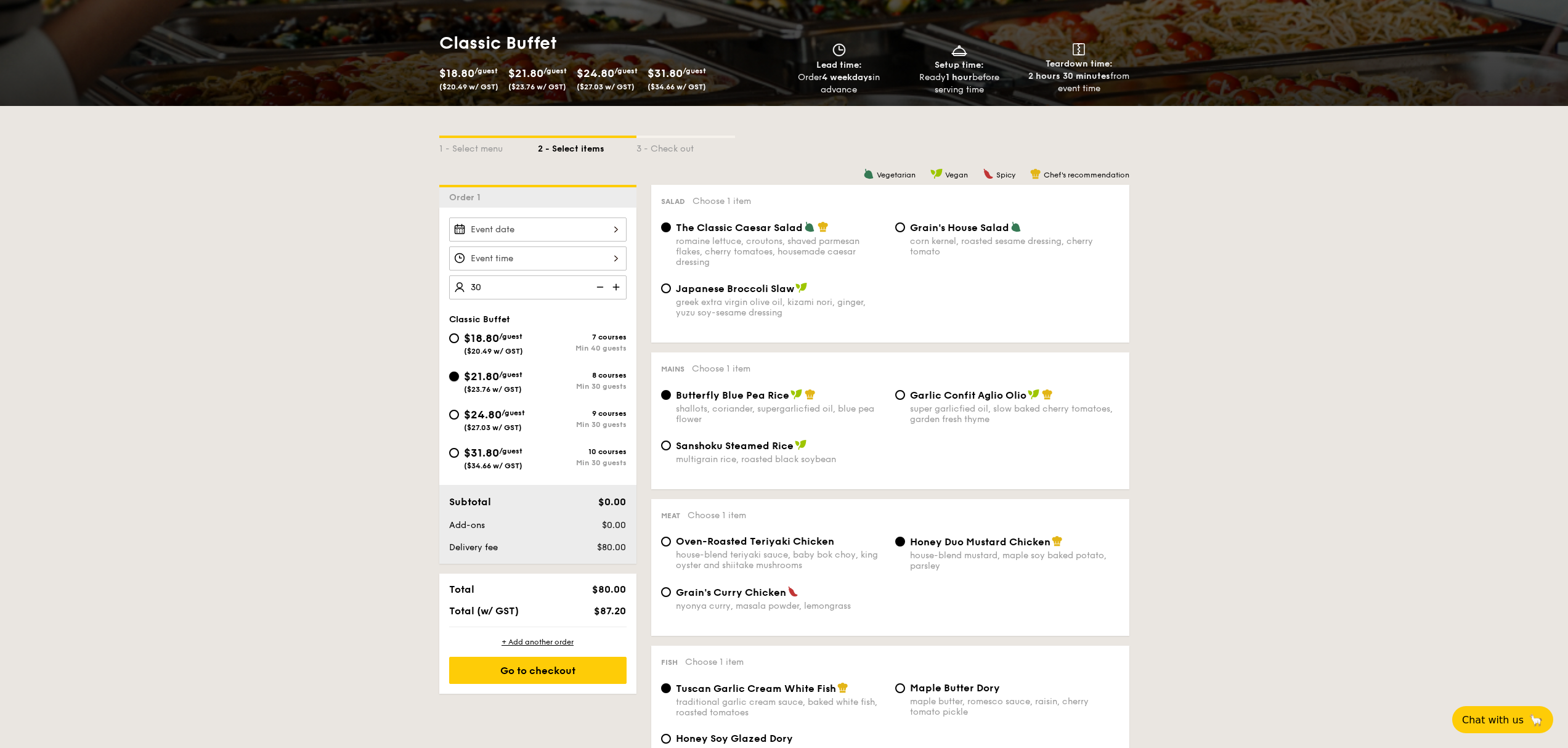
radio input "true"
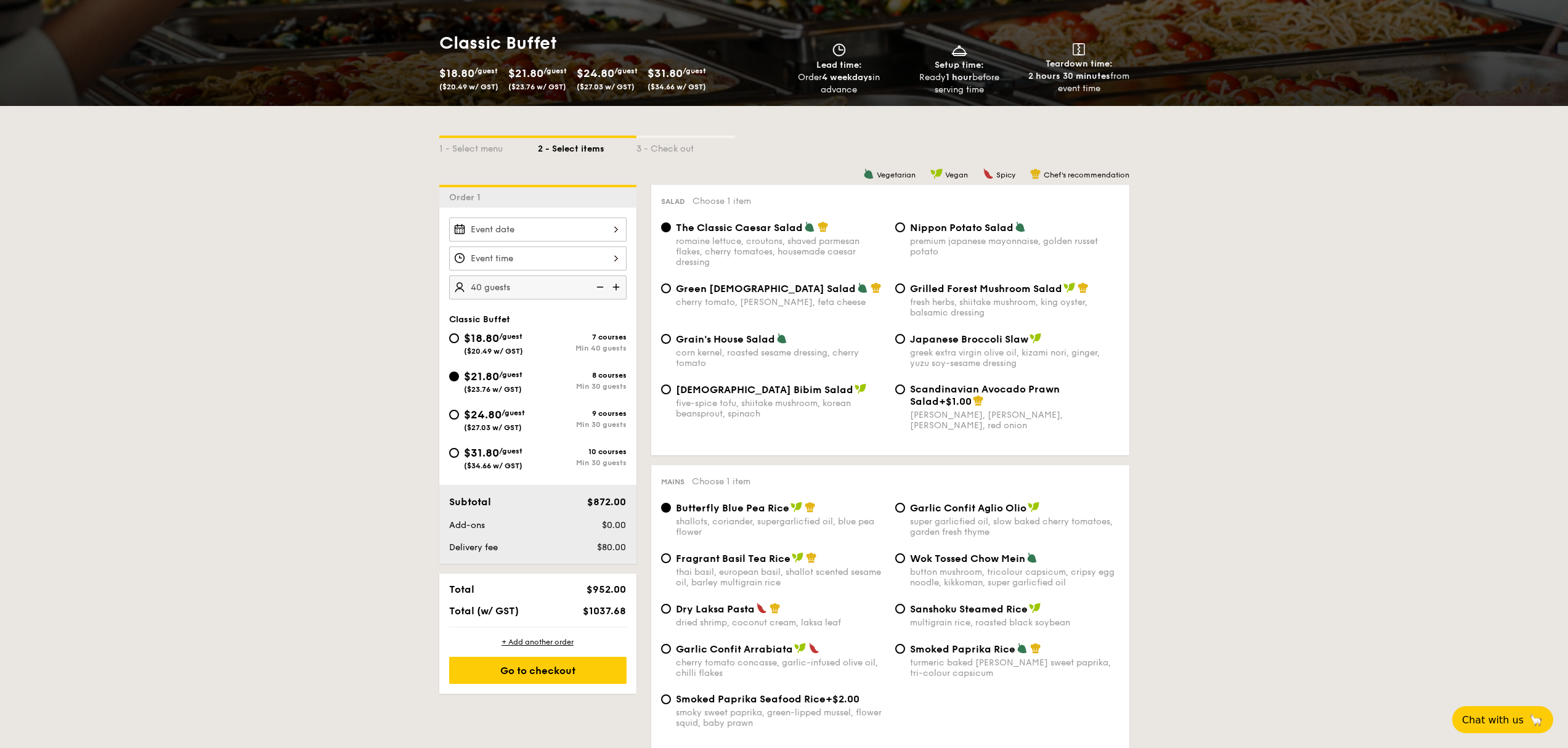
click at [490, 369] on span "$21.80" at bounding box center [481, 376] width 35 height 13
click at [459, 372] on input "$21.80 /guest ($23.76 w/ GST) 8 courses Min 30 guests" at bounding box center [454, 376] width 10 height 10
click at [599, 287] on img at bounding box center [599, 287] width 18 height 23
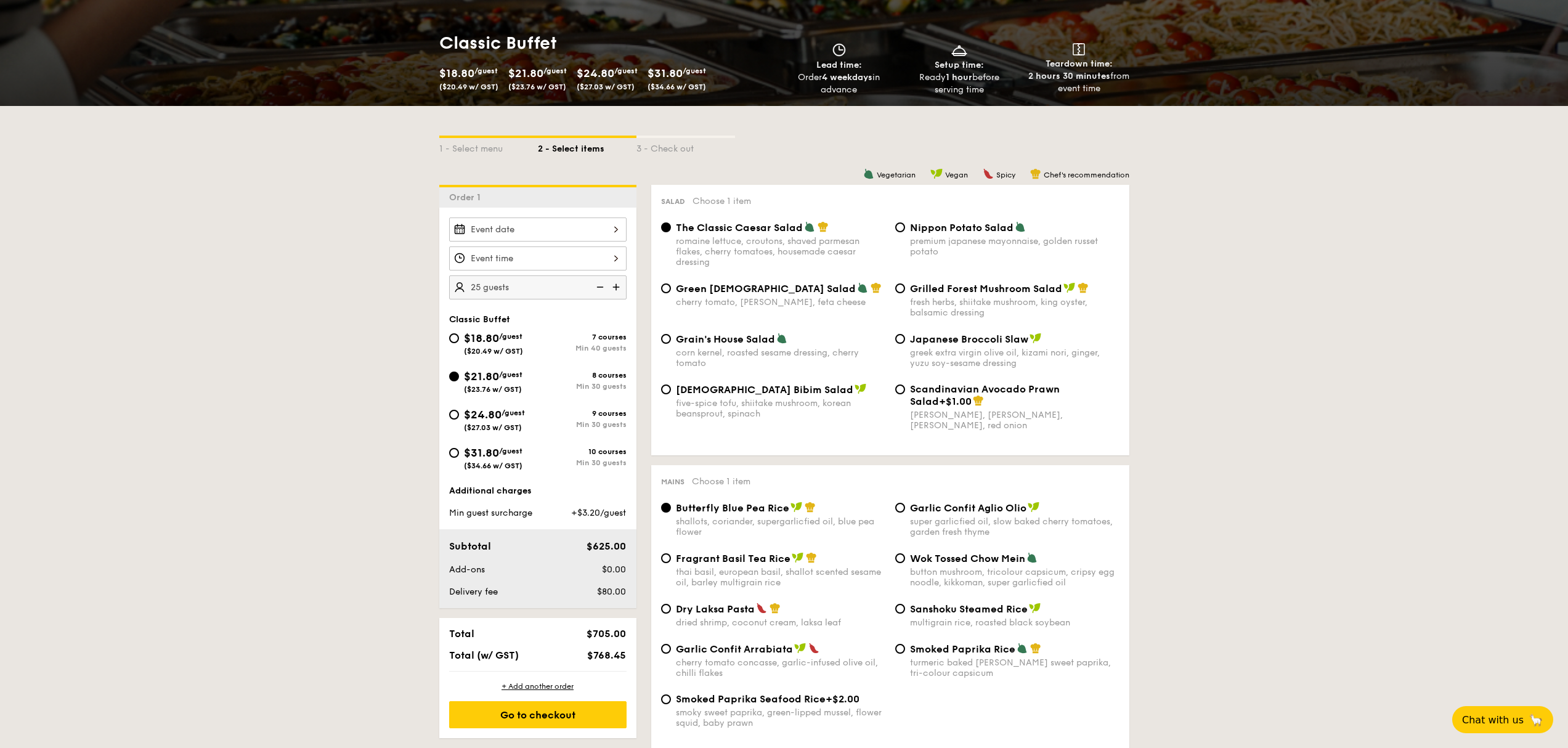
click at [599, 287] on img at bounding box center [599, 287] width 18 height 23
click at [615, 291] on img at bounding box center [617, 287] width 18 height 23
type input "30 guests"
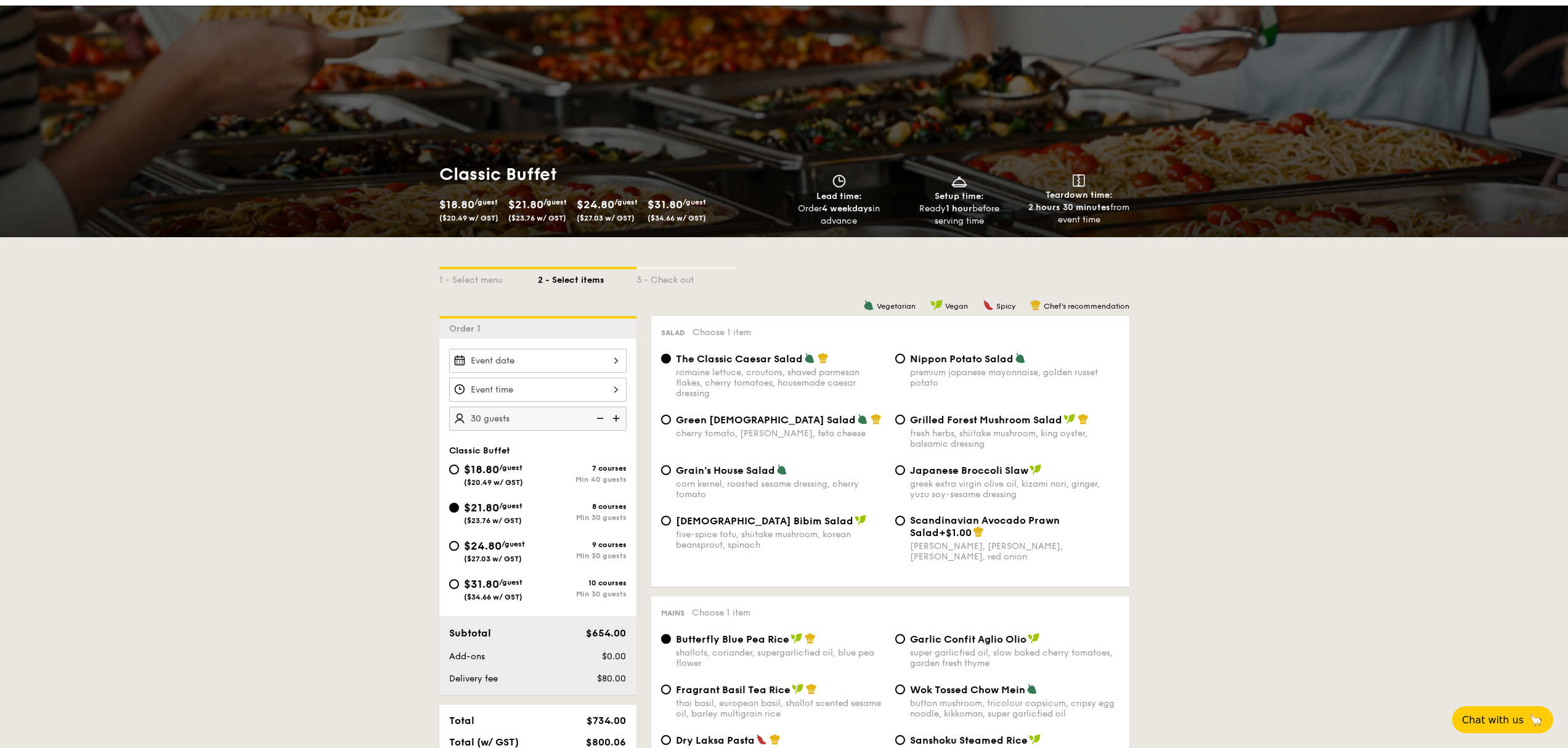
scroll to position [0, 0]
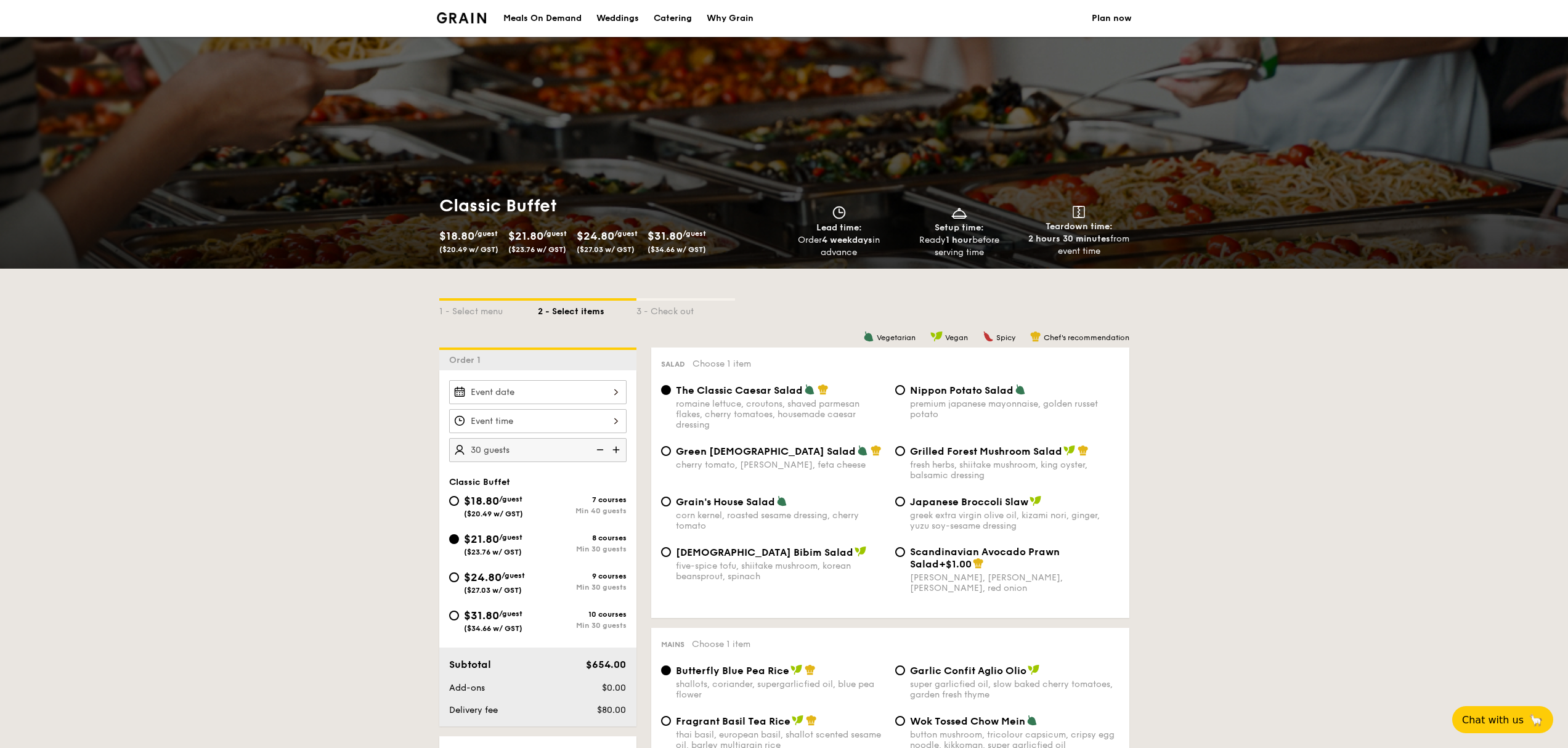
drag, startPoint x: 548, startPoint y: 18, endPoint x: 541, endPoint y: 16, distance: 7.3
click at [541, 16] on div "Meals On Demand" at bounding box center [542, 18] width 78 height 37
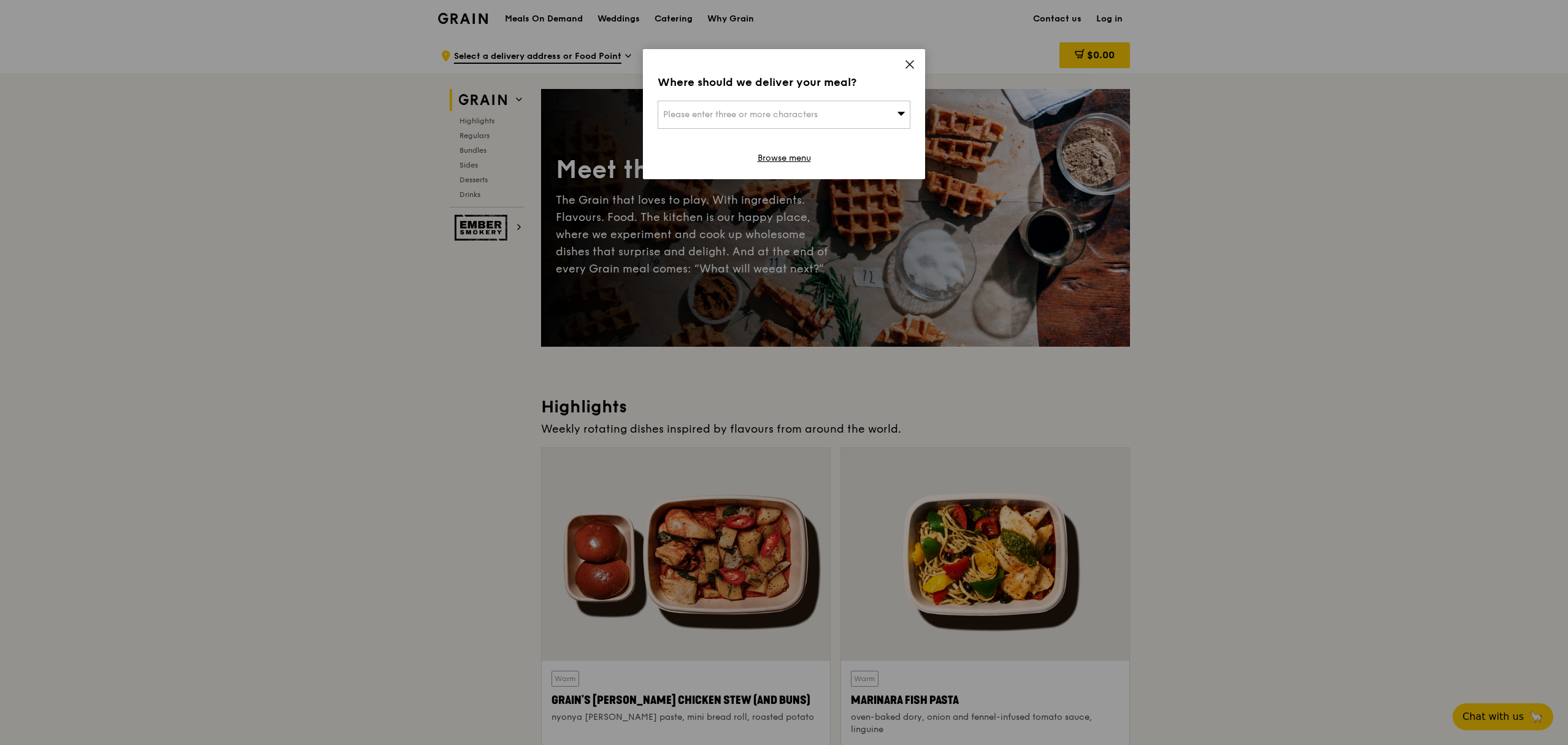
click at [914, 59] on icon at bounding box center [910, 65] width 11 height 11
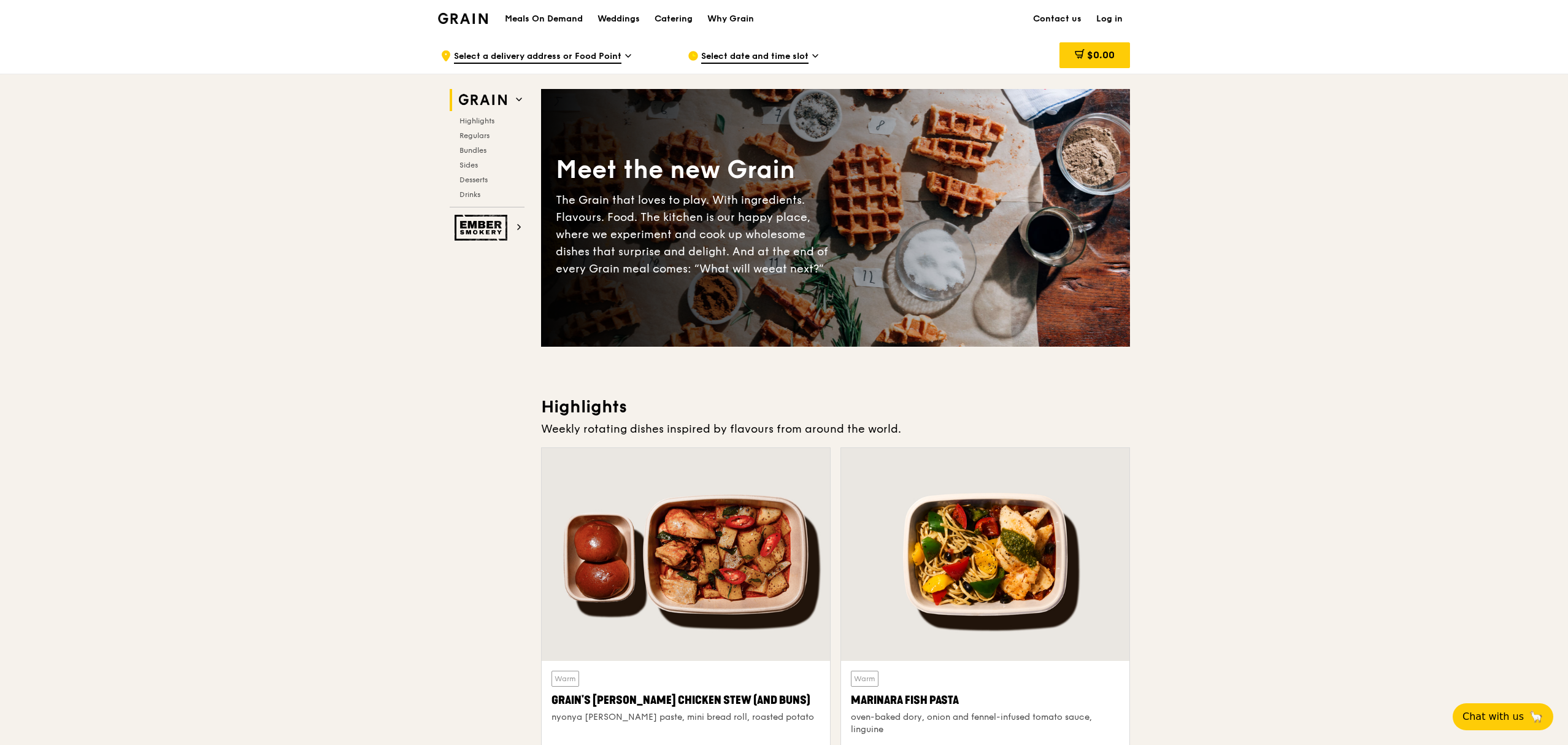
click at [906, 58] on div "Select date and time slot" at bounding box center [802, 55] width 227 height 37
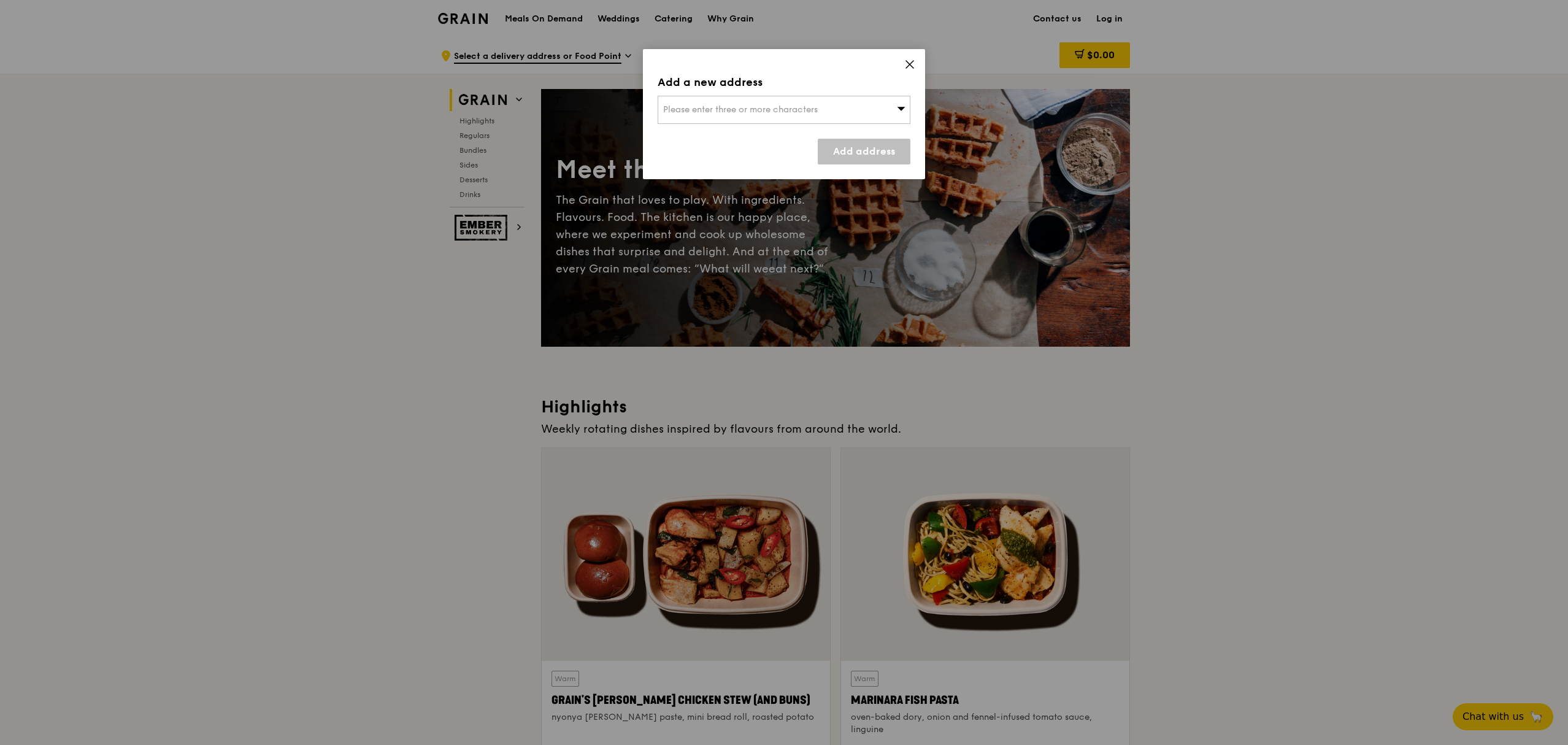
click at [913, 64] on icon at bounding box center [910, 65] width 11 height 11
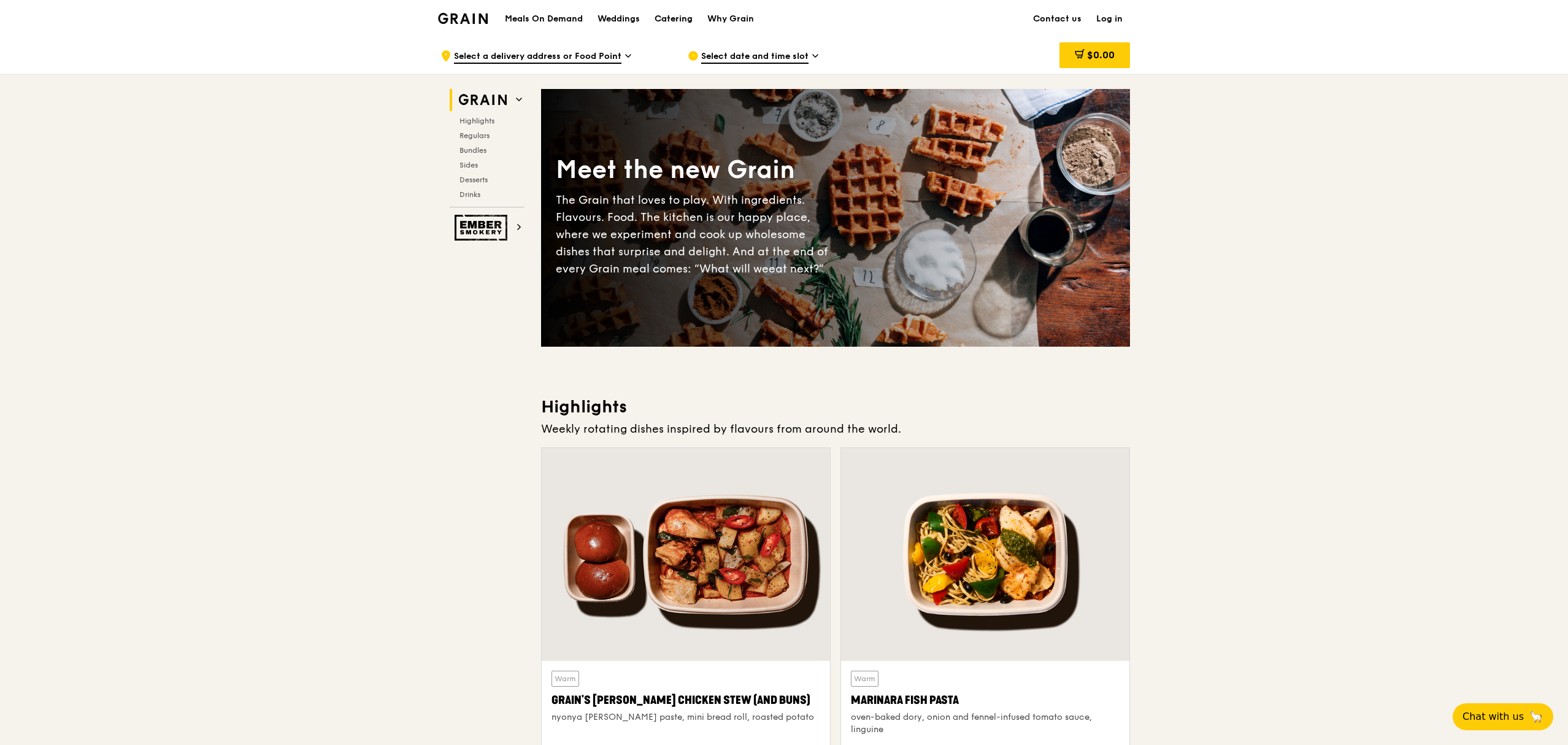
click at [692, 15] on div "Catering" at bounding box center [674, 19] width 38 height 37
click at [734, 16] on div "Why Grain" at bounding box center [731, 19] width 46 height 37
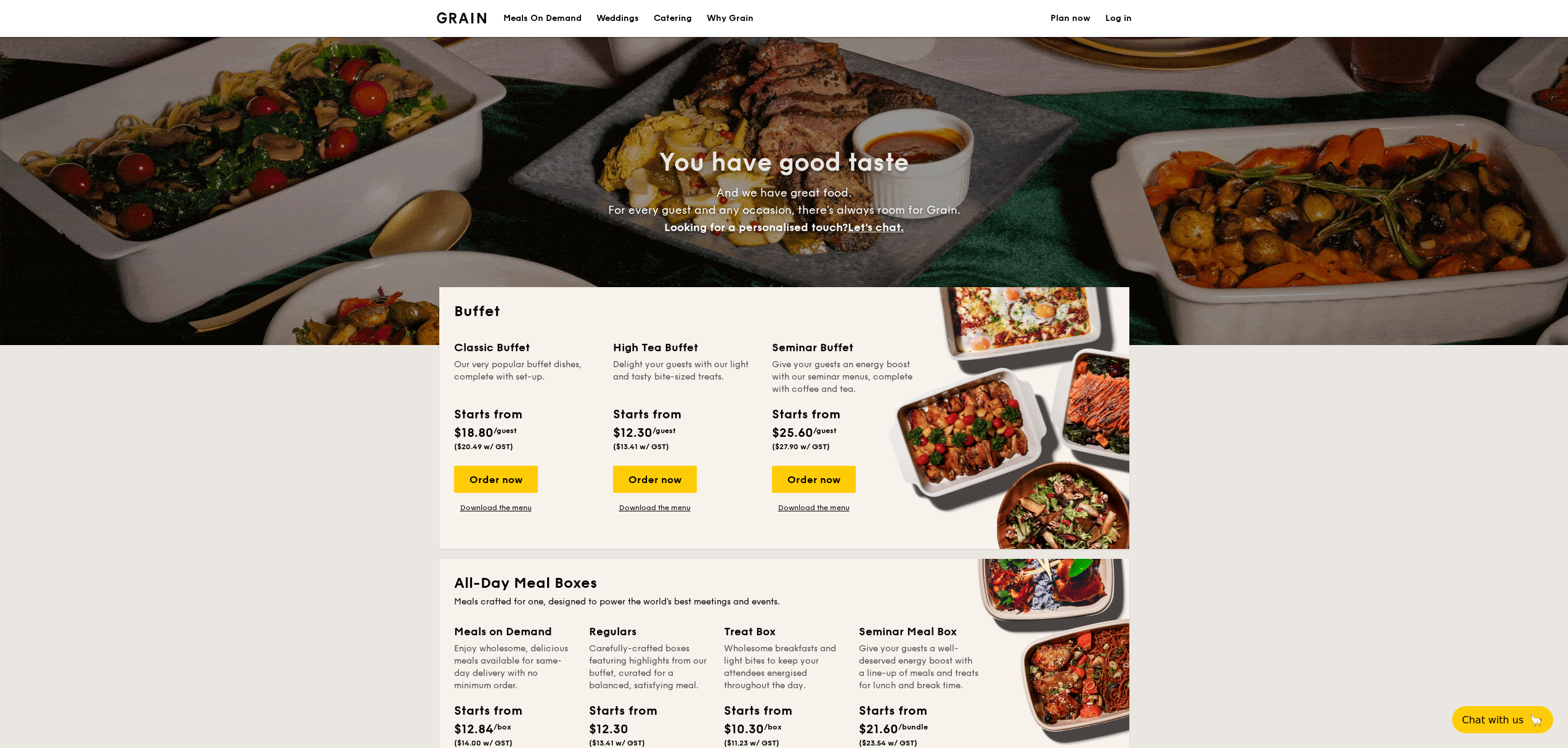
select select
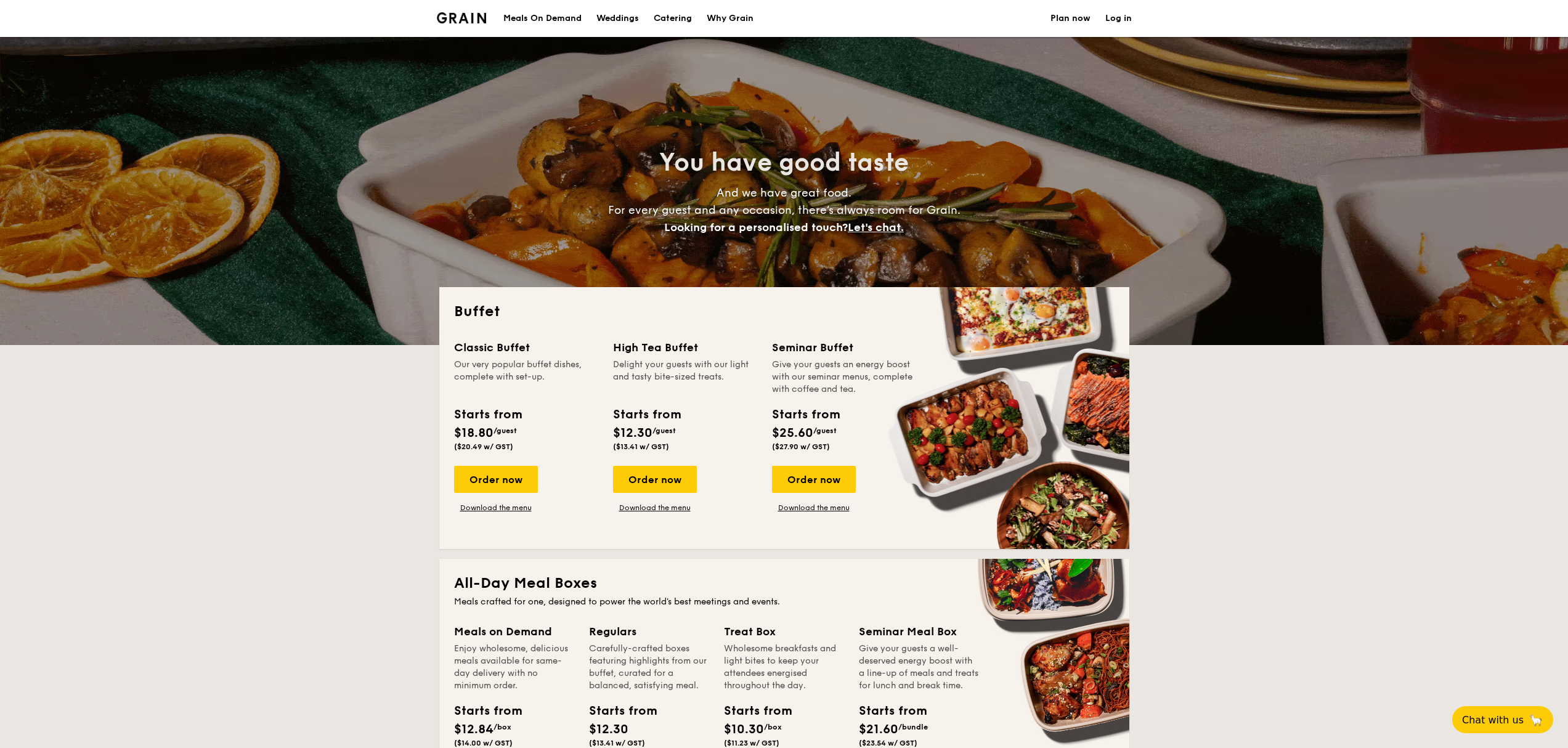
scroll to position [492, 0]
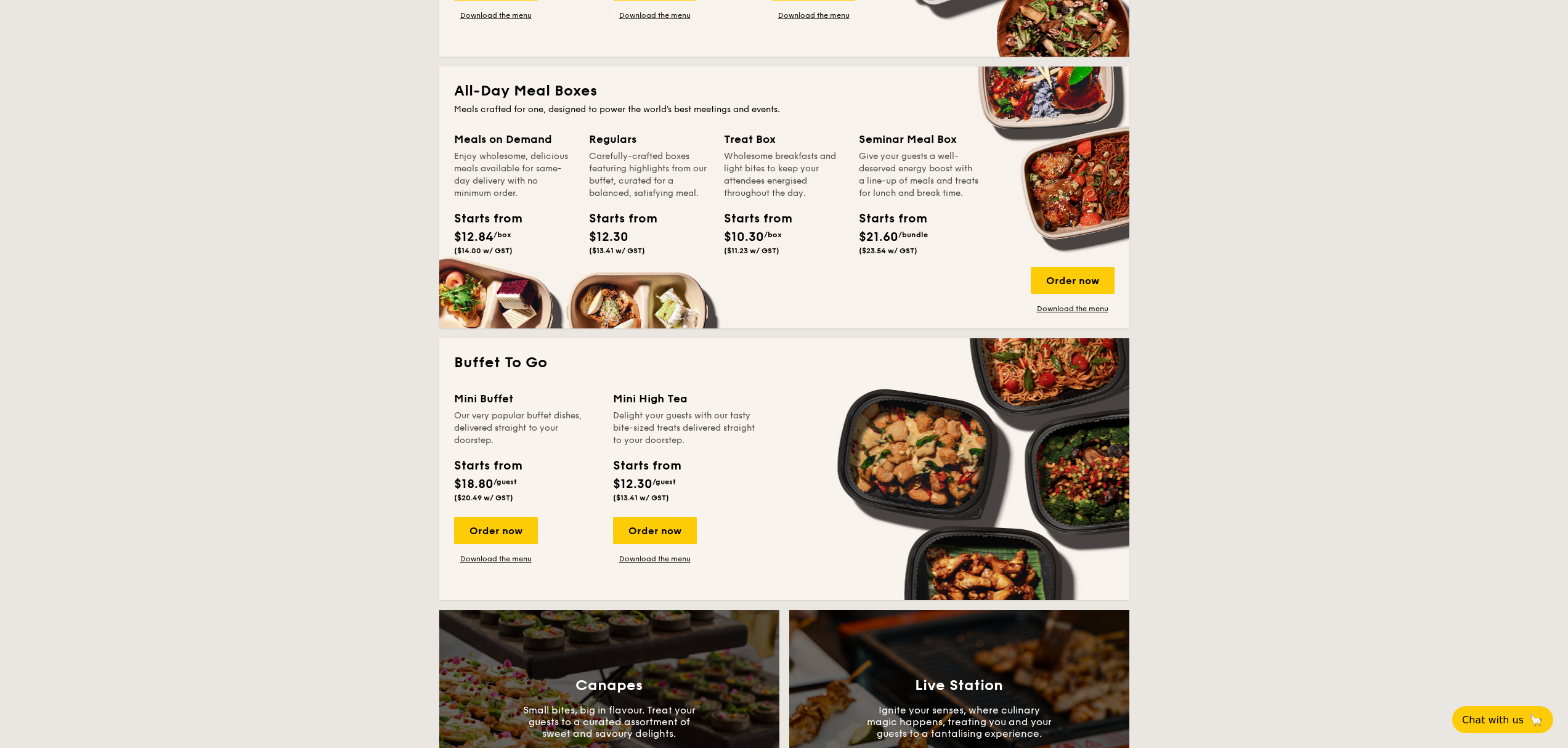
click at [554, 98] on h2 "All-Day Meal Boxes" at bounding box center [784, 91] width 660 height 20
click at [1057, 285] on div "Order now" at bounding box center [1072, 280] width 84 height 27
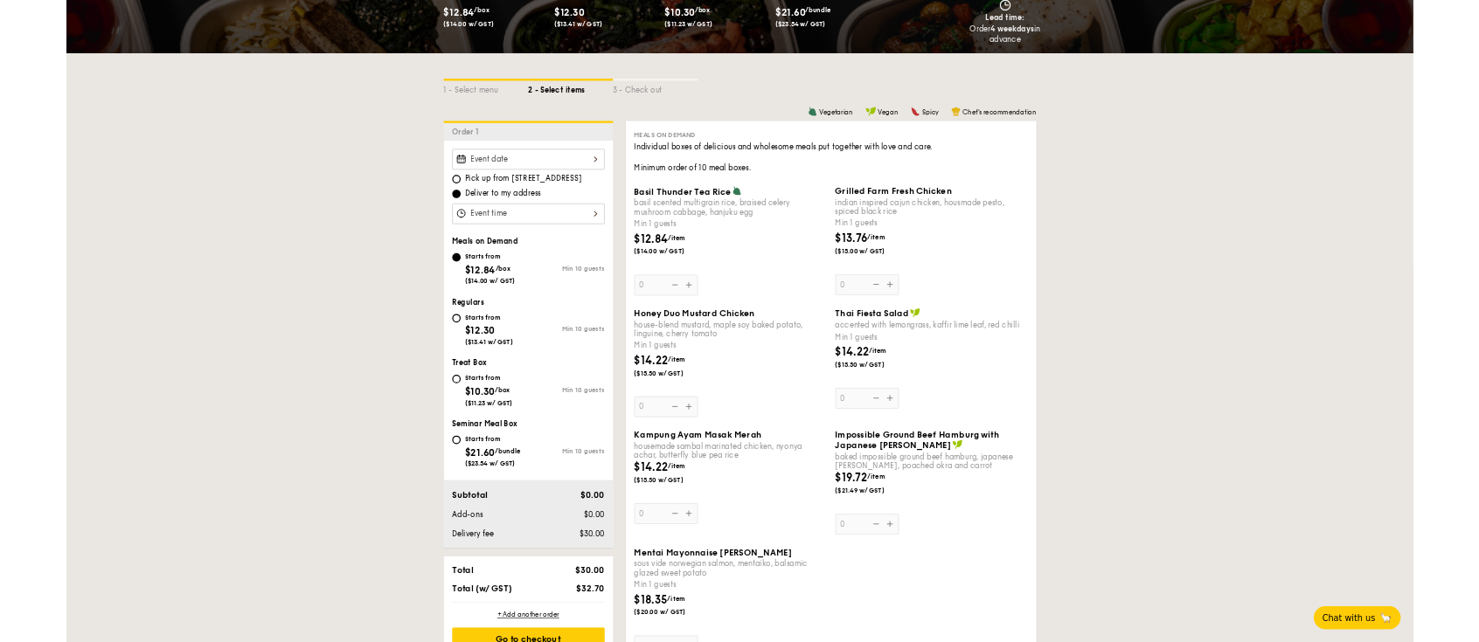
scroll to position [347, 0]
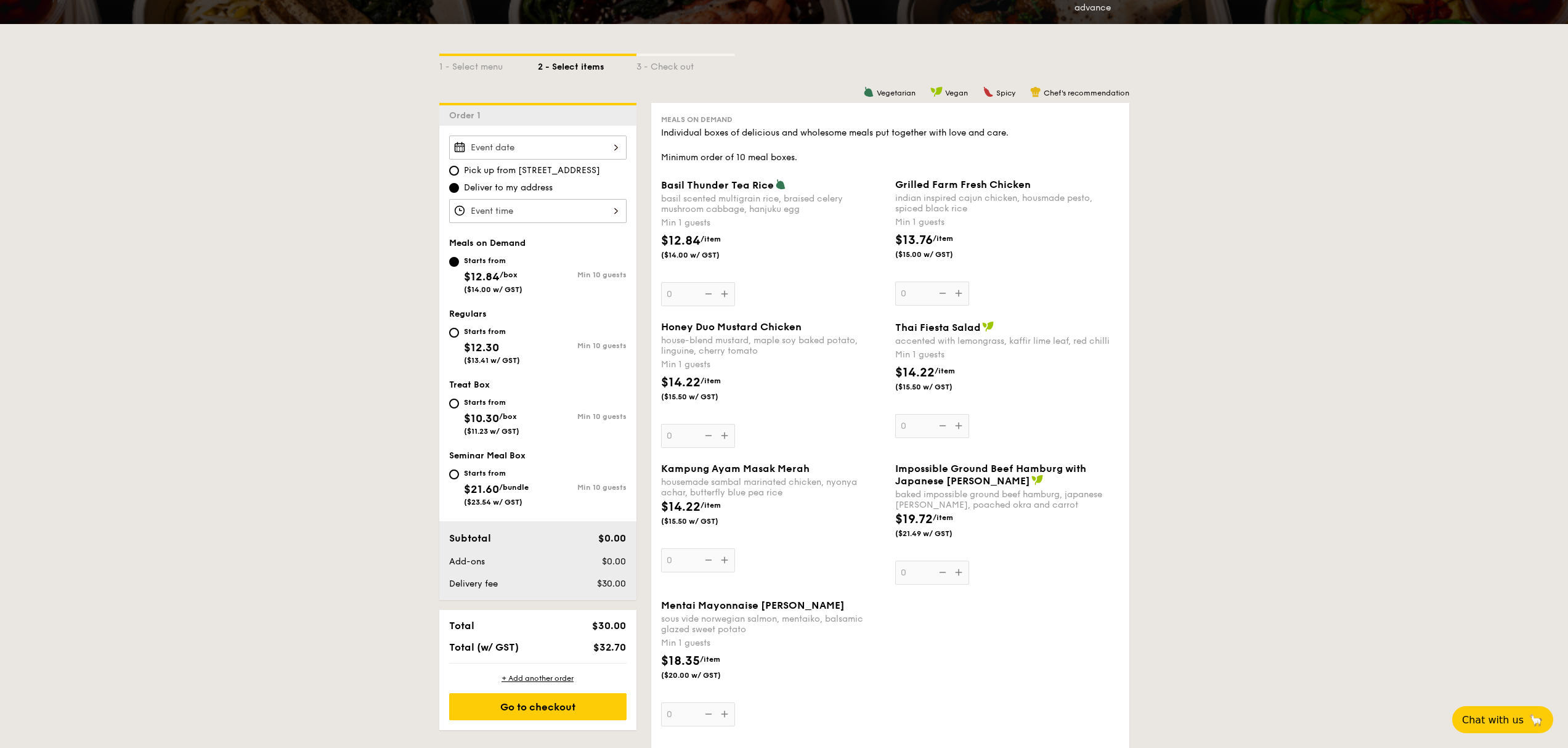
click at [460, 333] on div "Starts from $12.30 ($13.41 w/ GST)" at bounding box center [493, 345] width 89 height 41
click at [459, 333] on input "Starts from $12.30 ($13.41 w/ GST) Min 10 guests" at bounding box center [454, 333] width 10 height 10
radio input "true"
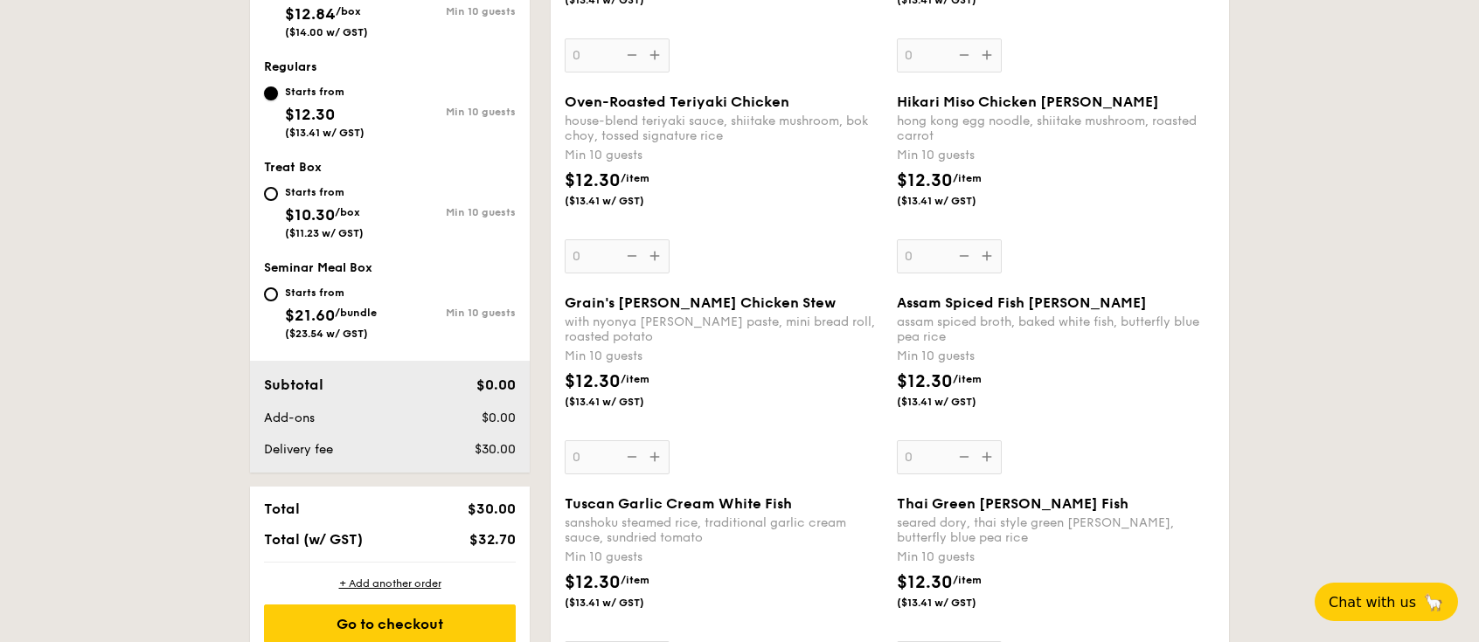
scroll to position [706, 0]
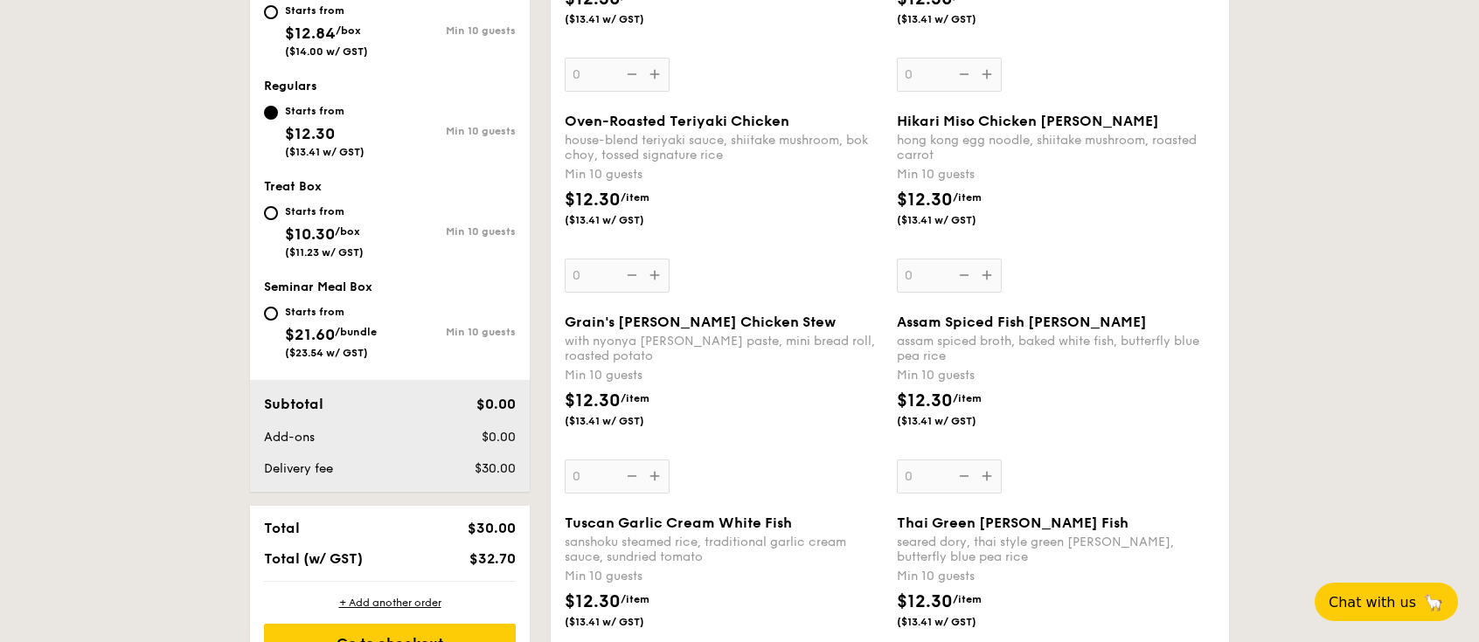
click at [651, 275] on div "Oven-Roasted Teriyaki Chicken house-blend teriyaki sauce, shiitake mushroom, bo…" at bounding box center [724, 203] width 318 height 180
click at [651, 275] on input "0" at bounding box center [617, 276] width 105 height 34
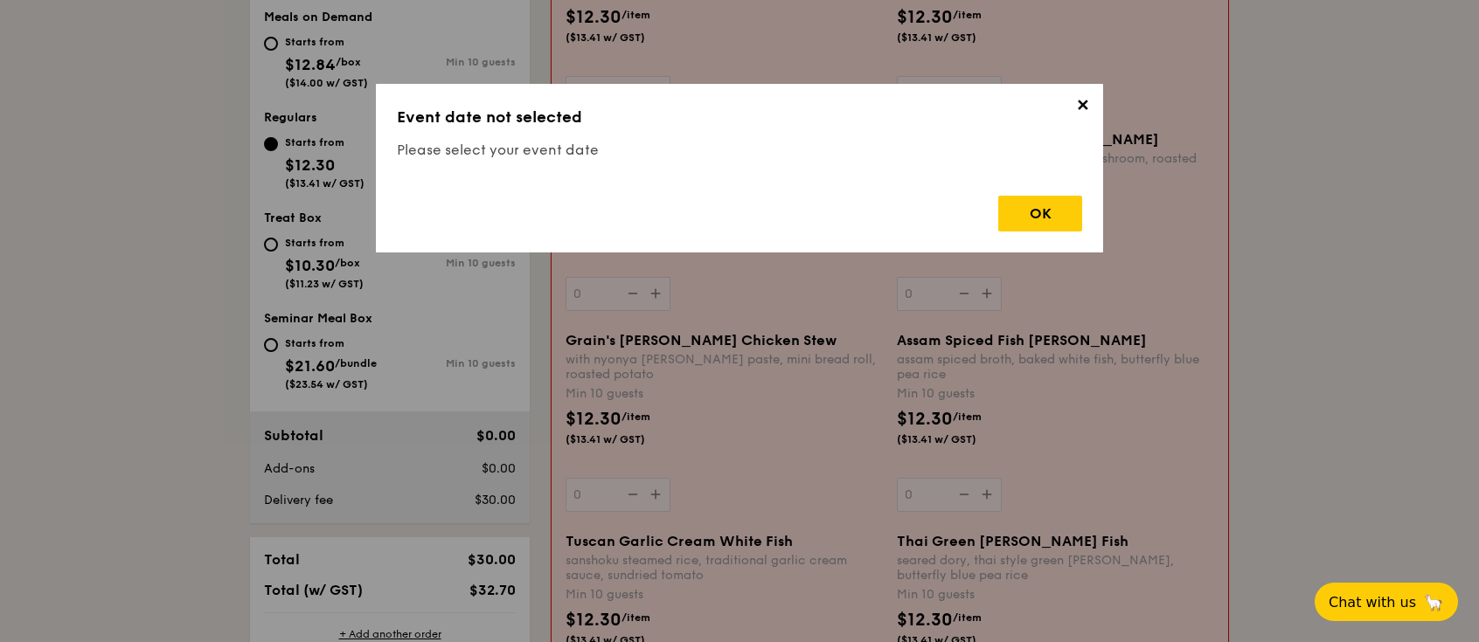
click at [652, 268] on div "Oven-Roasted Teriyaki Chicken house-blend teriyaki sauce, shiitake mushroom, bo…" at bounding box center [724, 221] width 317 height 180
click at [652, 277] on input "0" at bounding box center [618, 294] width 105 height 34
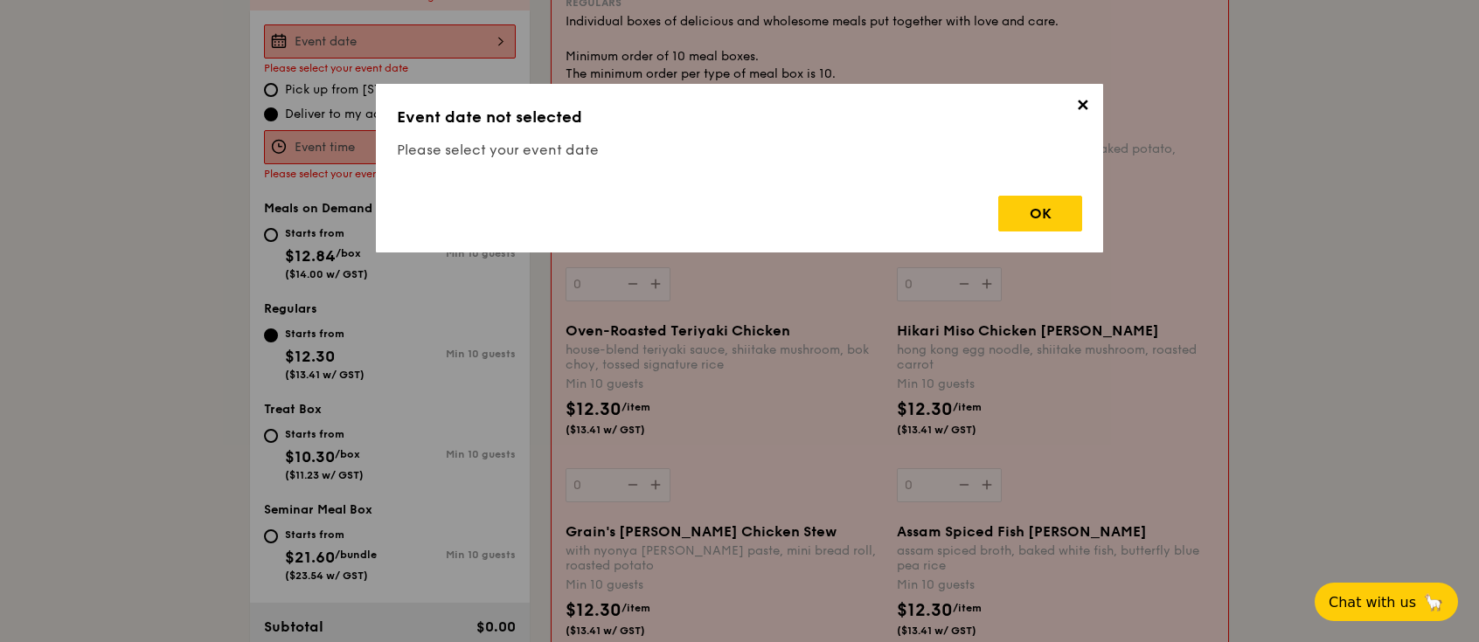
scroll to position [467, 0]
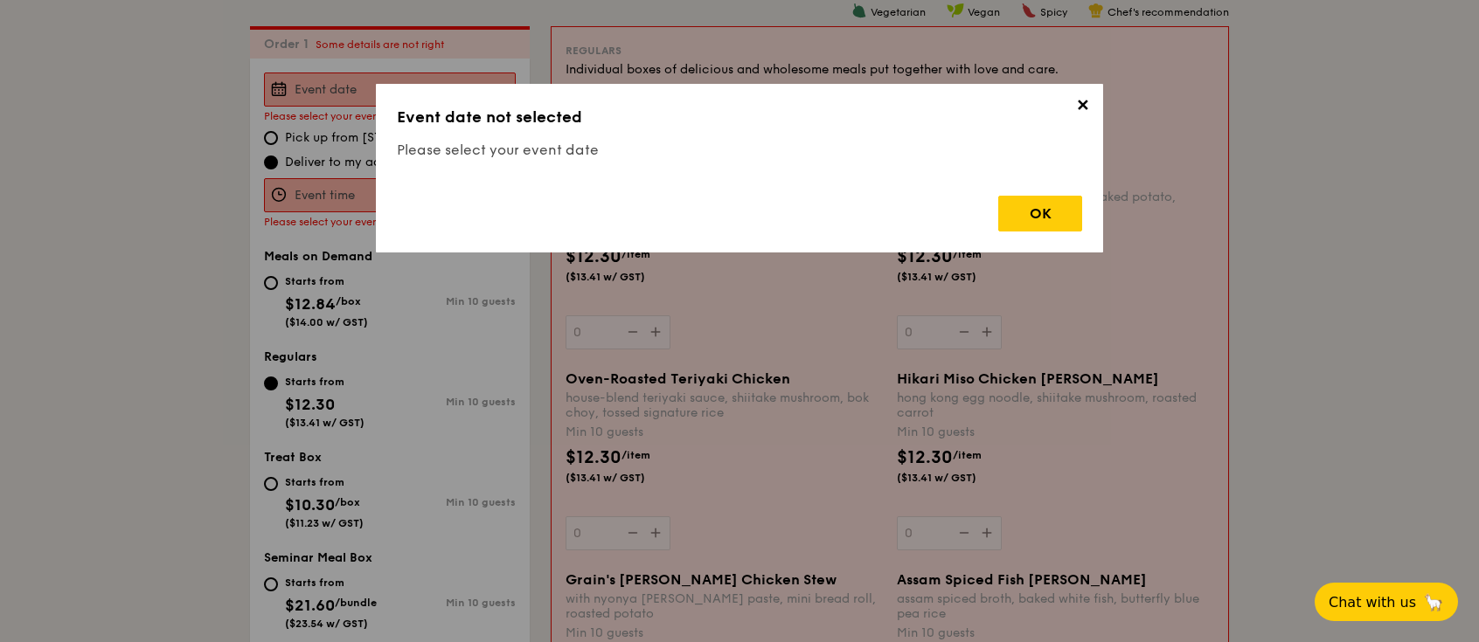
click at [1076, 98] on span "✕" at bounding box center [1082, 108] width 24 height 24
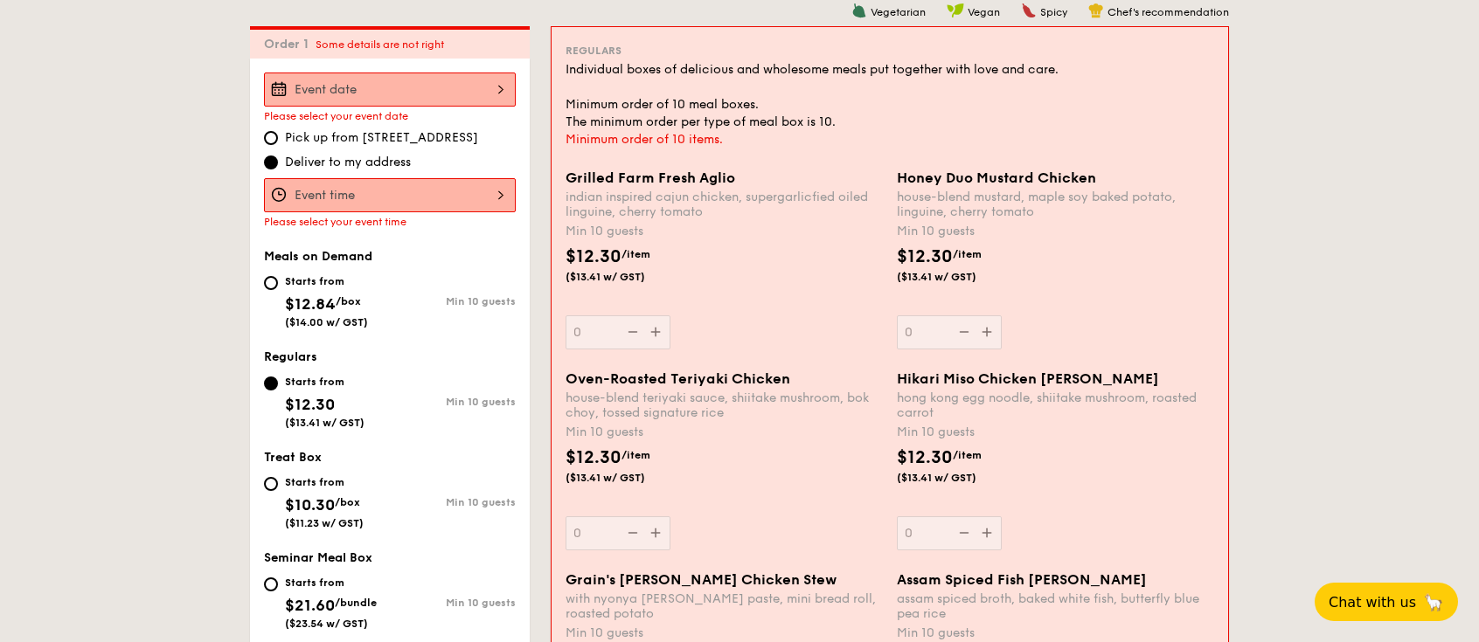
click at [385, 84] on input "Grilled Farm Fresh Aglio indian inspired cajun chicken, supergarlicfied oiled l…" at bounding box center [390, 90] width 252 height 34
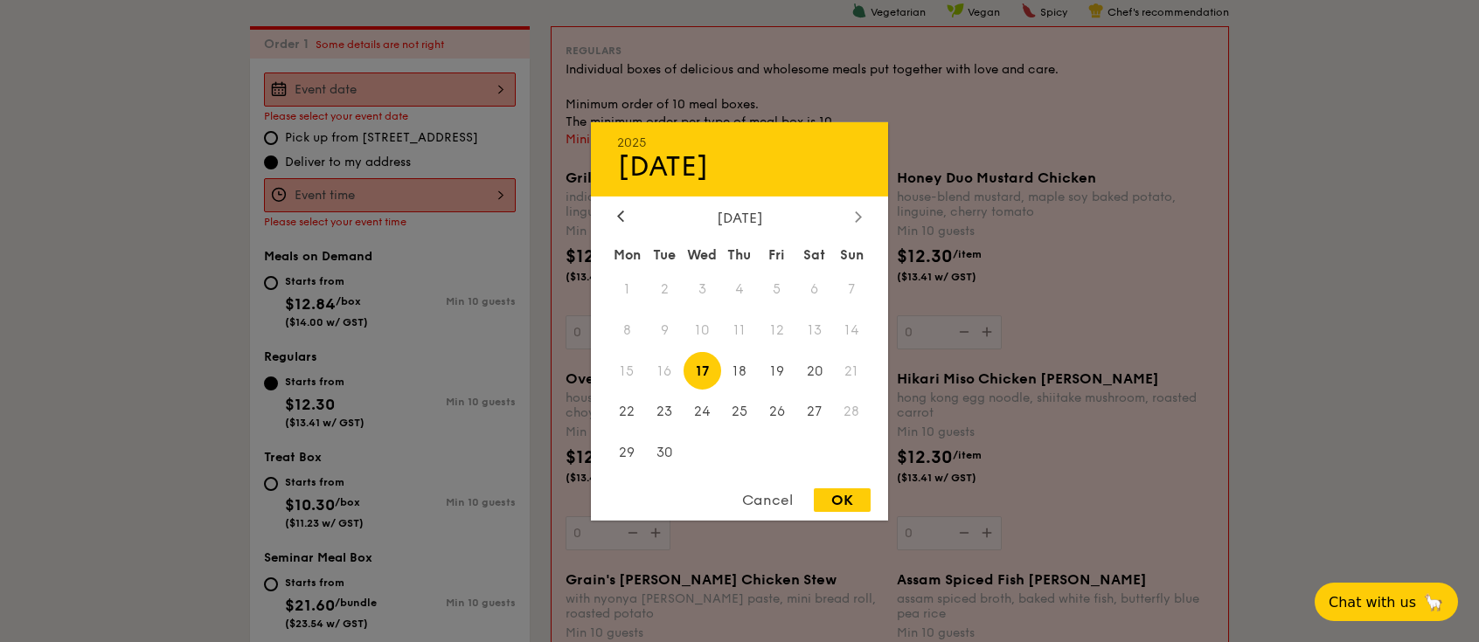
click at [859, 215] on icon at bounding box center [858, 216] width 7 height 11
click at [866, 219] on div "October 2025" at bounding box center [739, 217] width 297 height 17
click at [858, 220] on icon at bounding box center [858, 216] width 7 height 11
click at [630, 374] on span "10" at bounding box center [627, 371] width 38 height 38
click at [837, 500] on div "OK" at bounding box center [842, 501] width 57 height 24
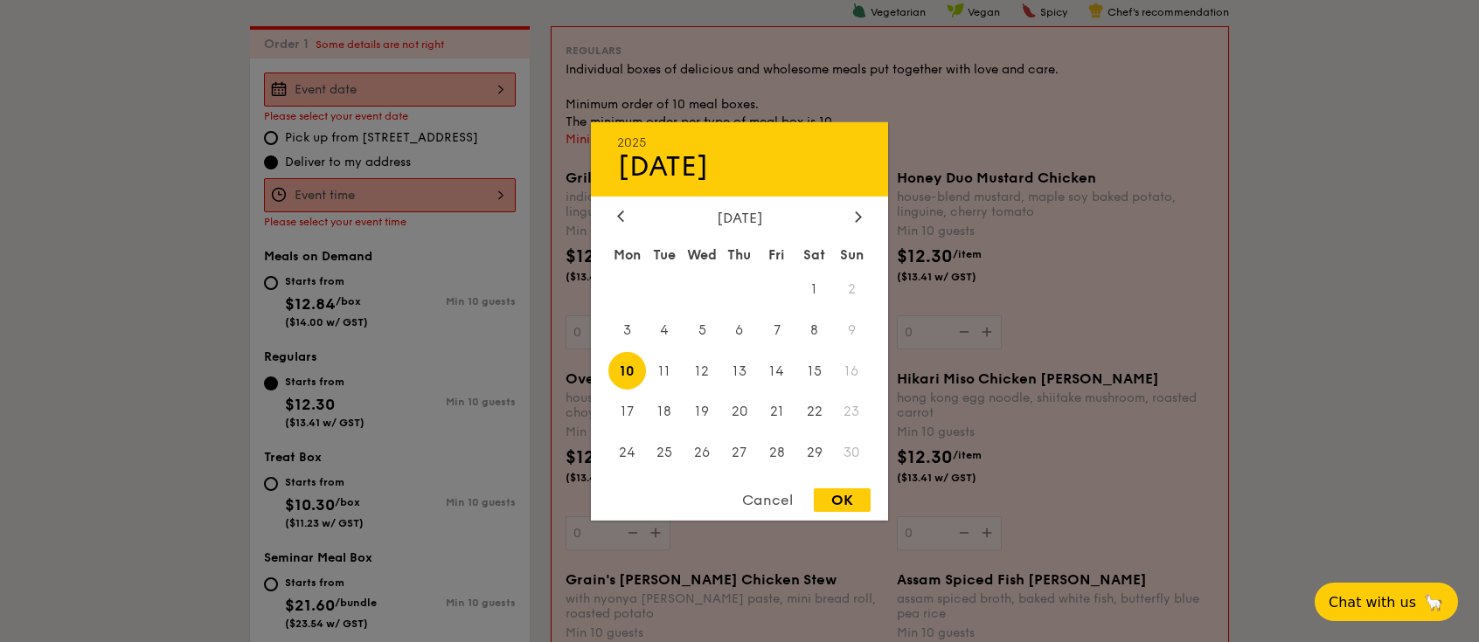
type input "Nov 10, 2025"
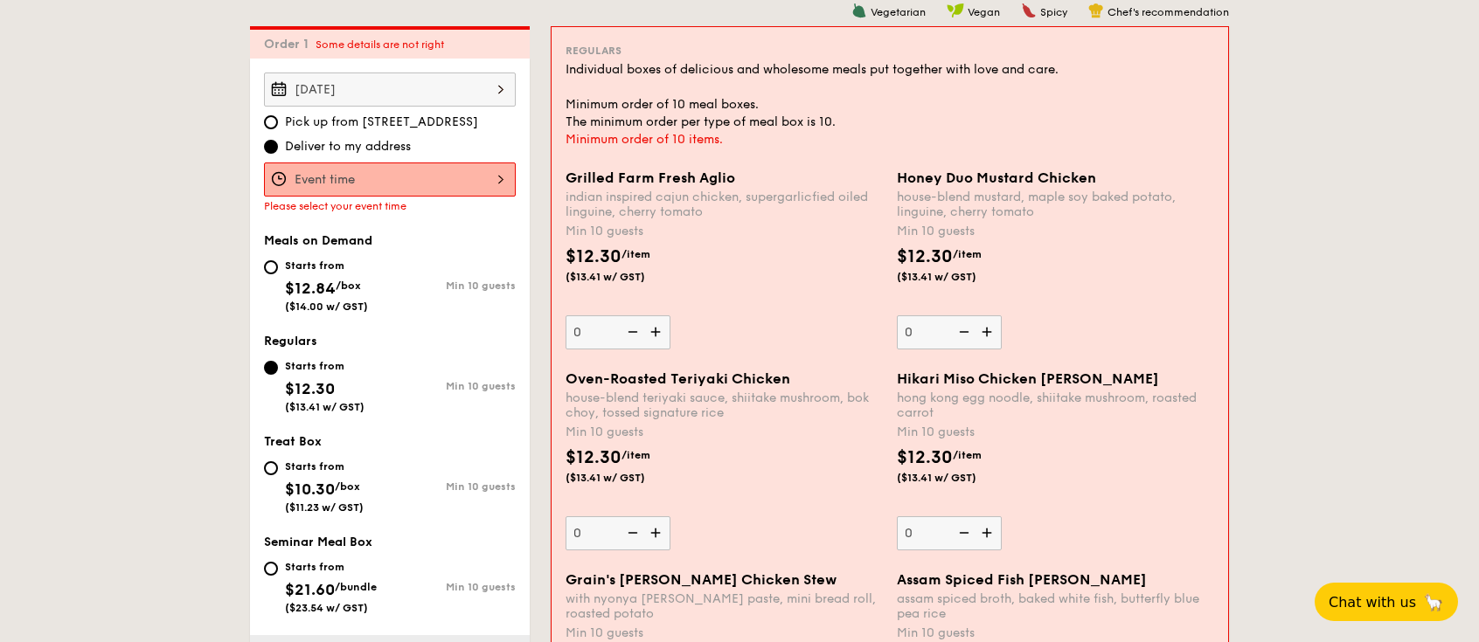
click at [477, 185] on input "Grilled Farm Fresh Aglio indian inspired cajun chicken, supergarlicfied oiled l…" at bounding box center [390, 180] width 252 height 34
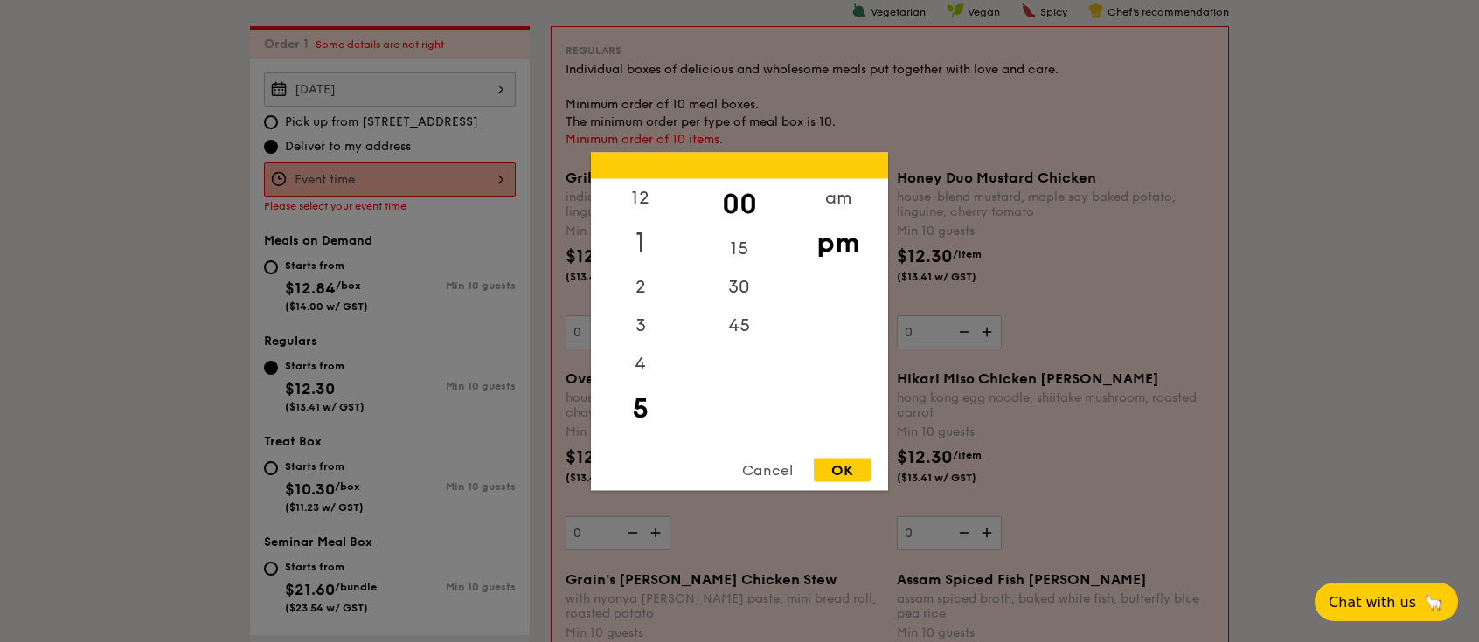
click at [658, 228] on div "1" at bounding box center [640, 242] width 99 height 51
click at [862, 478] on div "OK" at bounding box center [842, 470] width 57 height 24
type input "1:00PM"
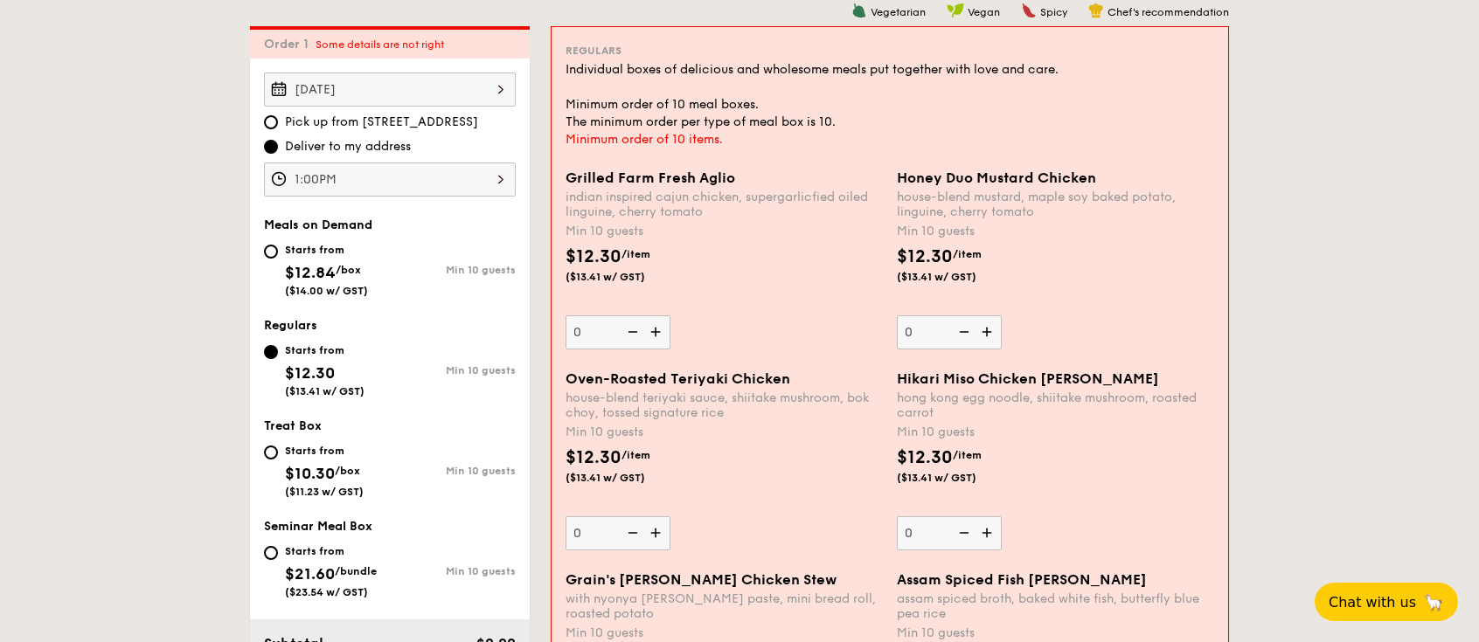
click at [660, 335] on img at bounding box center [657, 332] width 26 height 33
click at [660, 335] on input "0" at bounding box center [618, 333] width 105 height 34
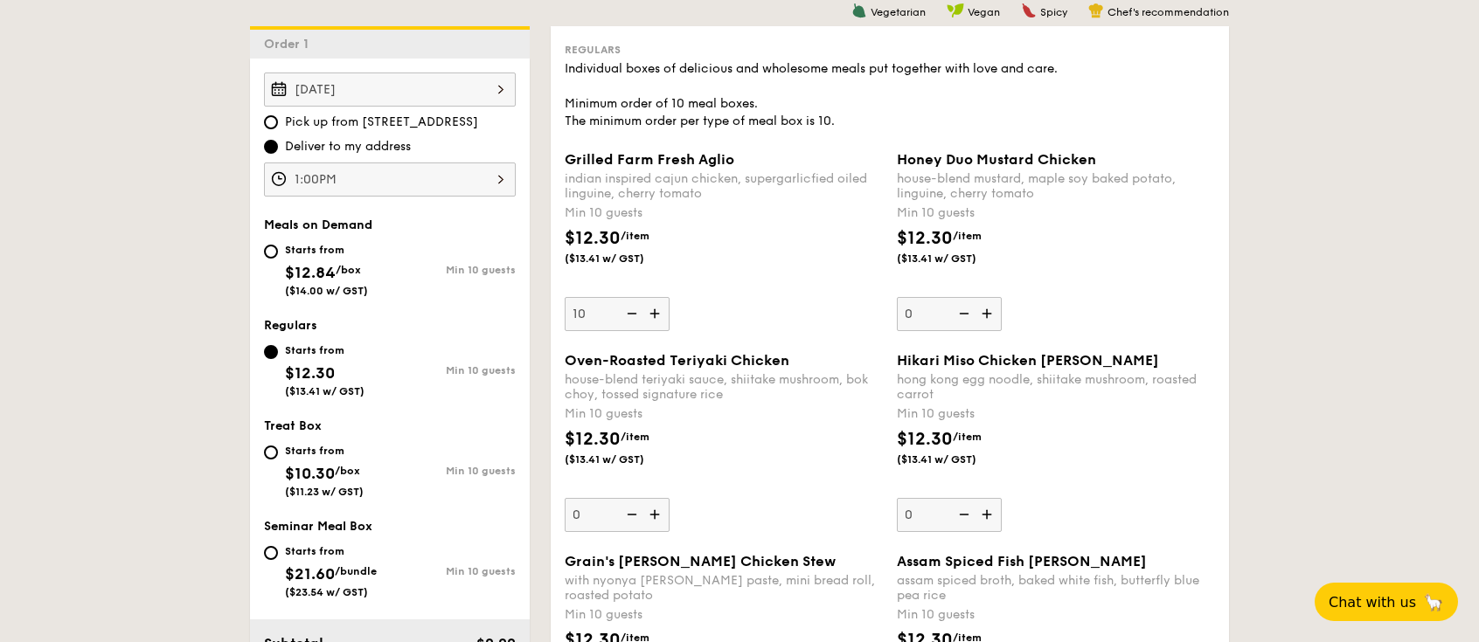
click at [629, 316] on img at bounding box center [630, 313] width 26 height 33
click at [629, 316] on input "10" at bounding box center [617, 314] width 105 height 34
type input "0"
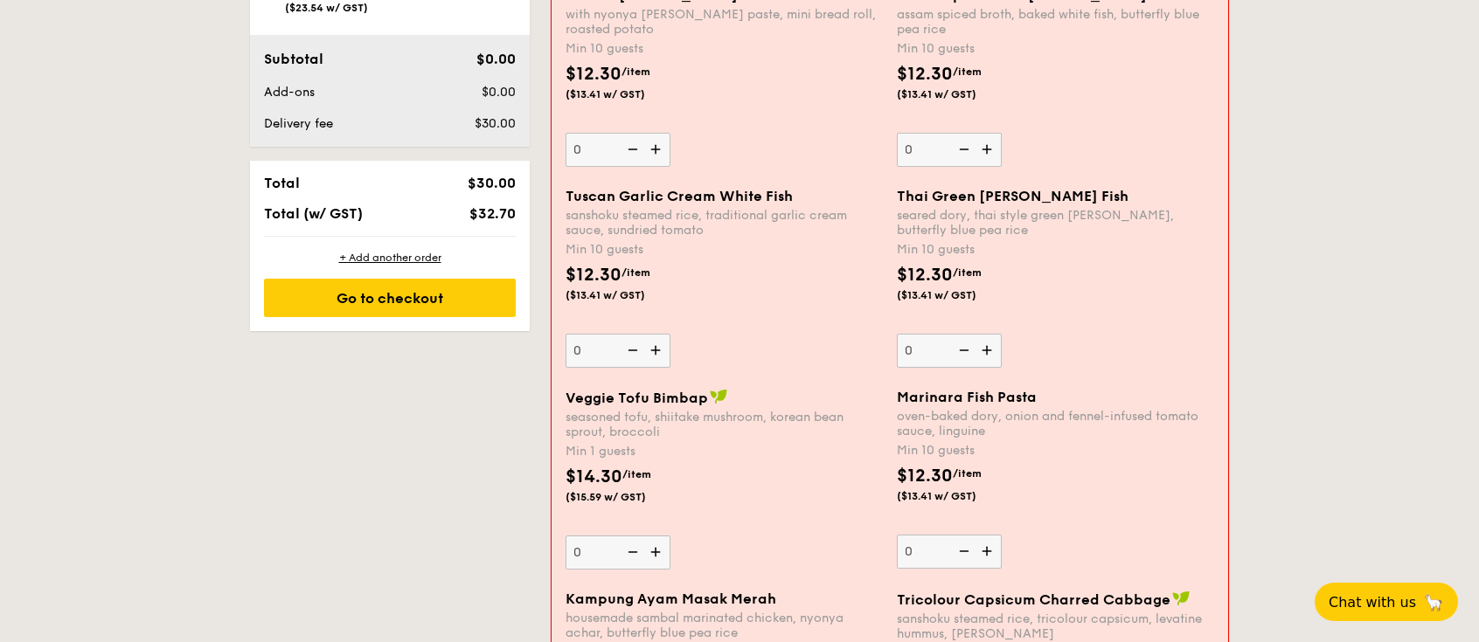
scroll to position [1055, 0]
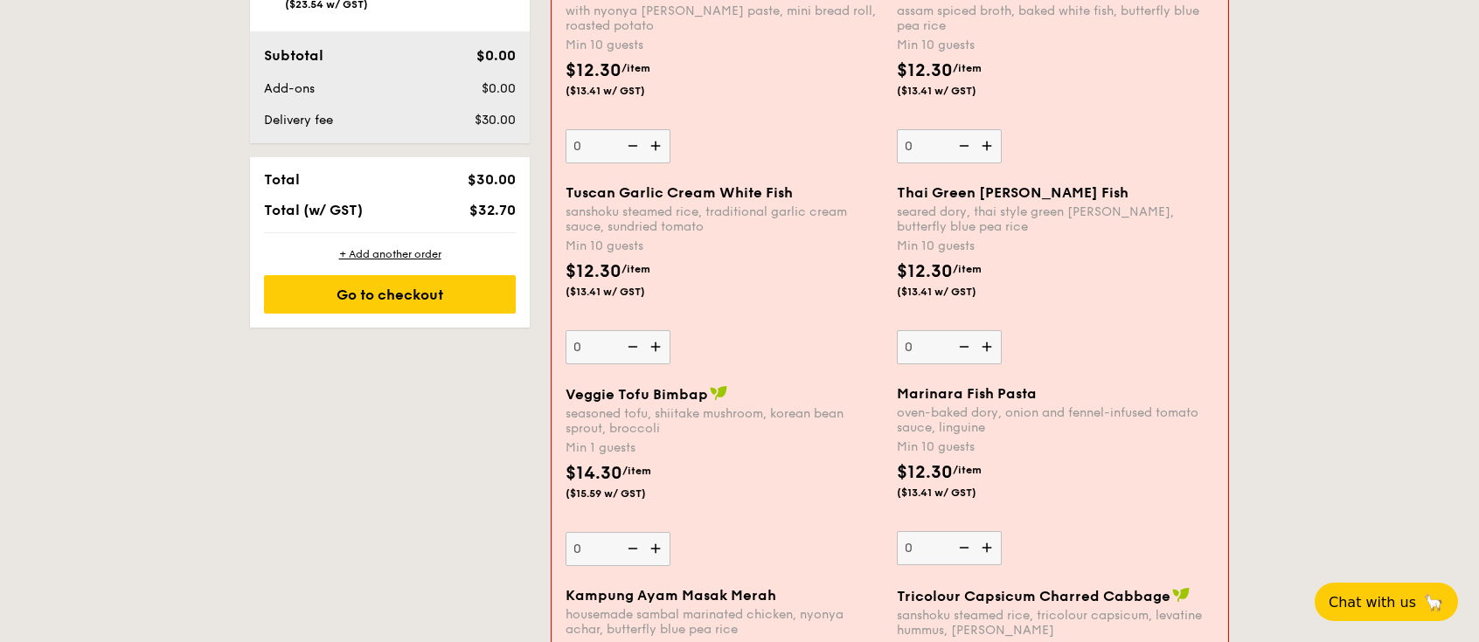
click at [660, 544] on img at bounding box center [657, 548] width 26 height 33
click at [660, 544] on input "0" at bounding box center [618, 549] width 105 height 34
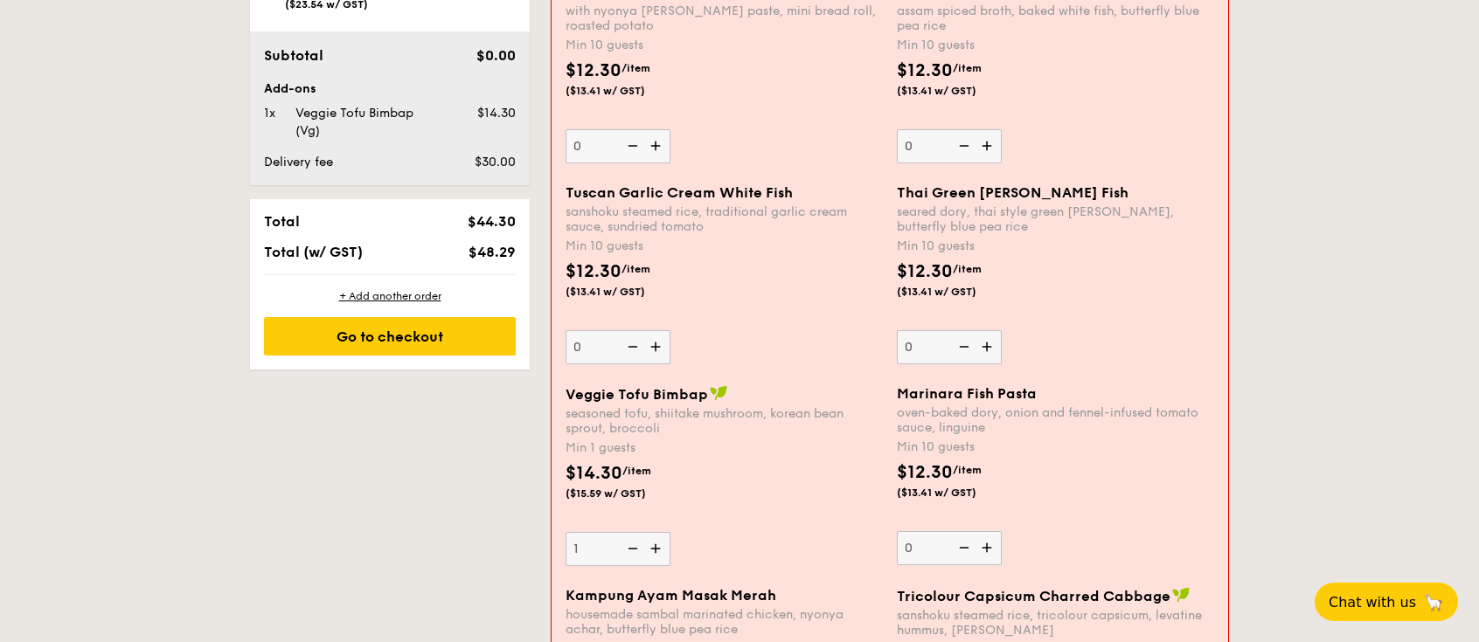
click at [660, 544] on img at bounding box center [657, 548] width 26 height 33
click at [660, 544] on input "1" at bounding box center [618, 549] width 105 height 34
click at [660, 544] on img at bounding box center [657, 548] width 26 height 33
click at [660, 544] on input "2" at bounding box center [618, 549] width 105 height 34
click at [658, 545] on img at bounding box center [657, 548] width 26 height 33
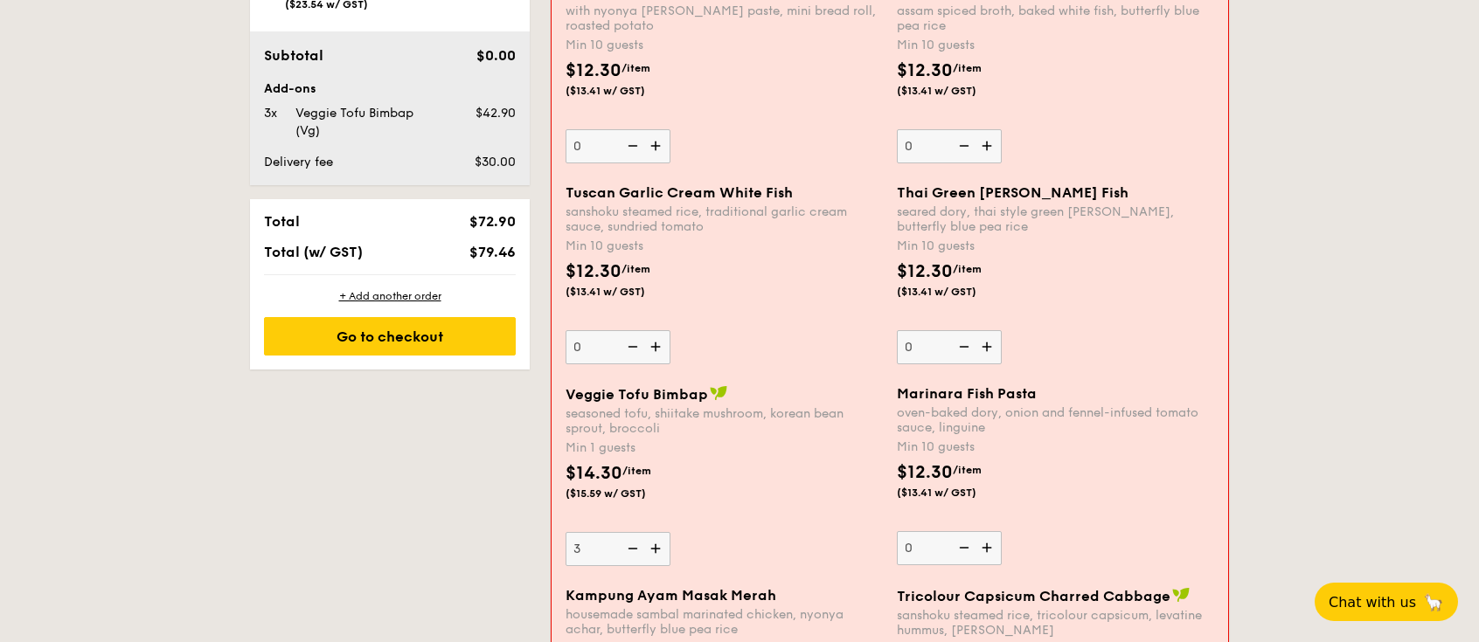
click at [658, 545] on input "3" at bounding box center [618, 549] width 105 height 34
type input "4"
click at [981, 140] on img at bounding box center [989, 145] width 26 height 33
click at [981, 140] on input "0" at bounding box center [949, 146] width 105 height 34
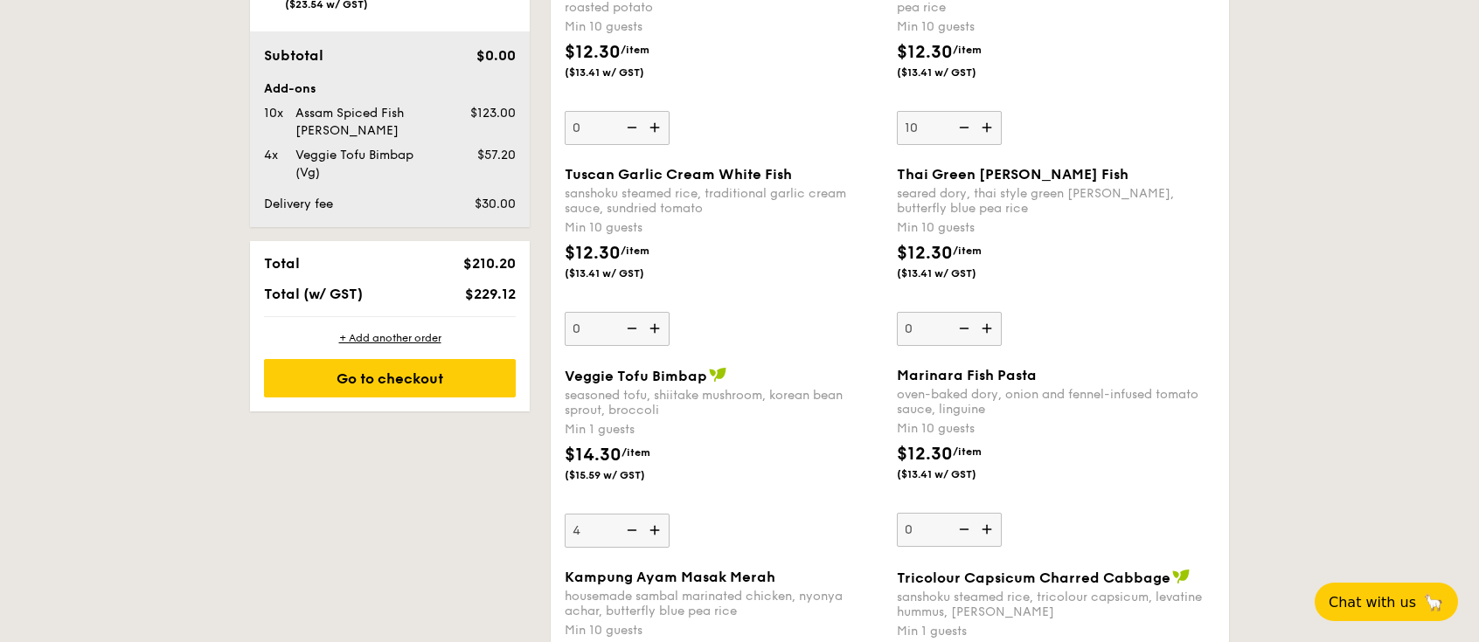
click at [985, 139] on img at bounding box center [989, 127] width 26 height 33
click at [985, 139] on input "10" at bounding box center [949, 128] width 105 height 34
click at [986, 139] on img at bounding box center [989, 127] width 26 height 33
click at [986, 139] on input "11" at bounding box center [949, 128] width 105 height 34
click at [987, 135] on img at bounding box center [989, 127] width 26 height 33
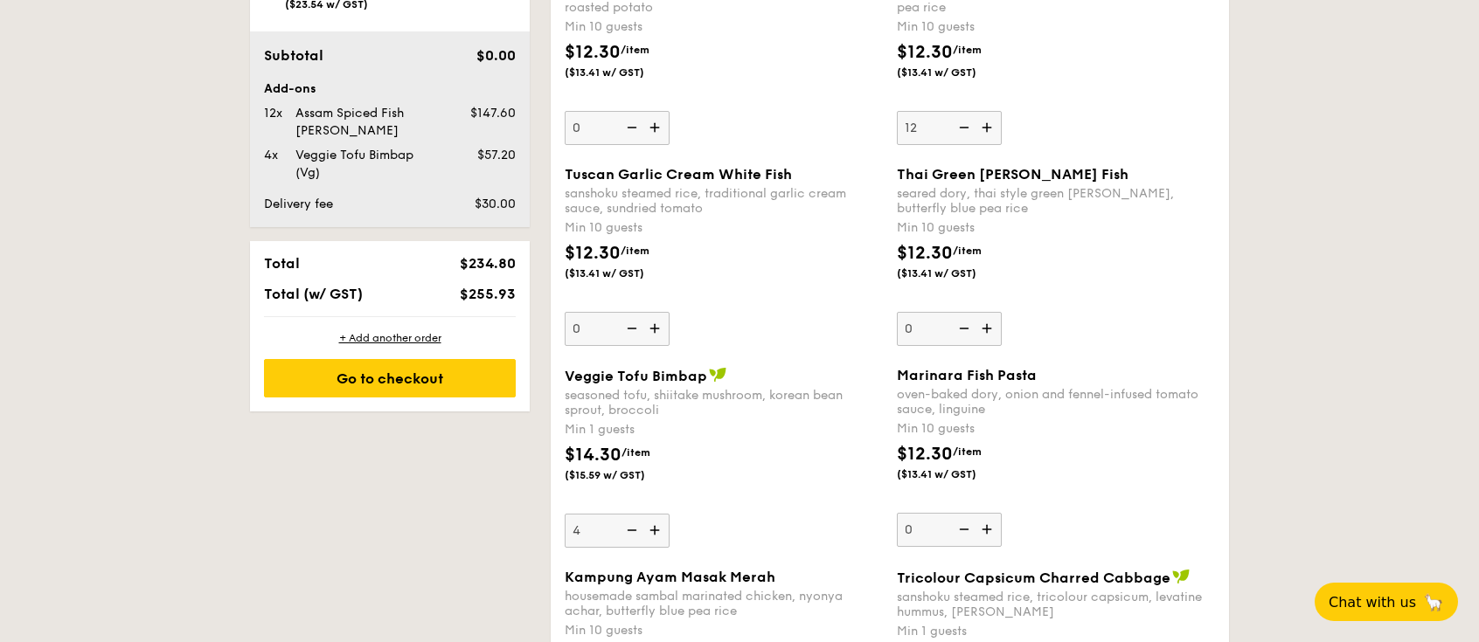
click at [987, 135] on input "12" at bounding box center [949, 128] width 105 height 34
drag, startPoint x: 990, startPoint y: 128, endPoint x: 1000, endPoint y: 132, distance: 10.6
click at [999, 131] on img at bounding box center [989, 127] width 26 height 33
click at [999, 131] on input "13" at bounding box center [949, 128] width 105 height 34
click at [999, 131] on img at bounding box center [989, 127] width 26 height 33
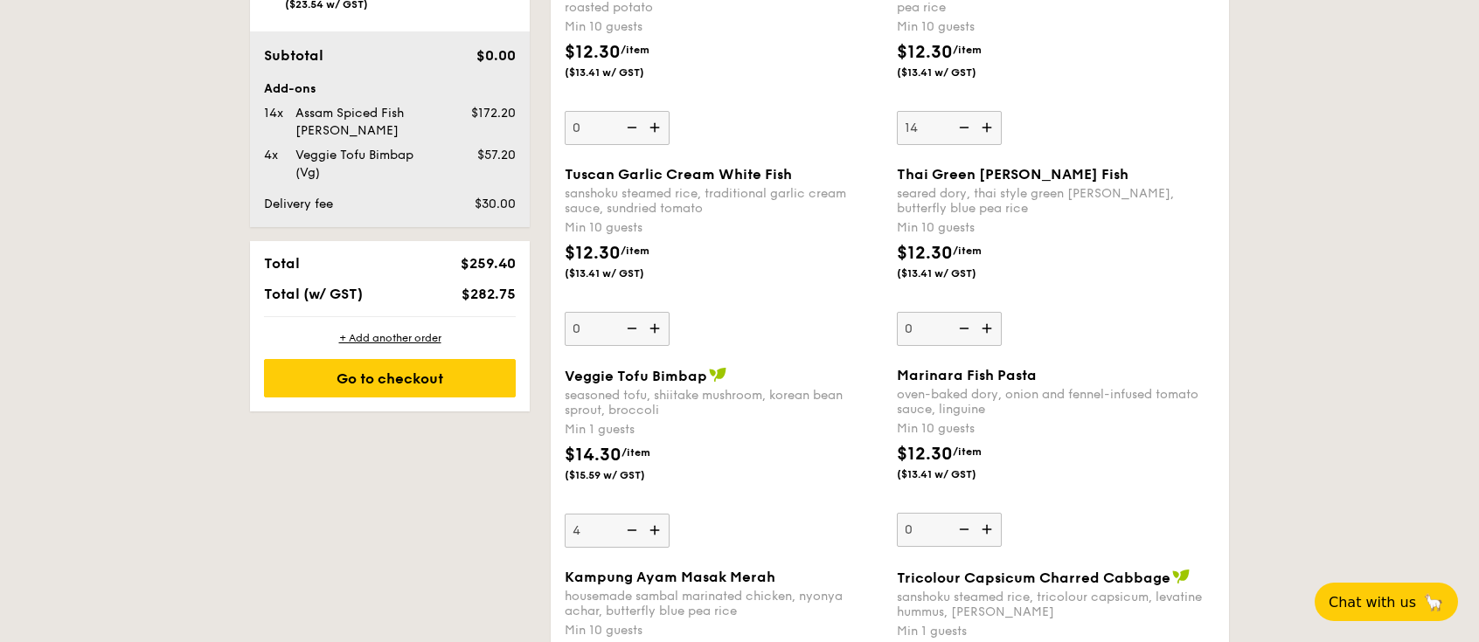
click at [999, 131] on input "14" at bounding box center [949, 128] width 105 height 34
click at [999, 131] on img at bounding box center [989, 127] width 26 height 33
click at [999, 131] on input "15" at bounding box center [949, 128] width 105 height 34
click at [998, 135] on img at bounding box center [989, 127] width 26 height 33
click at [998, 135] on input "16" at bounding box center [949, 128] width 105 height 34
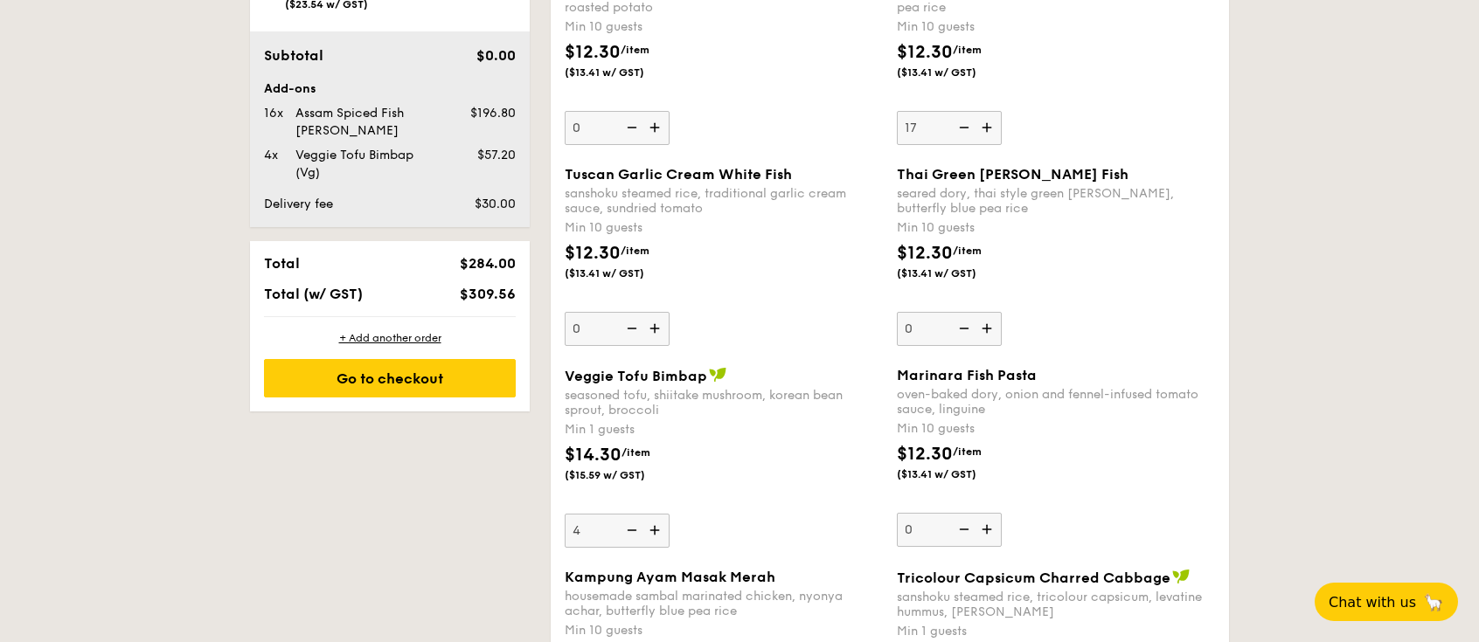
click at [998, 135] on img at bounding box center [989, 127] width 26 height 33
click at [998, 135] on input "17" at bounding box center [949, 128] width 105 height 34
click at [998, 135] on img at bounding box center [989, 127] width 26 height 33
click at [998, 135] on input "18" at bounding box center [949, 128] width 105 height 34
click at [998, 135] on img at bounding box center [989, 127] width 26 height 33
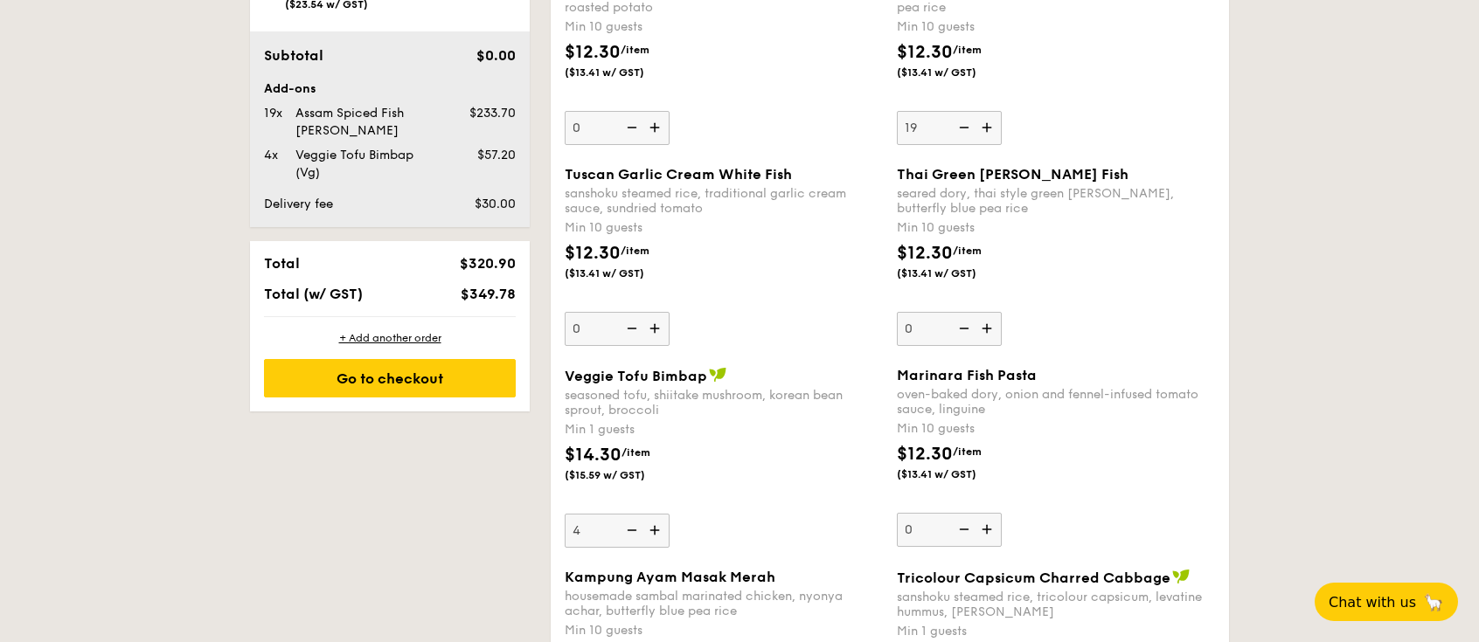
click at [998, 135] on input "19" at bounding box center [949, 128] width 105 height 34
click at [914, 124] on input "38" at bounding box center [949, 128] width 105 height 34
type input "3"
type input "26"
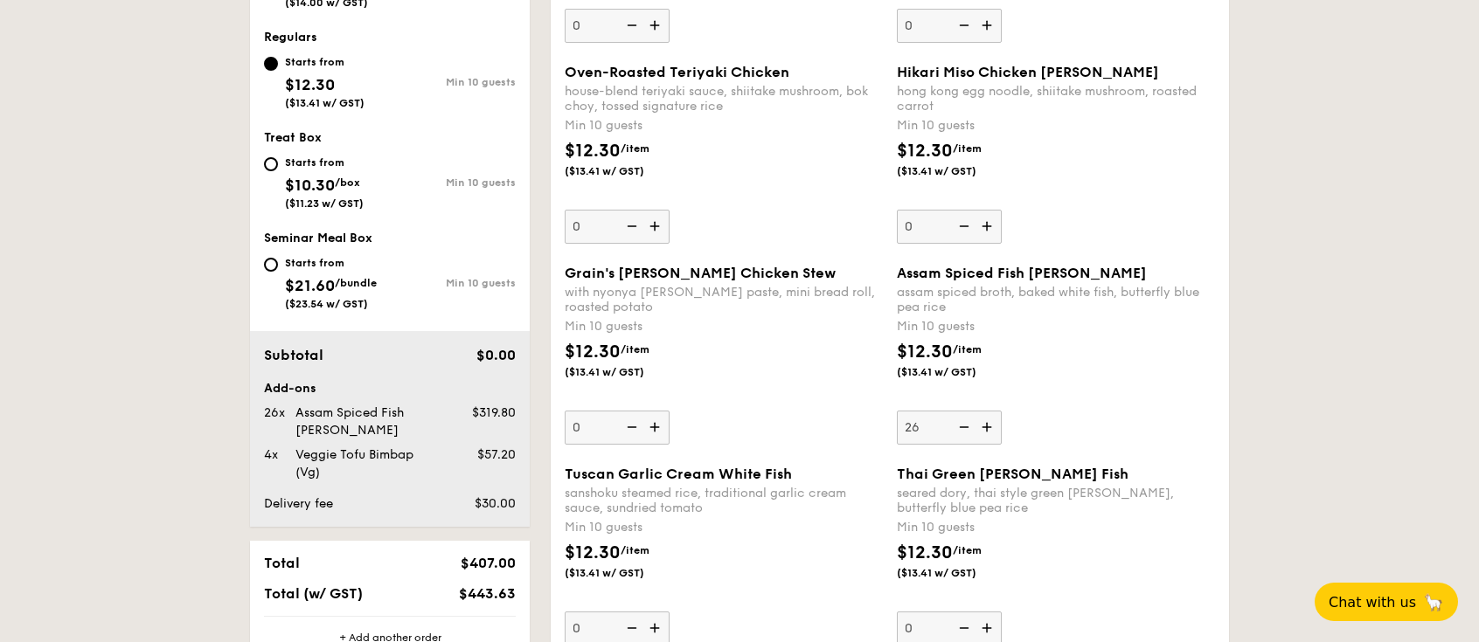
scroll to position [702, 0]
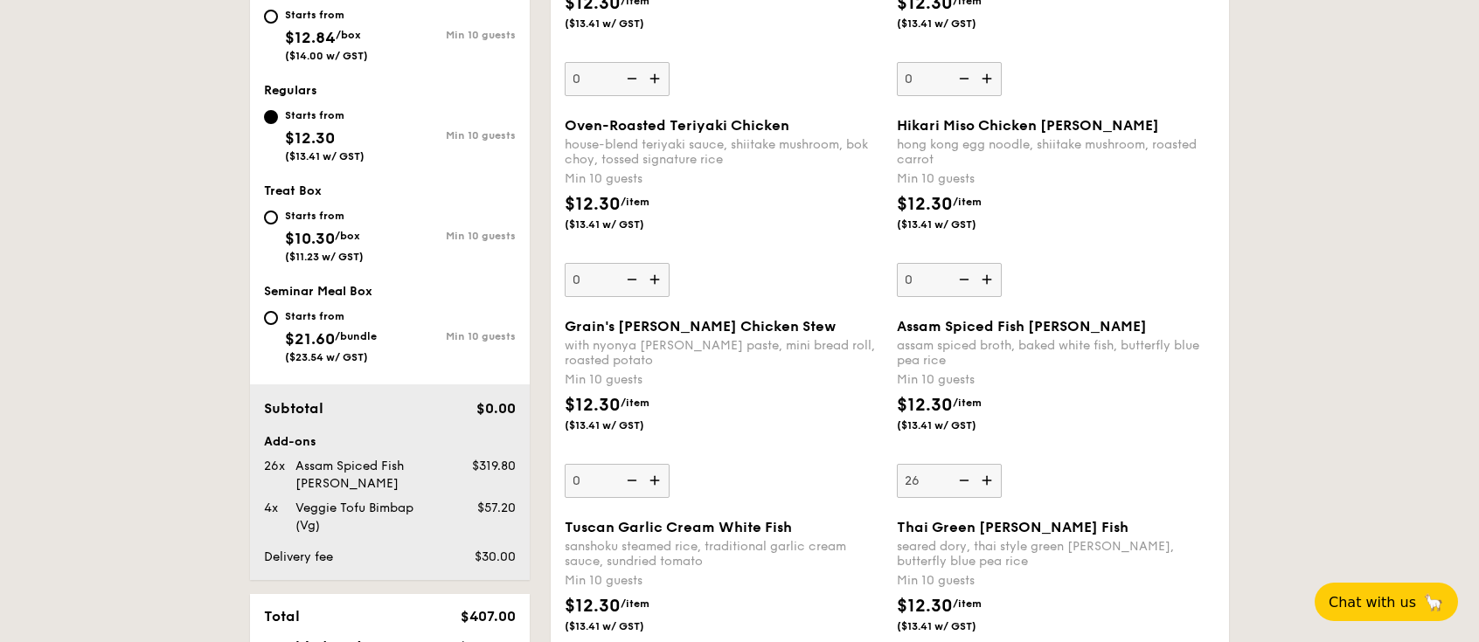
click at [284, 204] on div "Treat Box Starts from $10.30 /box ($11.23 w/ GST) Min 10 guests" at bounding box center [390, 232] width 252 height 97
click at [279, 216] on div "Starts from $10.30 /box ($11.23 w/ GST)" at bounding box center [327, 234] width 126 height 58
click at [278, 216] on input "Starts from $10.30 /box ($11.23 w/ GST) Min 10 guests" at bounding box center [271, 218] width 14 height 14
radio input "true"
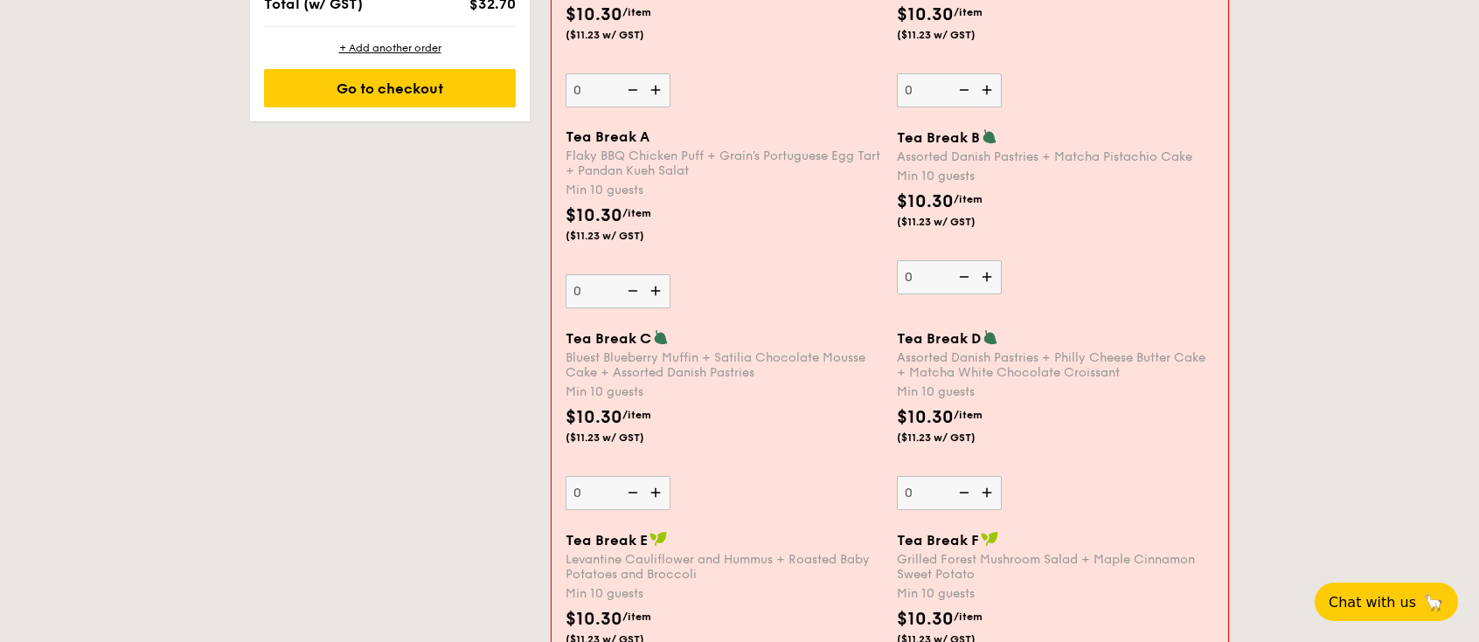
scroll to position [1344, 0]
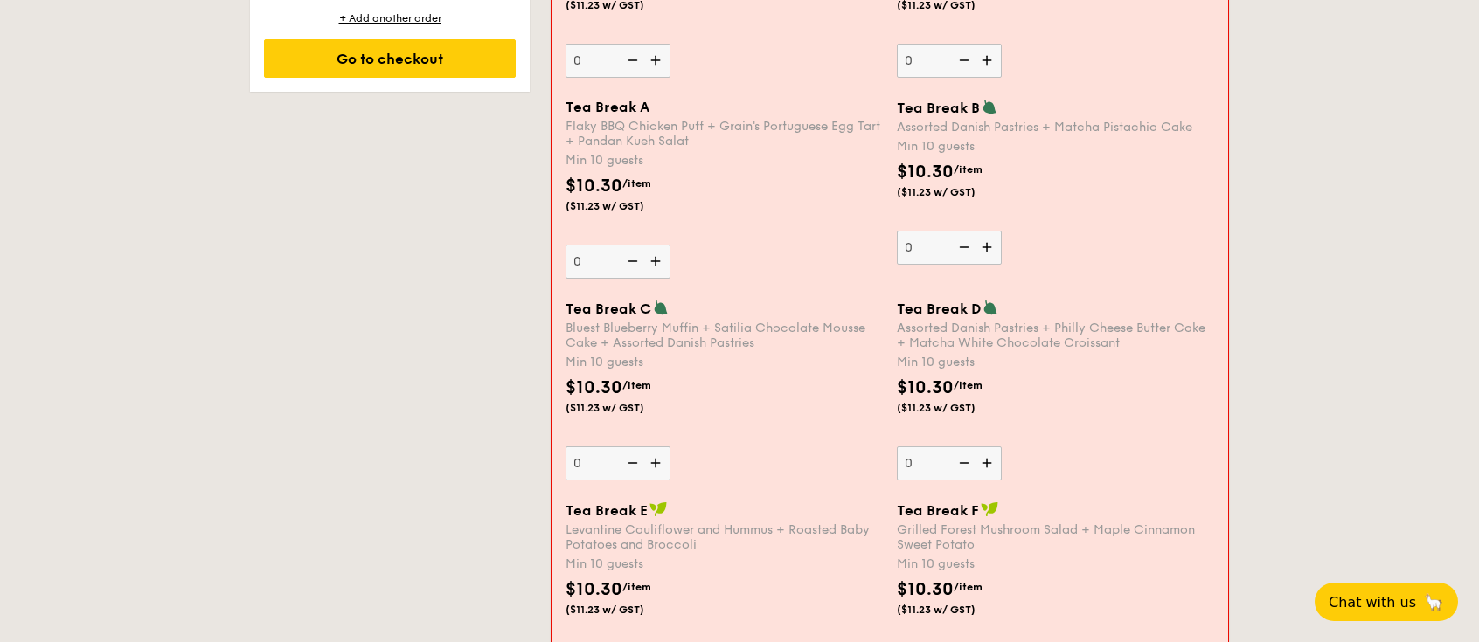
click at [996, 255] on img at bounding box center [989, 247] width 26 height 33
click at [996, 255] on input "0" at bounding box center [949, 248] width 105 height 34
type input "10"
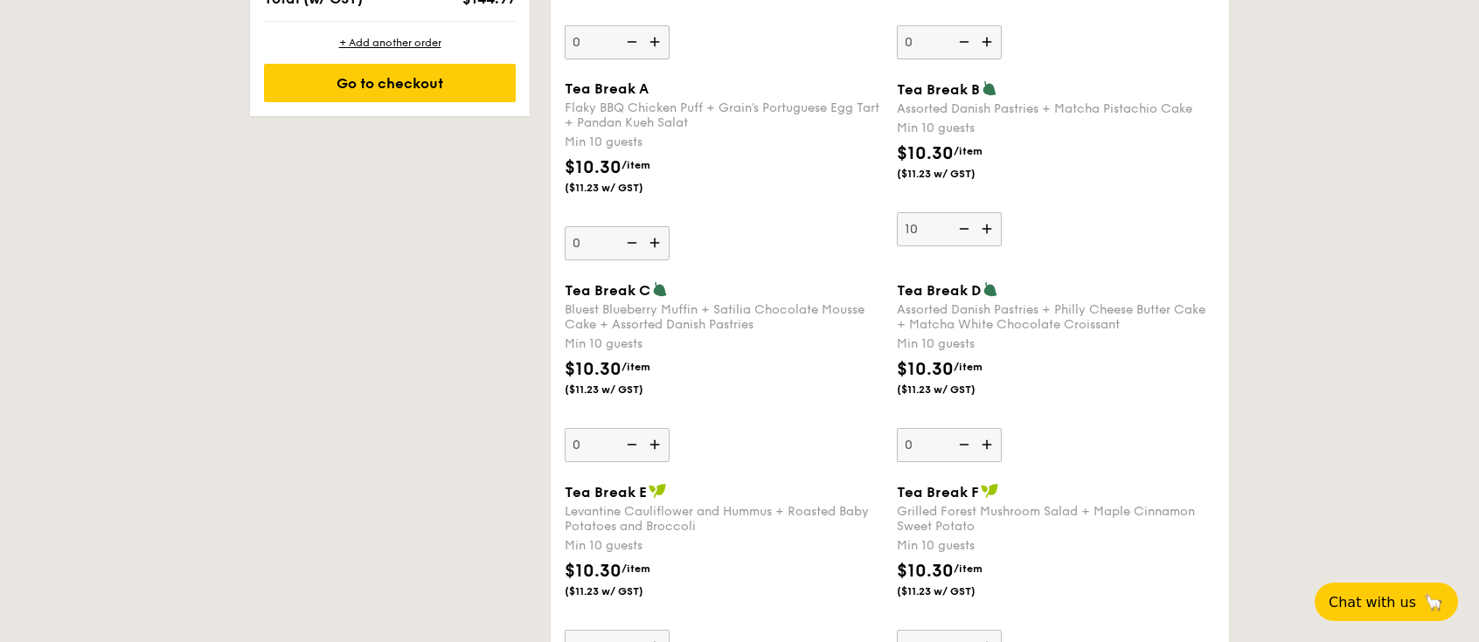
scroll to position [1369, 0]
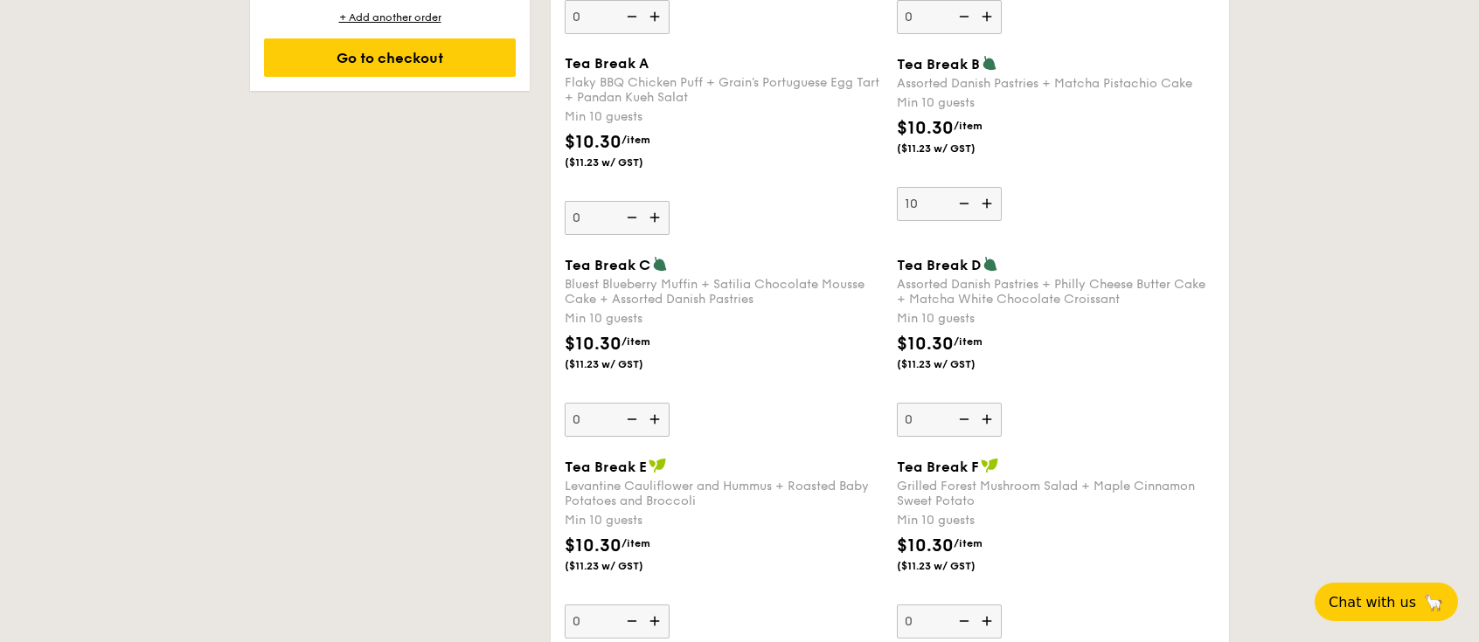
drag, startPoint x: 997, startPoint y: 255, endPoint x: 996, endPoint y: 212, distance: 43.7
click at [936, 202] on input "10" at bounding box center [949, 204] width 105 height 34
click at [935, 413] on input "0" at bounding box center [949, 420] width 105 height 34
type input "9"
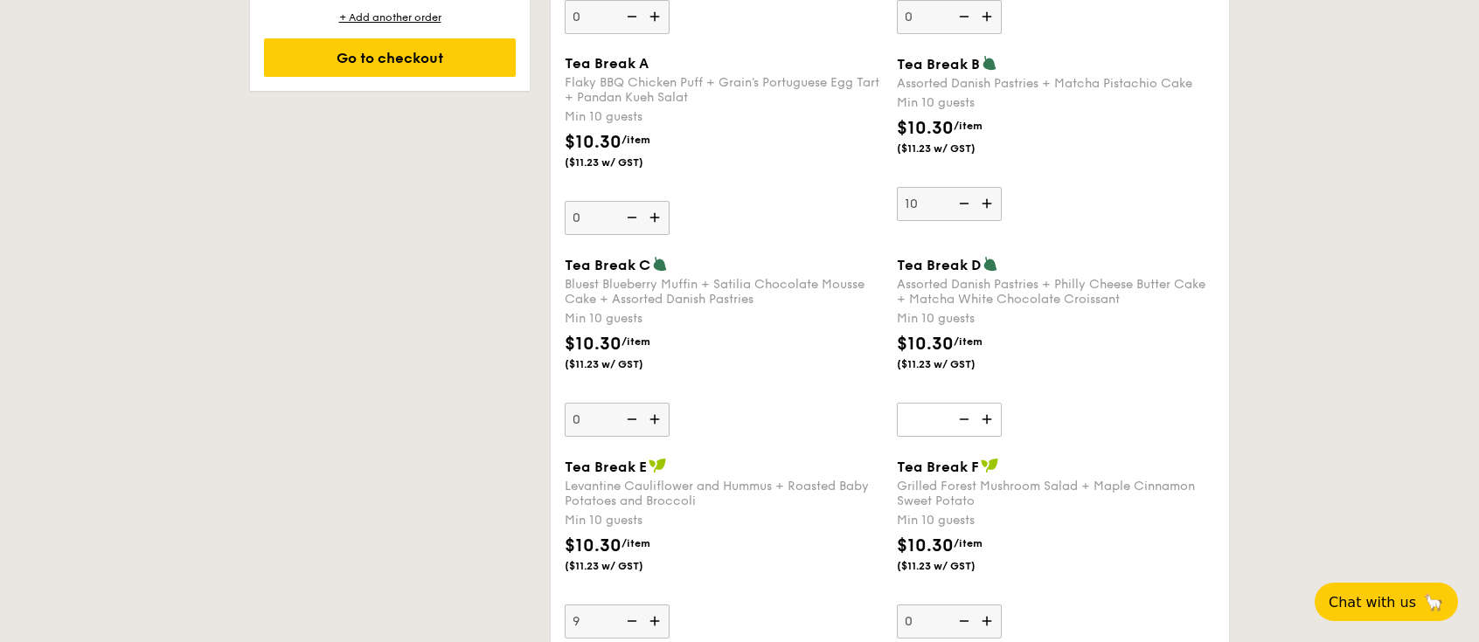
type input "NaN"
type input "10"
click at [932, 403] on input "NaN" at bounding box center [949, 420] width 105 height 34
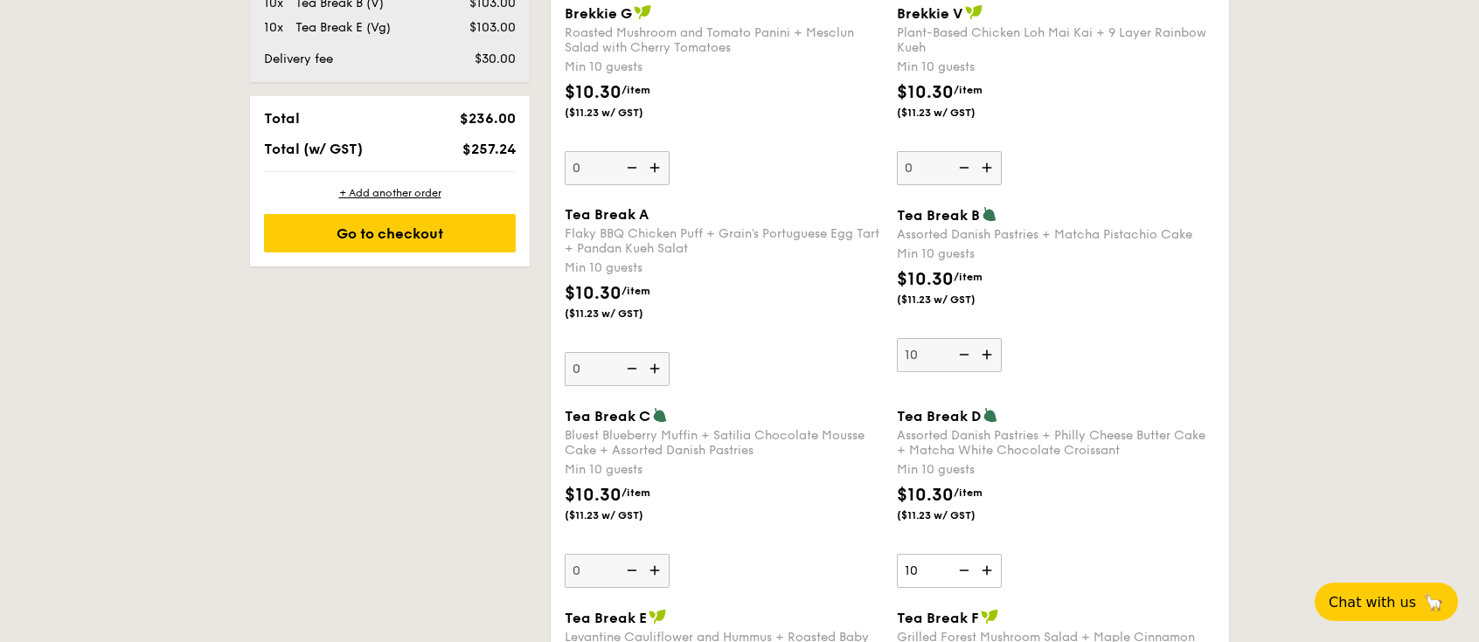
scroll to position [1042, 0]
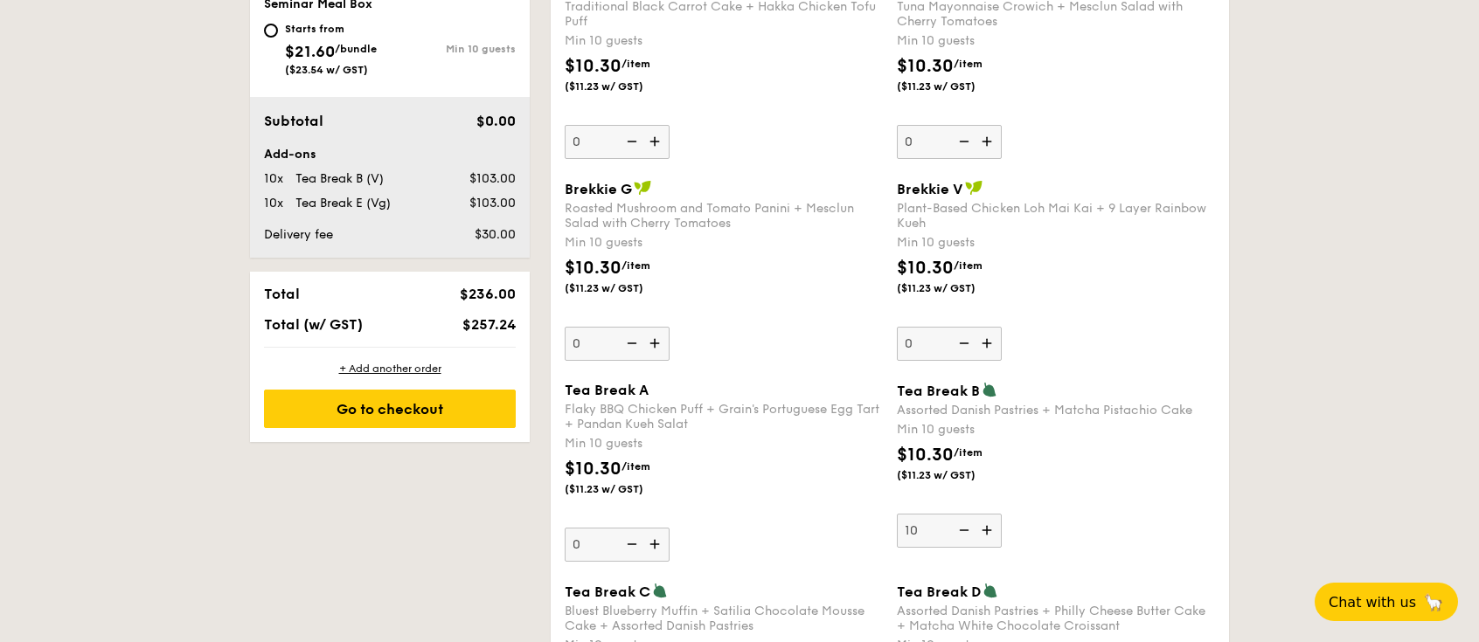
type input "10"
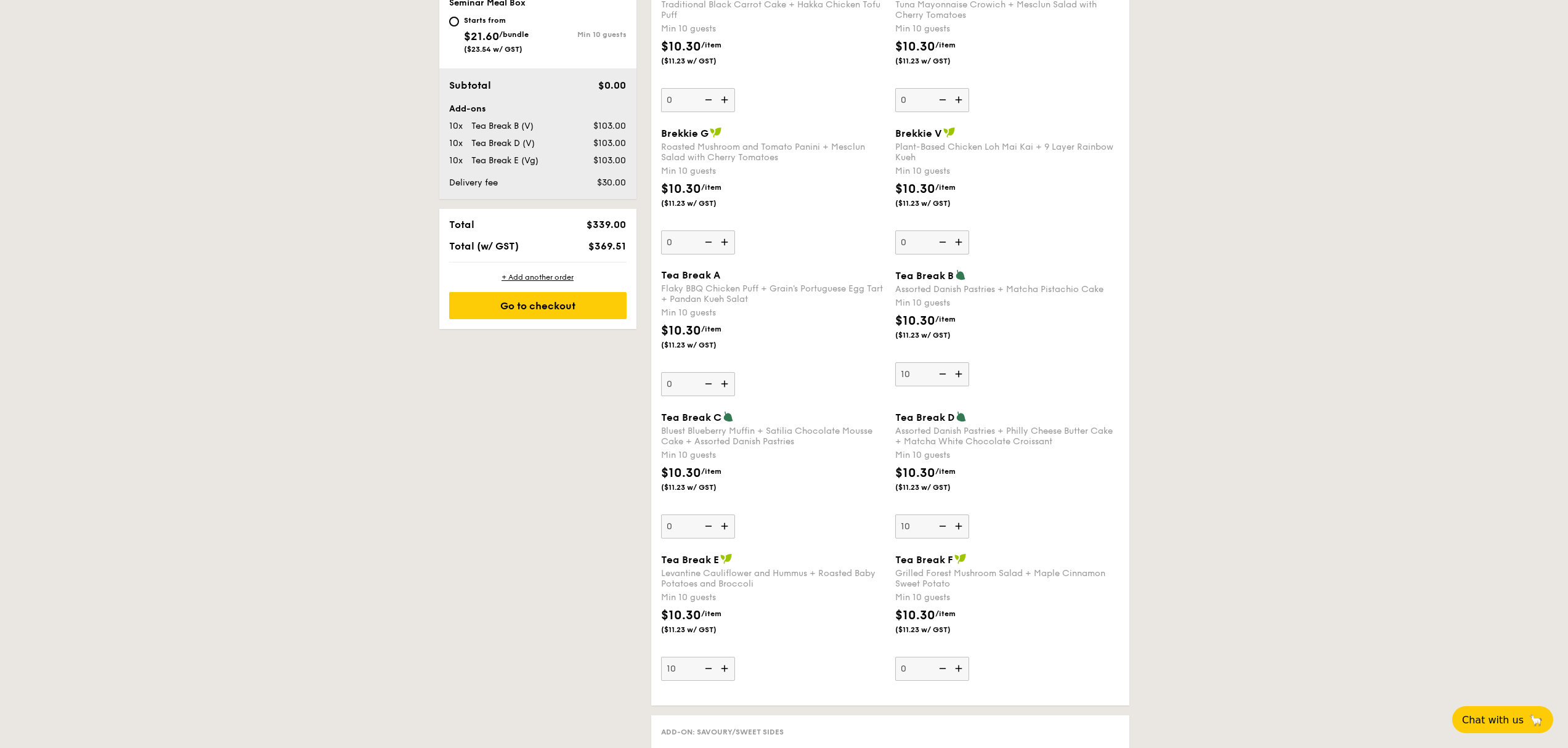
scroll to position [0, 0]
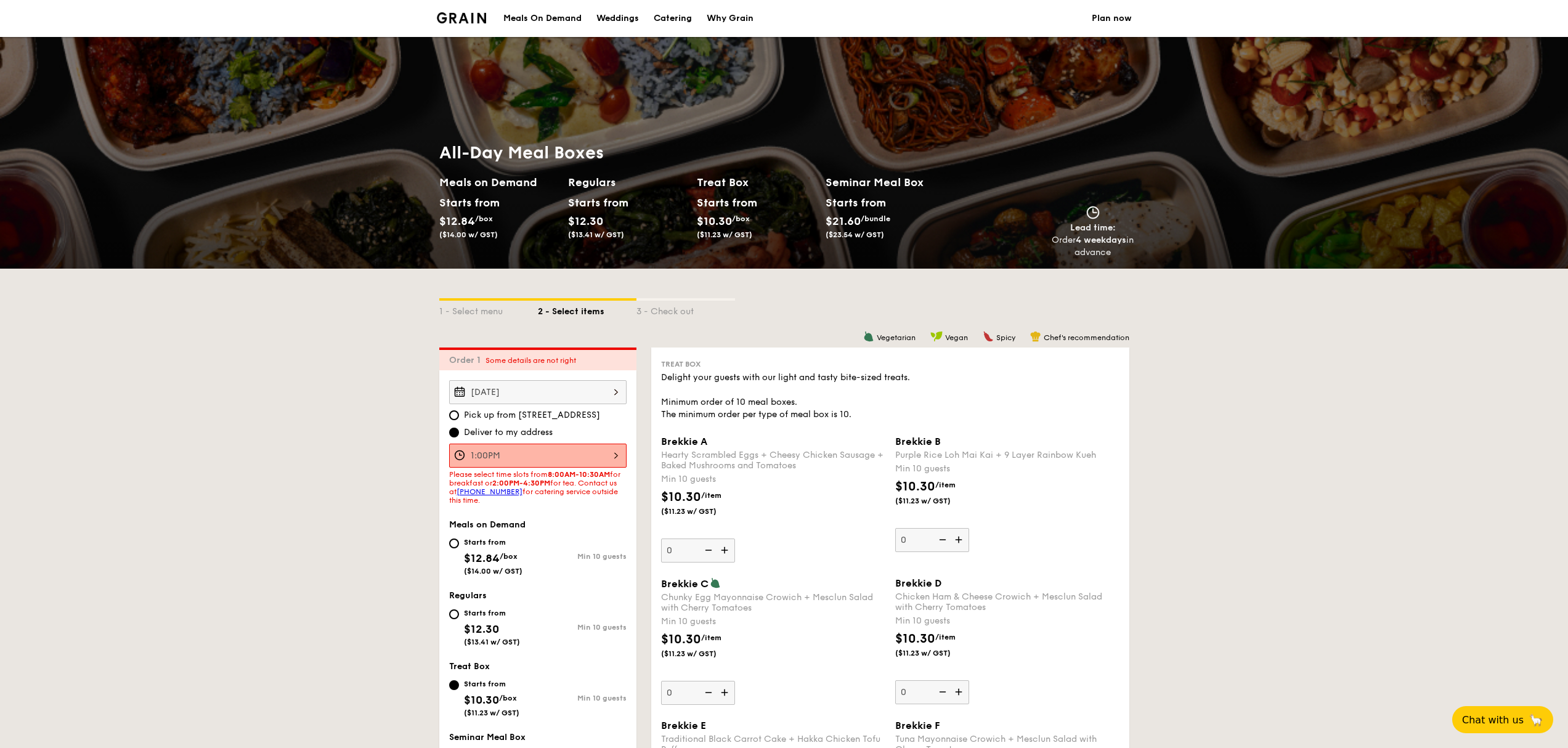
drag, startPoint x: 752, startPoint y: 27, endPoint x: 745, endPoint y: 18, distance: 11.4
click at [745, 18] on div "Why Grain" at bounding box center [730, 18] width 47 height 37
click at [735, 20] on div "Why Grain" at bounding box center [730, 18] width 47 height 37
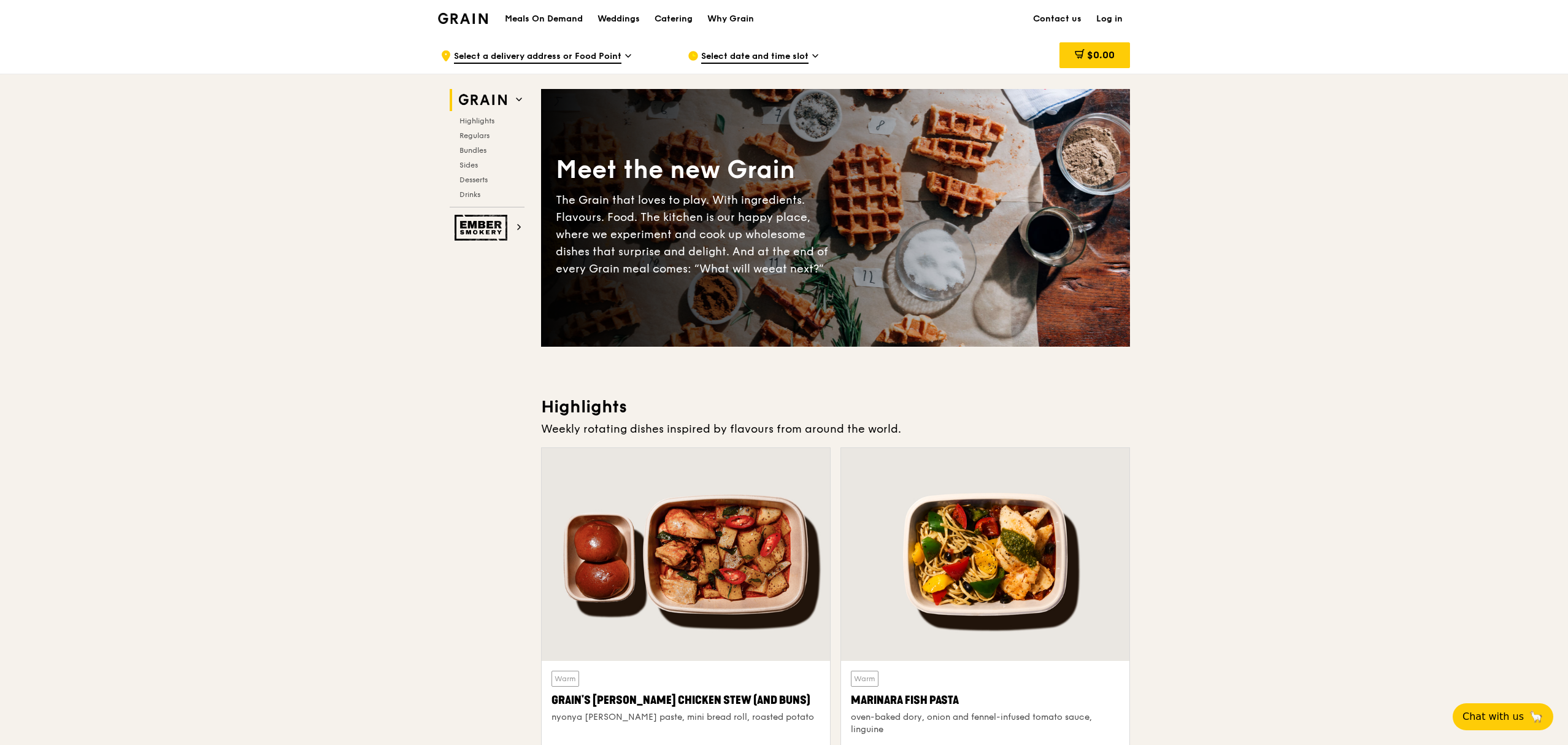
click at [540, 18] on h1 "Meals On Demand" at bounding box center [543, 18] width 78 height 12
click at [559, 13] on h1 "Meals On Demand" at bounding box center [543, 18] width 78 height 12
click at [557, 19] on h1 "Meals On Demand" at bounding box center [543, 18] width 78 height 12
click at [552, 19] on h1 "Meals On Demand" at bounding box center [543, 18] width 78 height 12
click at [547, 14] on h1 "Meals On Demand" at bounding box center [543, 18] width 78 height 12
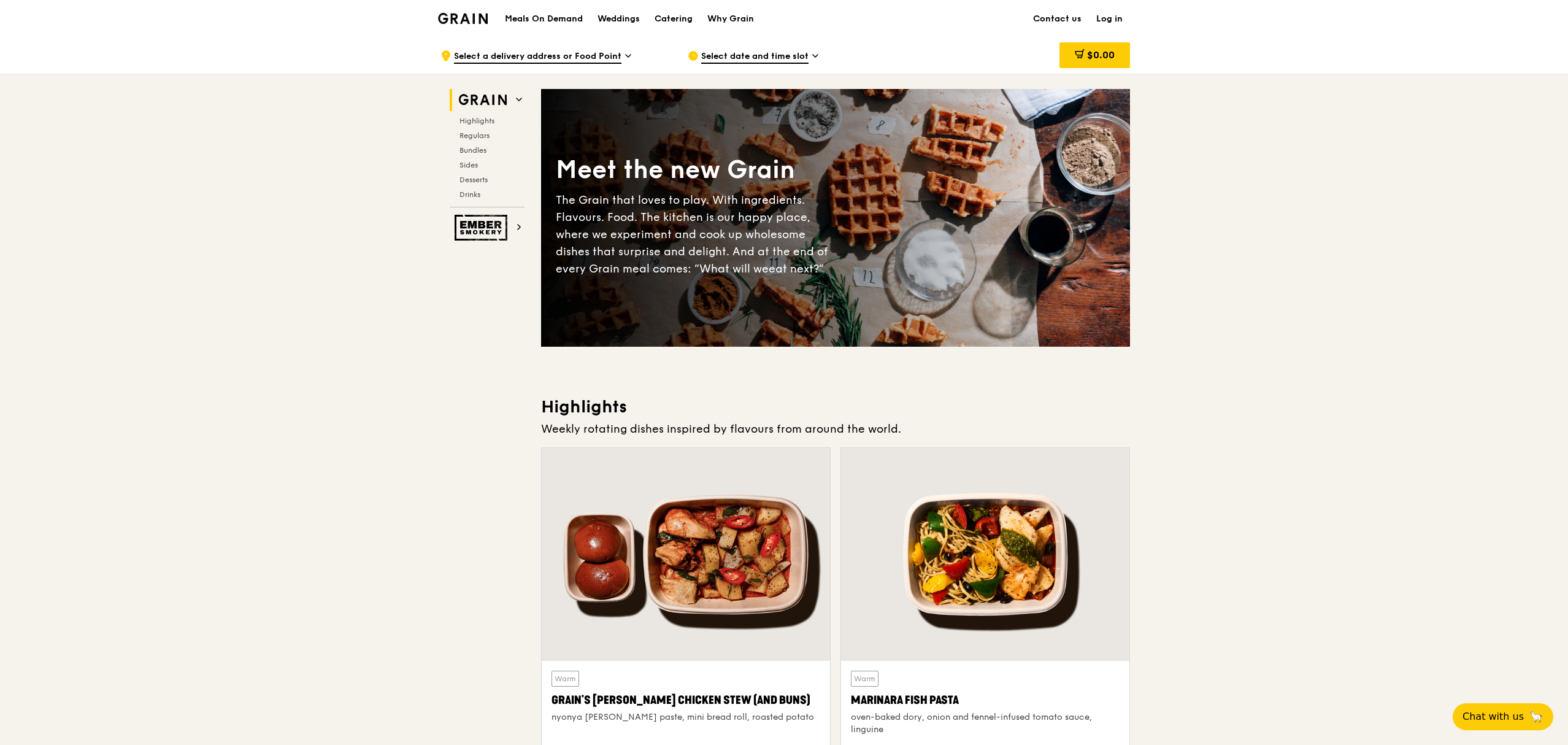
click at [545, 14] on h1 "Meals On Demand" at bounding box center [543, 18] width 78 height 12
click at [521, 21] on h1 "Meals On Demand" at bounding box center [543, 18] width 78 height 12
click at [489, 131] on div "Highlights Regulars Bundles Sides Desserts Drinks" at bounding box center [487, 157] width 75 height 84
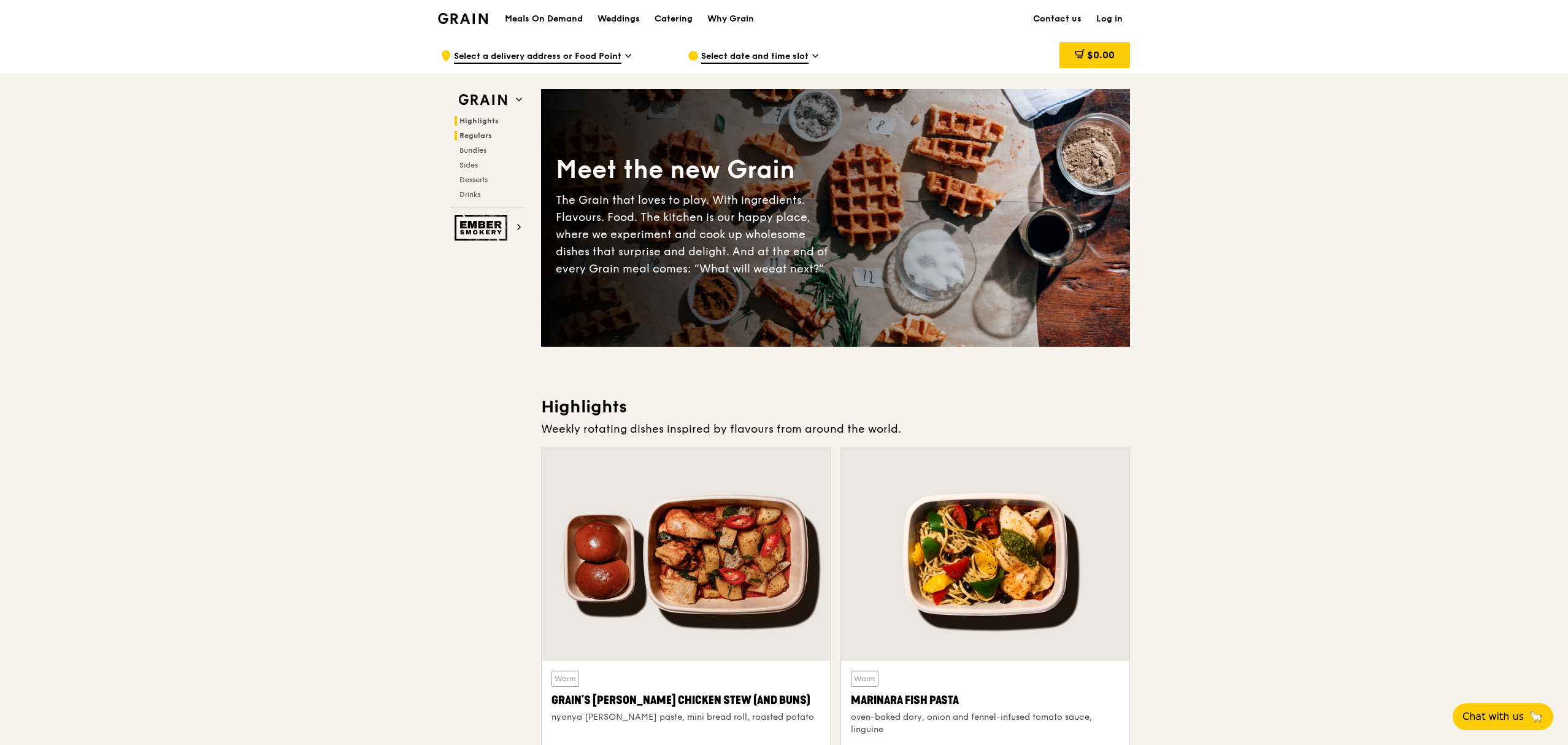
click at [489, 131] on span "Regulars" at bounding box center [476, 136] width 32 height 8
click at [559, 23] on h1 "Meals On Demand" at bounding box center [543, 18] width 78 height 12
click at [559, 21] on h1 "Meals On Demand" at bounding box center [543, 18] width 78 height 12
click at [545, 25] on div "Meals On Demand Weddings Catering Why Grain" at bounding box center [630, 18] width 264 height 37
click at [477, 176] on span "Desserts" at bounding box center [475, 180] width 32 height 8
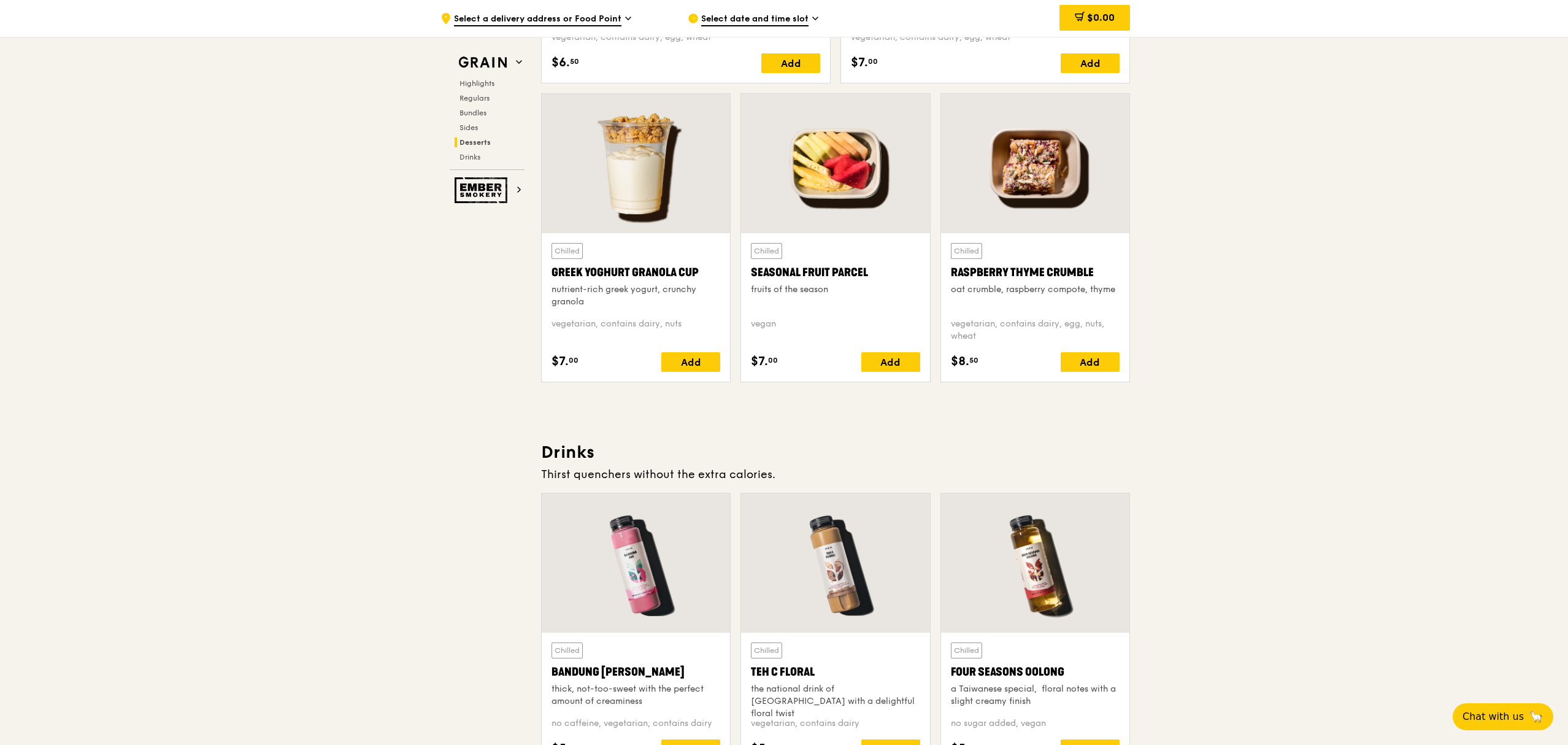
scroll to position [3744, 0]
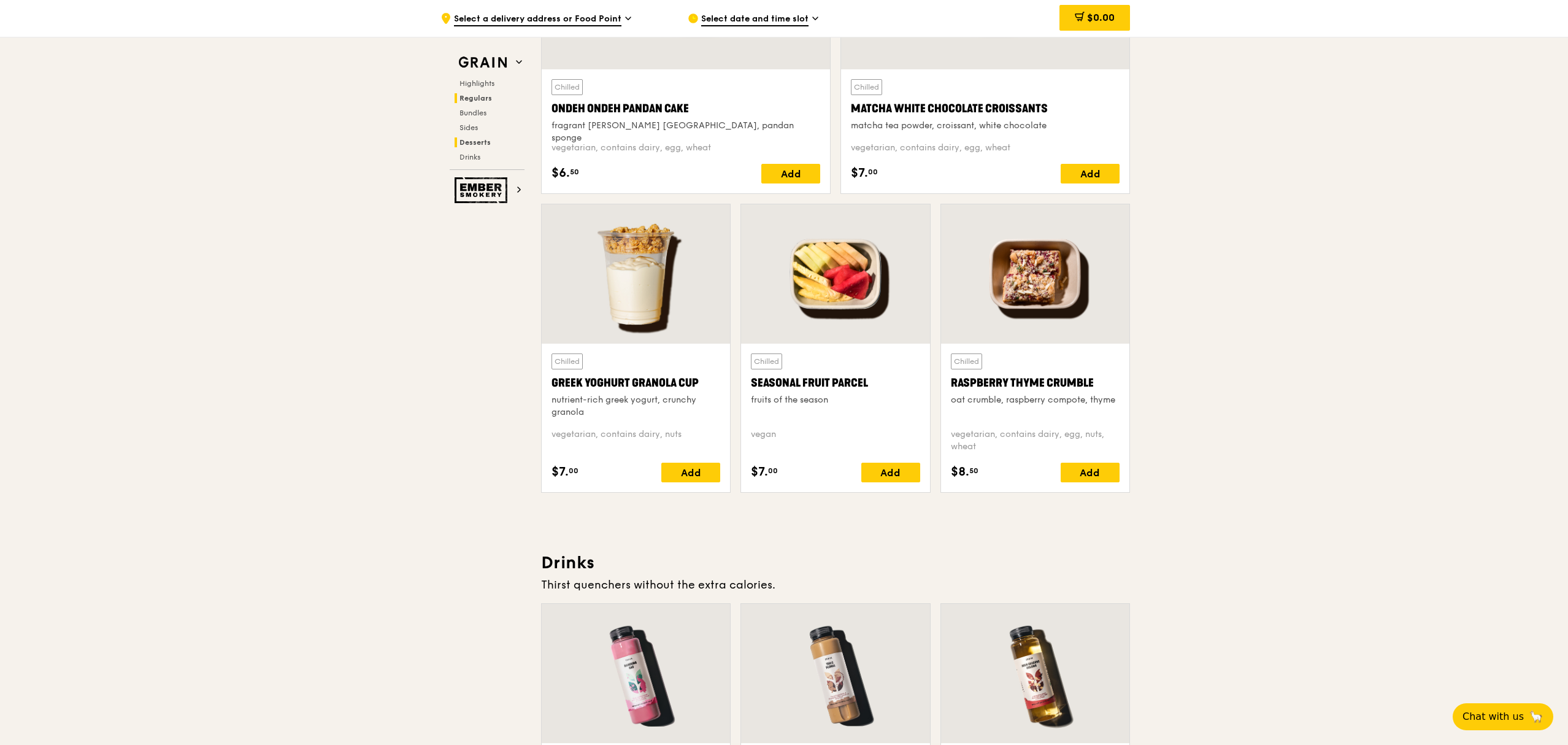
click at [471, 94] on span "Regulars" at bounding box center [476, 98] width 32 height 8
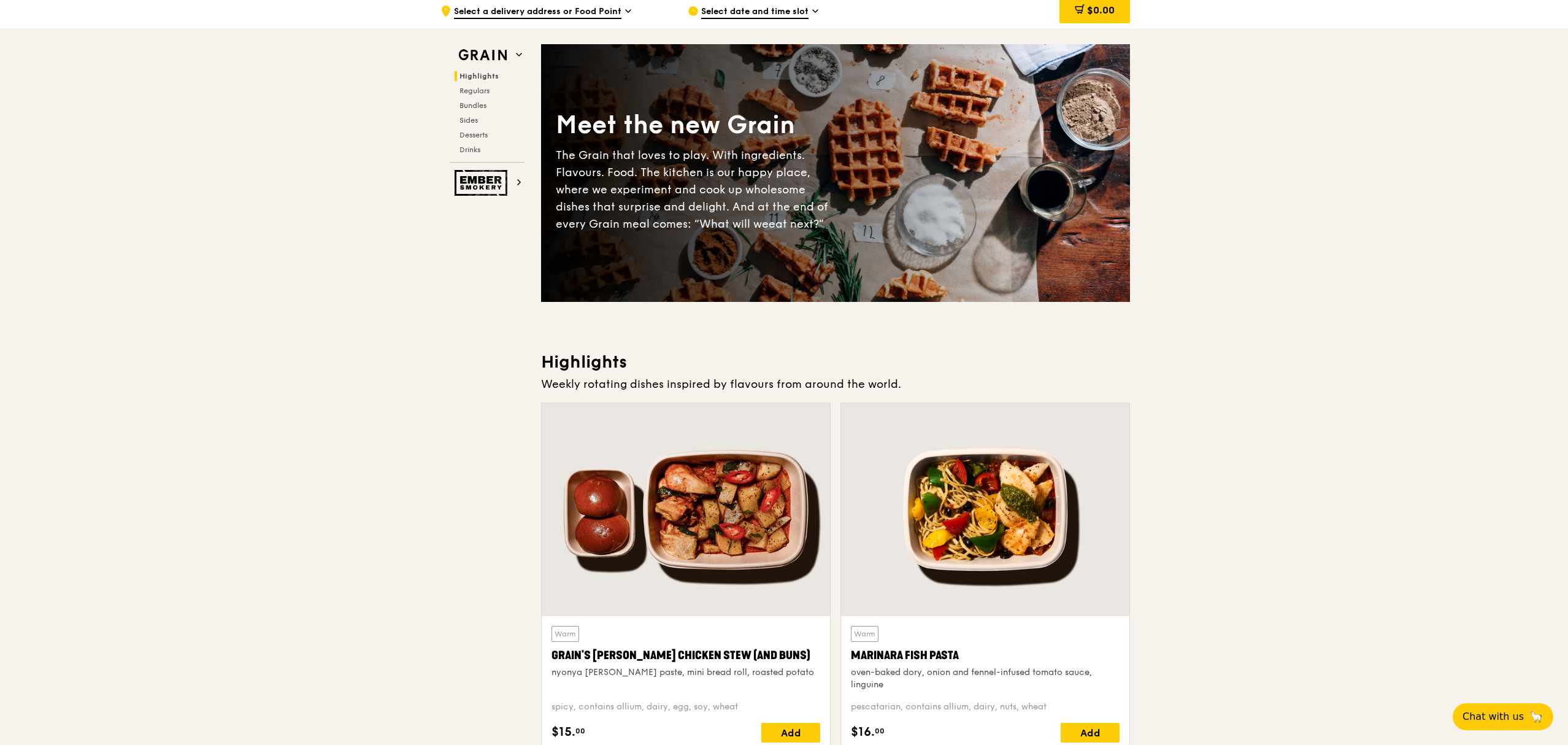
scroll to position [0, 0]
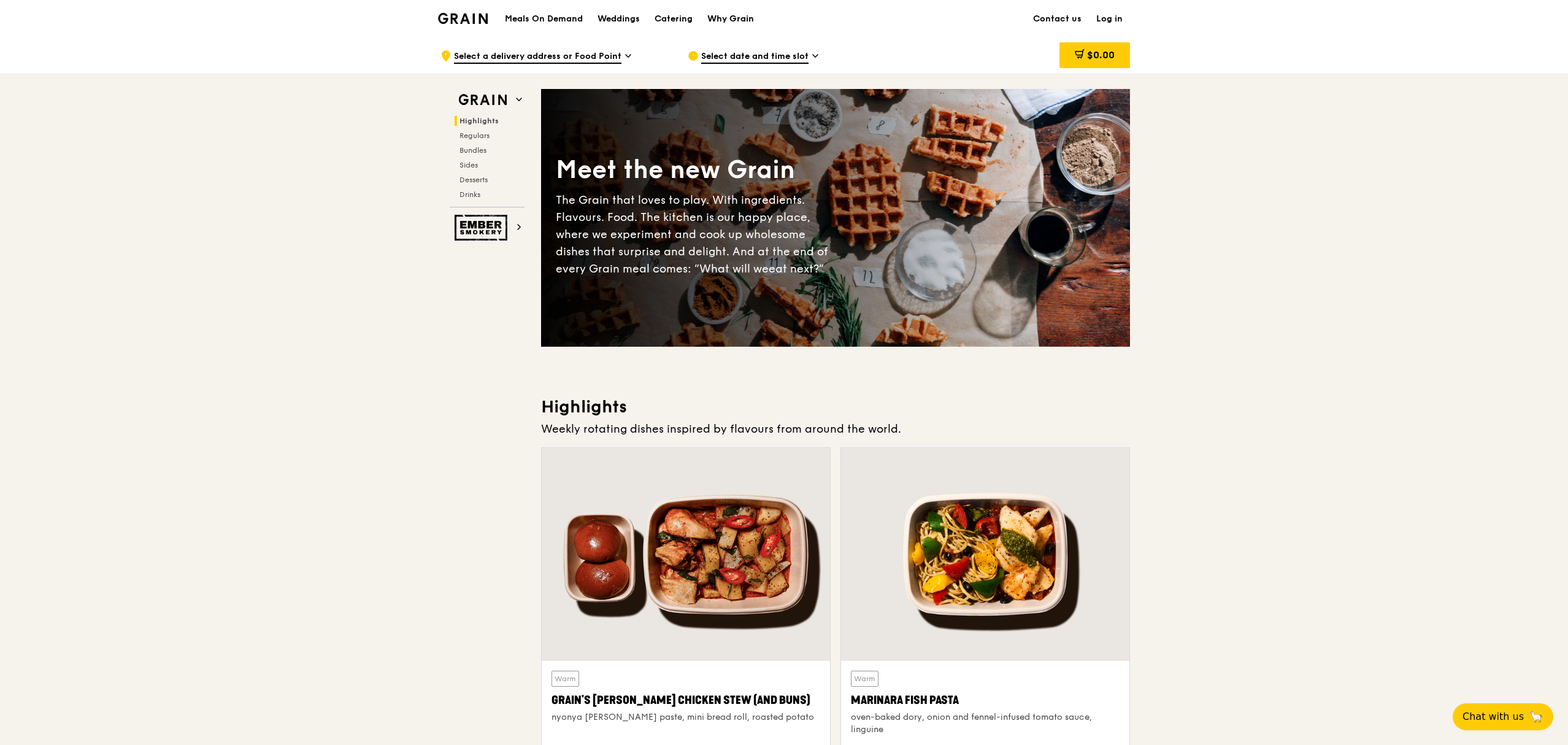
click at [717, 22] on div "Why Grain" at bounding box center [731, 19] width 46 height 37
